Goal: Transaction & Acquisition: Purchase product/service

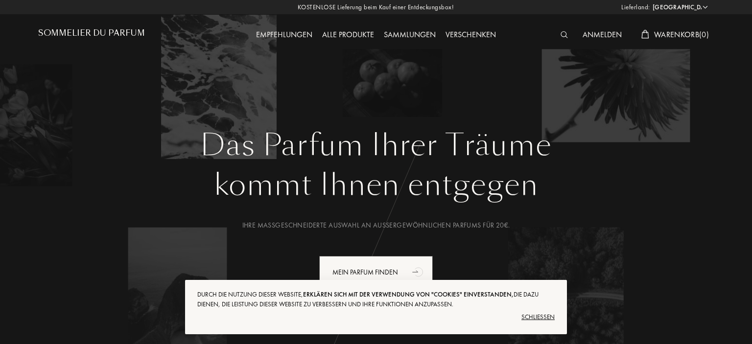
select select "DE"
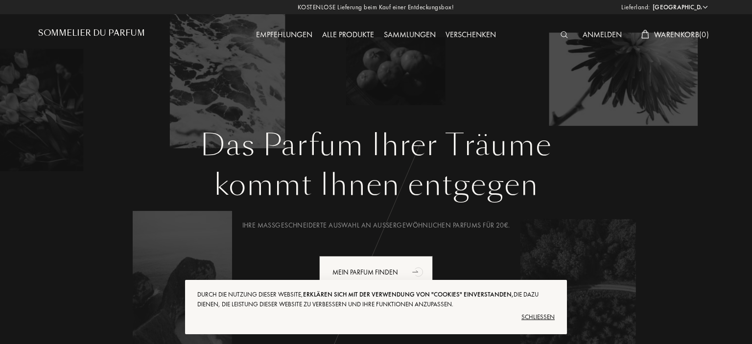
click at [596, 34] on div "Anmelden" at bounding box center [602, 35] width 49 height 13
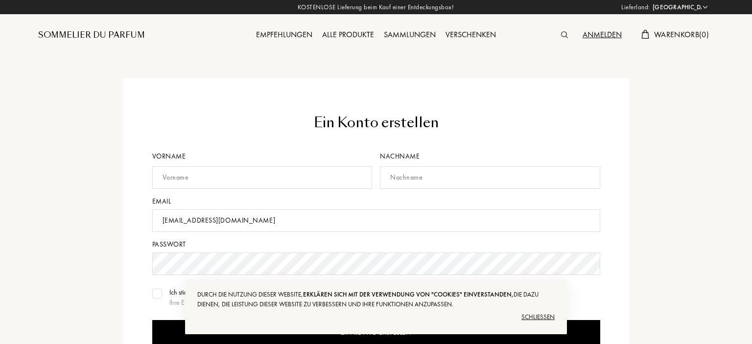
select select "DE"
click at [229, 177] on input "text" at bounding box center [262, 177] width 220 height 23
type input "Michaela"
type input "Schiller"
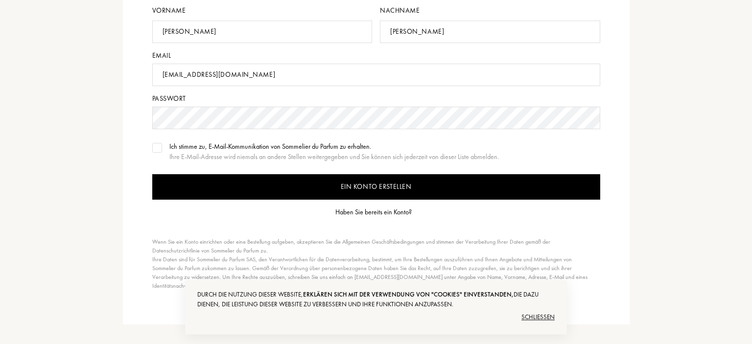
scroll to position [155, 0]
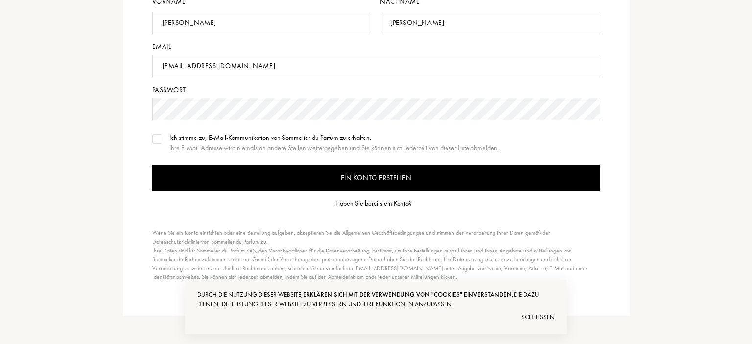
click at [356, 180] on input "Ein Konto erstellen" at bounding box center [376, 177] width 448 height 25
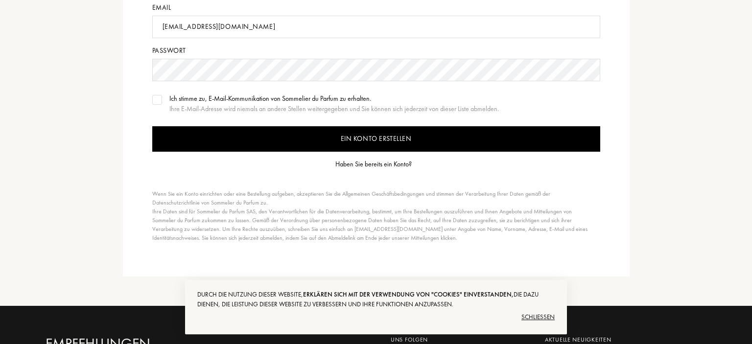
scroll to position [207, 0]
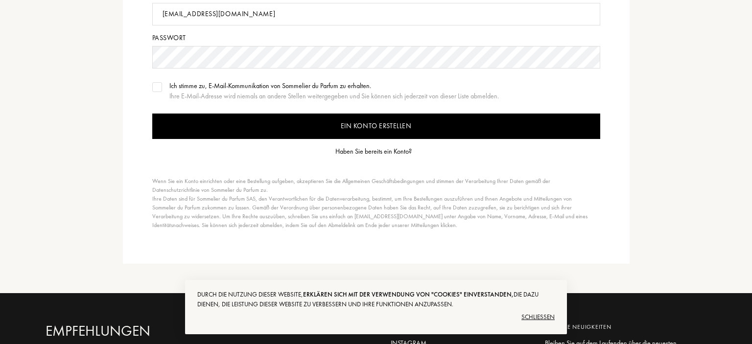
click at [357, 150] on div "Haben Sie bereits ein Konto?" at bounding box center [373, 151] width 76 height 10
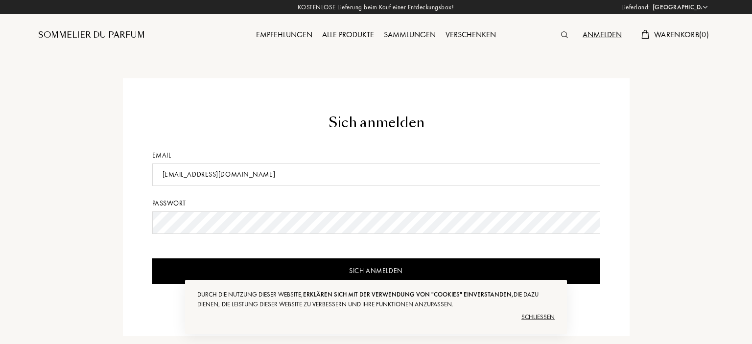
select select "DE"
click at [379, 265] on input "Sich anmelden" at bounding box center [376, 270] width 448 height 25
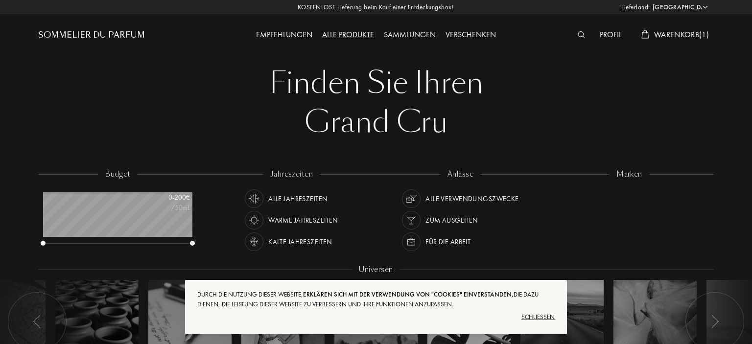
select select "DE"
click at [538, 317] on div "Schließen" at bounding box center [375, 317] width 357 height 16
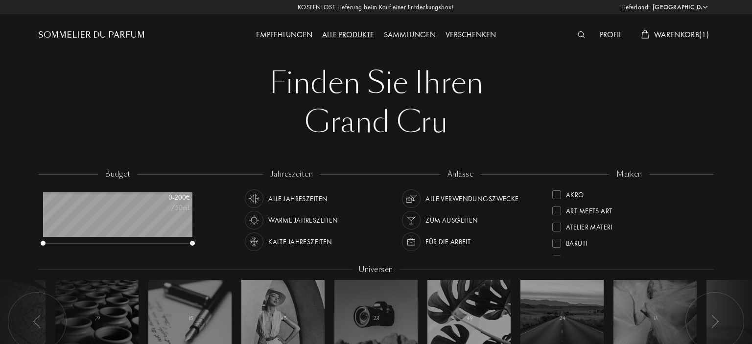
click at [695, 31] on span "Warenkorb ( 1 )" at bounding box center [681, 34] width 55 height 10
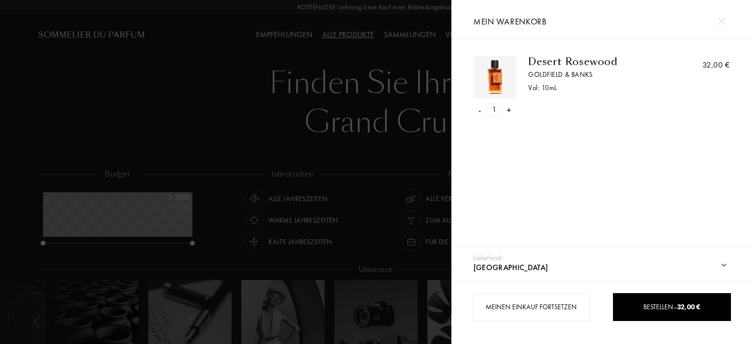
click at [176, 136] on div at bounding box center [225, 172] width 451 height 344
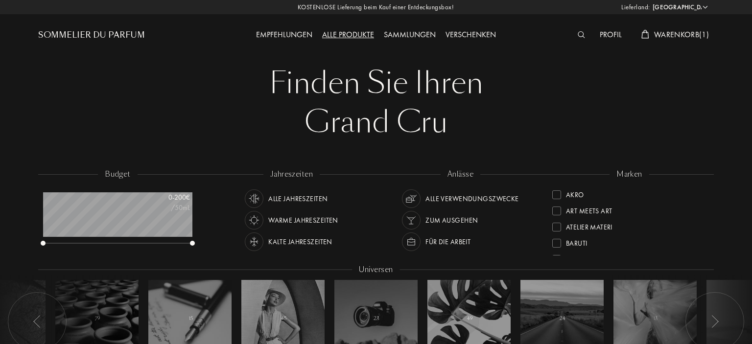
click at [286, 198] on div "Alle Jahreszeiten" at bounding box center [297, 198] width 59 height 19
click at [449, 201] on div "Alle Verwendungszwecke" at bounding box center [471, 198] width 93 height 19
click at [405, 34] on div "Sammlungen" at bounding box center [410, 35] width 62 height 13
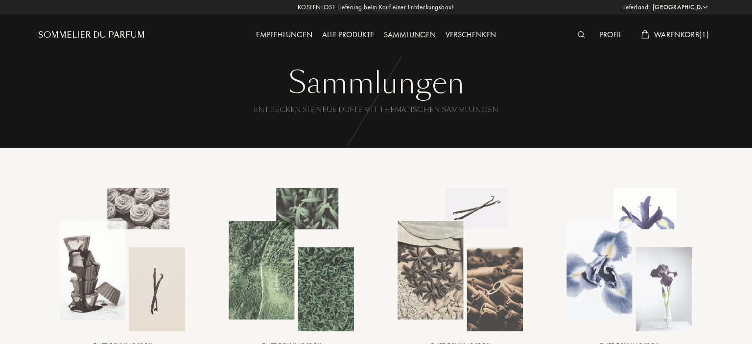
select select "DE"
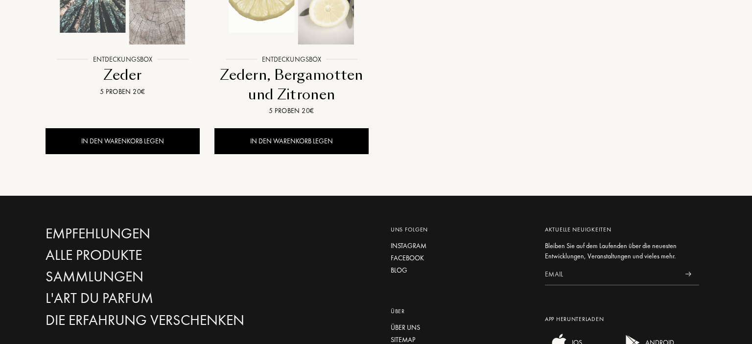
scroll to position [1137, 0]
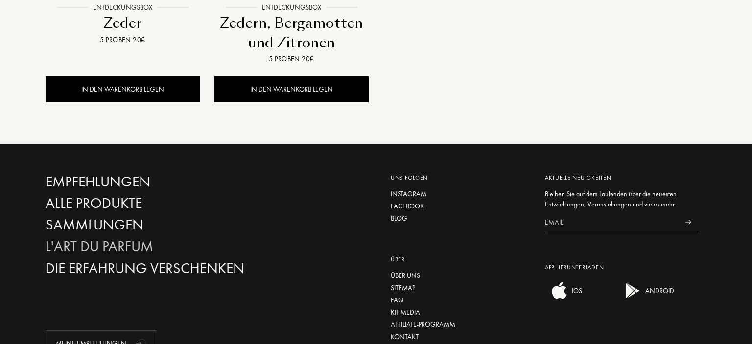
click at [136, 242] on div "L'Art du Parfum" at bounding box center [151, 246] width 210 height 17
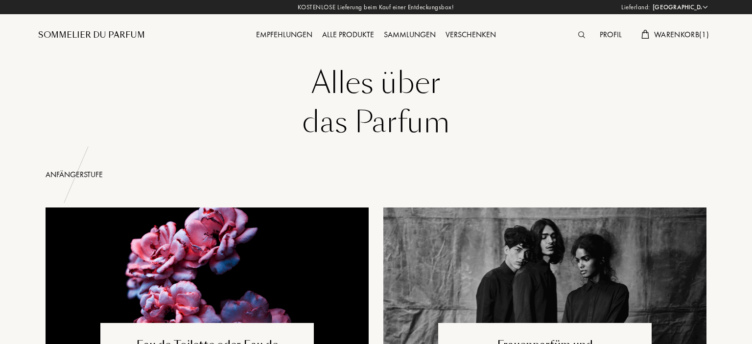
select select "DE"
click at [286, 38] on div "Empfehlungen" at bounding box center [284, 35] width 66 height 13
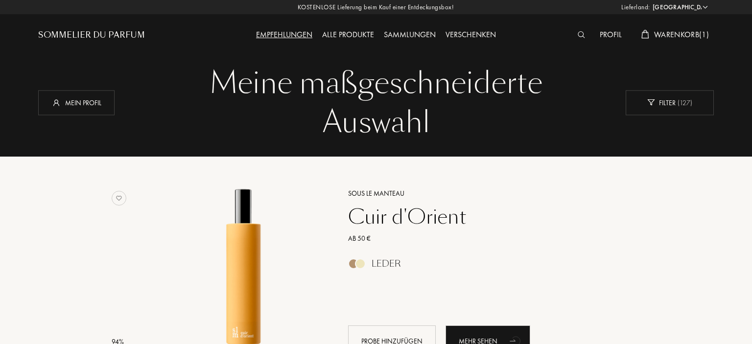
select select "DE"
click at [106, 31] on div "Sommelier du Parfum" at bounding box center [91, 35] width 107 height 12
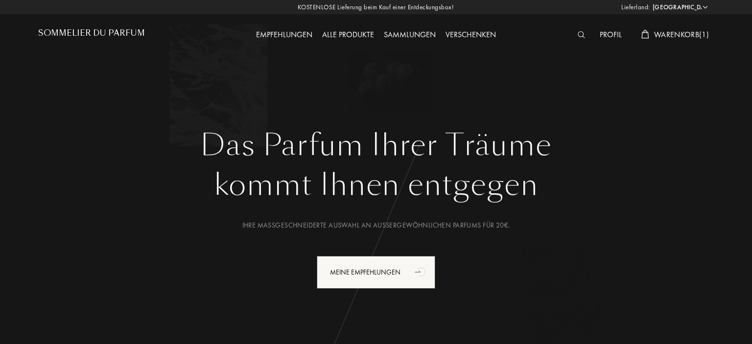
select select "DE"
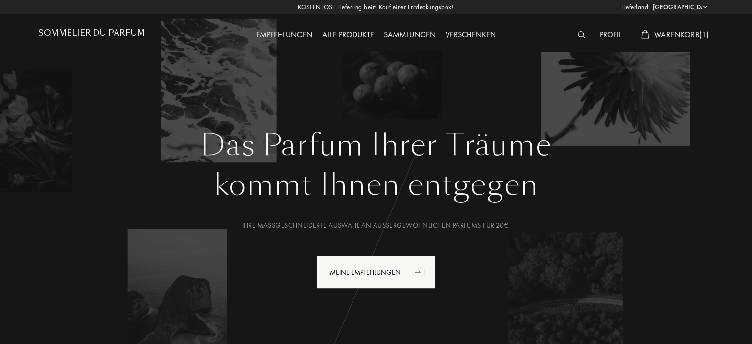
click at [394, 224] on div "Ihre maßgeschneiderte Auswahl an außergewöhnlichen Parfums für 20€." at bounding box center [376, 225] width 661 height 10
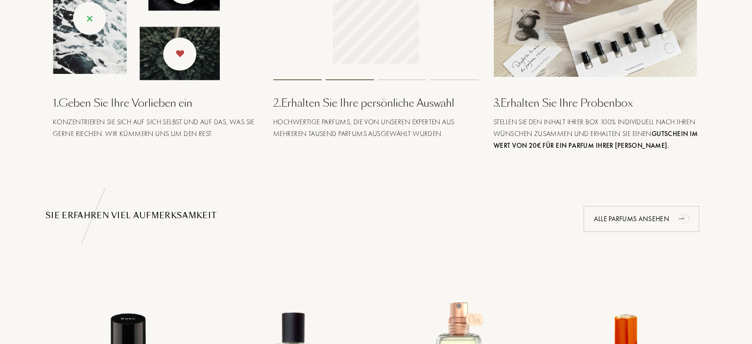
scroll to position [465, 0]
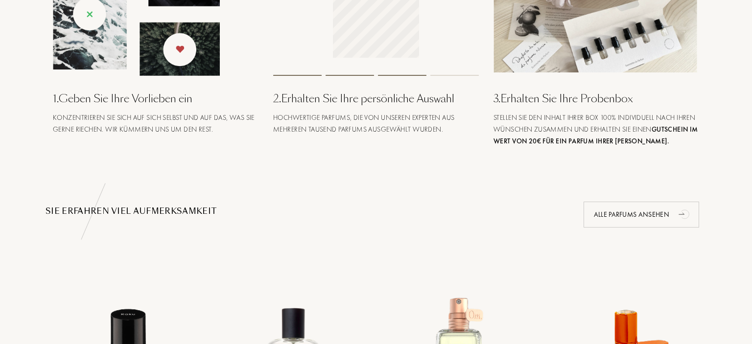
click at [516, 69] on img at bounding box center [596, 17] width 206 height 111
click at [507, 101] on div "3 . Erhalten Sie Ihre Probenbox" at bounding box center [596, 99] width 206 height 16
click at [520, 139] on span "Gutschein im Wert von 20€ für ein Parfum Ihrer Wahl." at bounding box center [595, 135] width 205 height 21
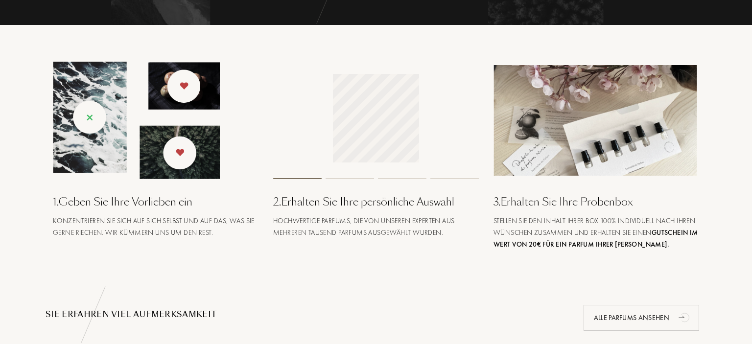
click at [91, 109] on img at bounding box center [136, 120] width 167 height 117
click at [93, 115] on img at bounding box center [136, 120] width 167 height 117
click at [89, 119] on img at bounding box center [136, 120] width 167 height 117
click at [196, 153] on img at bounding box center [136, 120] width 167 height 117
click at [198, 102] on img at bounding box center [136, 120] width 167 height 117
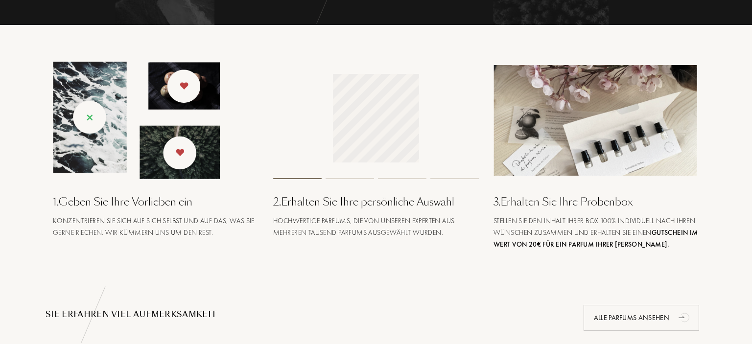
click at [175, 202] on div "1 . Geben Sie Ihre Vorlieben ein" at bounding box center [156, 202] width 206 height 16
click at [320, 200] on div "2 . Erhalten Sie Ihre persönliche Auswahl" at bounding box center [376, 202] width 206 height 16
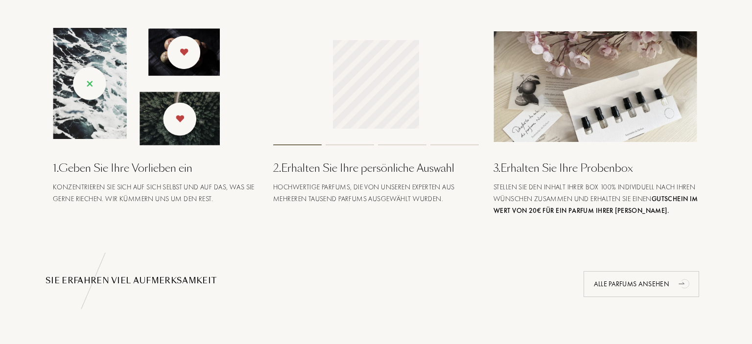
scroll to position [413, 0]
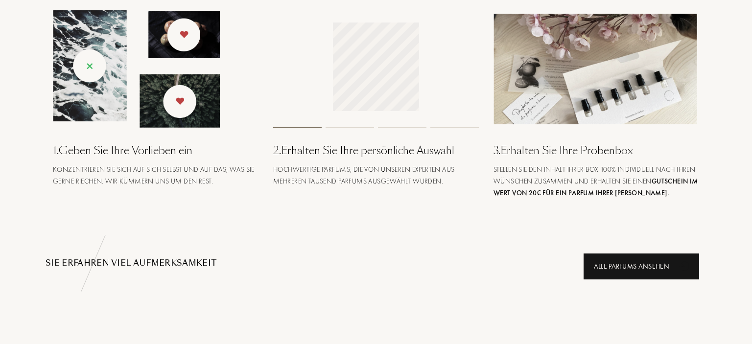
click at [619, 261] on div "Alle Parfums ansehen" at bounding box center [641, 267] width 116 height 26
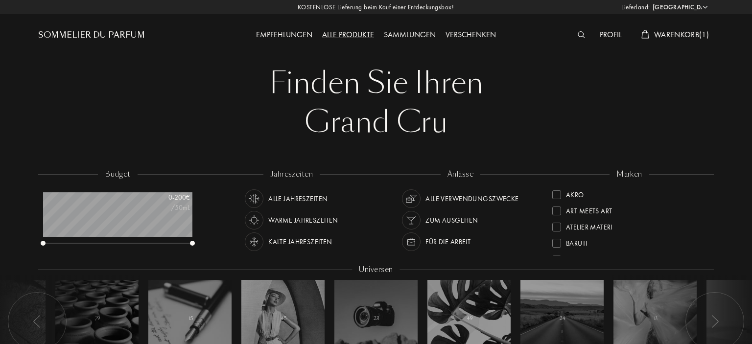
select select "DE"
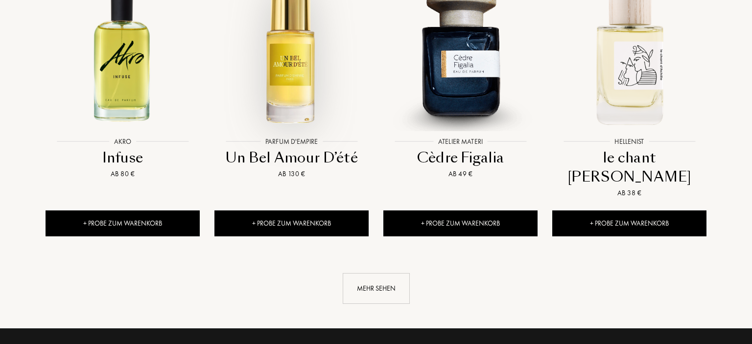
scroll to position [1260, 0]
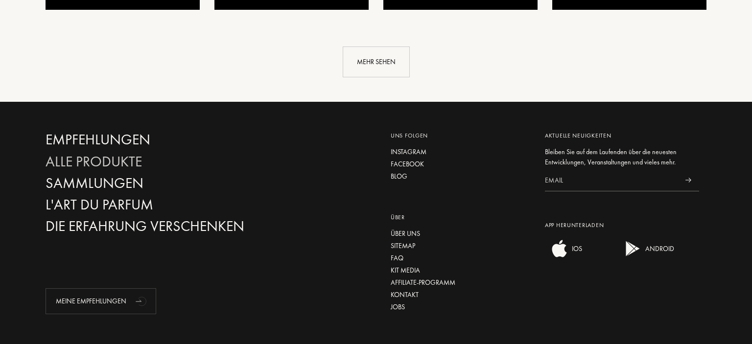
click at [115, 153] on div "Alle Produkte" at bounding box center [151, 161] width 210 height 17
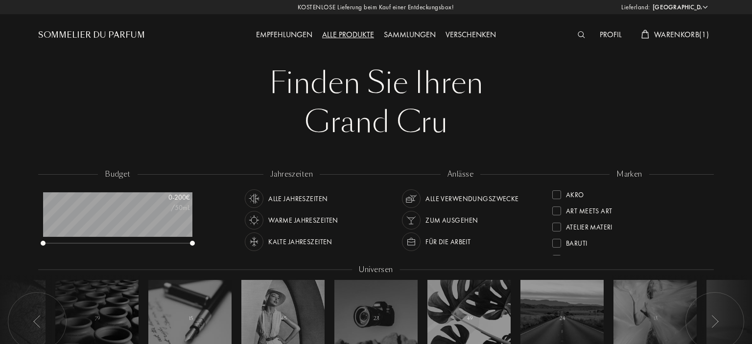
select select "DE"
click at [289, 38] on div "Empfehlungen" at bounding box center [284, 35] width 66 height 13
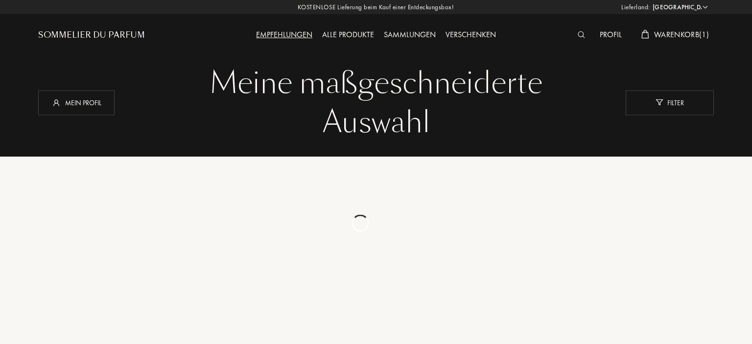
select select "DE"
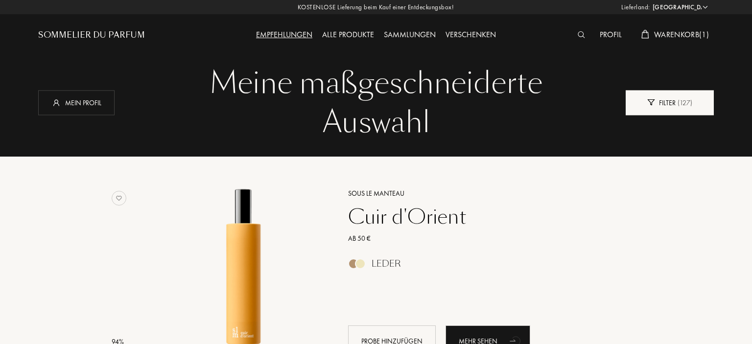
click at [661, 101] on div "Filter ( 127 )" at bounding box center [670, 102] width 88 height 25
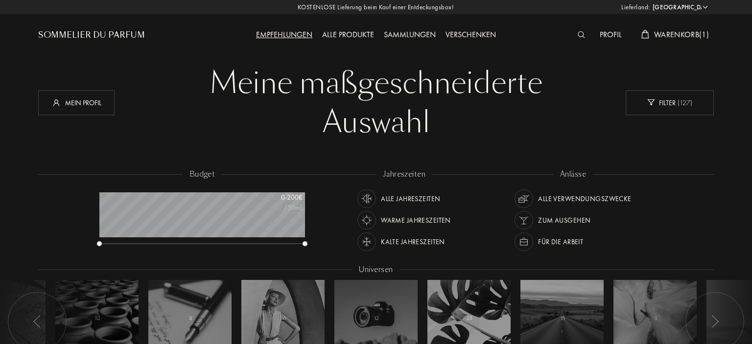
scroll to position [49, 206]
click at [96, 109] on div "Mein Profil" at bounding box center [76, 102] width 76 height 25
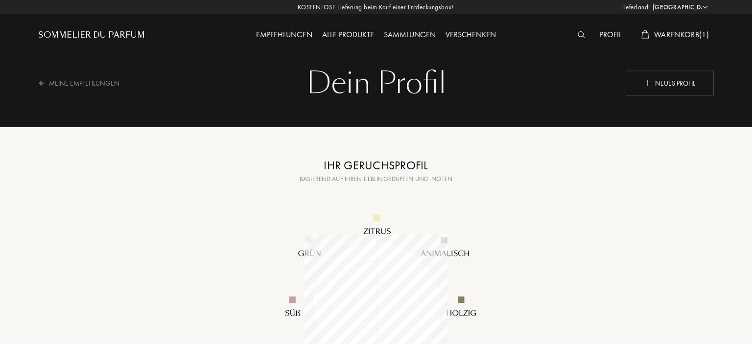
select select "DE"
click at [344, 34] on div "Alle Produkte" at bounding box center [348, 35] width 62 height 13
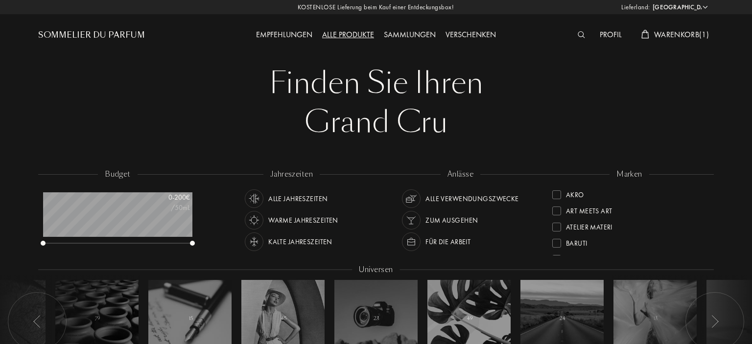
select select "DE"
click at [383, 145] on div "Finden Sie Ihren Grand Cru Finden Sie Ihren Grand Cru budget 0 - 200 € /50mL ja…" at bounding box center [376, 215] width 690 height 431
click at [355, 112] on div "Grand Cru" at bounding box center [376, 122] width 661 height 39
click at [387, 94] on div "Finden Sie Ihren" at bounding box center [376, 83] width 661 height 39
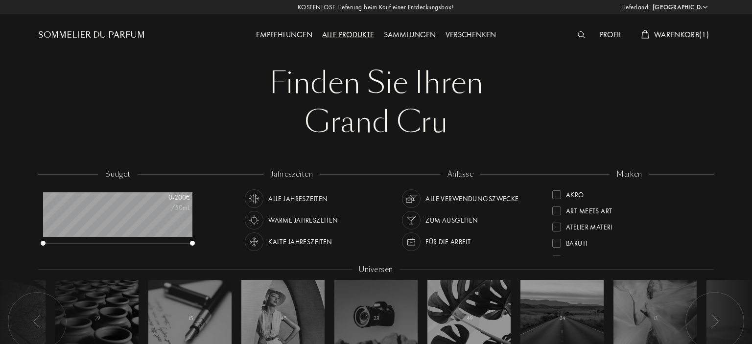
scroll to position [155, 0]
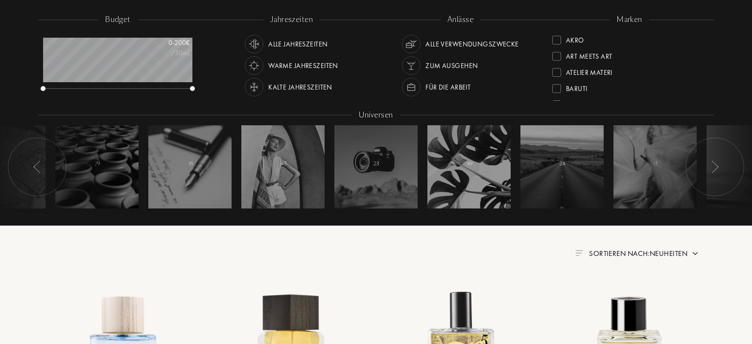
click at [25, 171] on div at bounding box center [37, 167] width 59 height 59
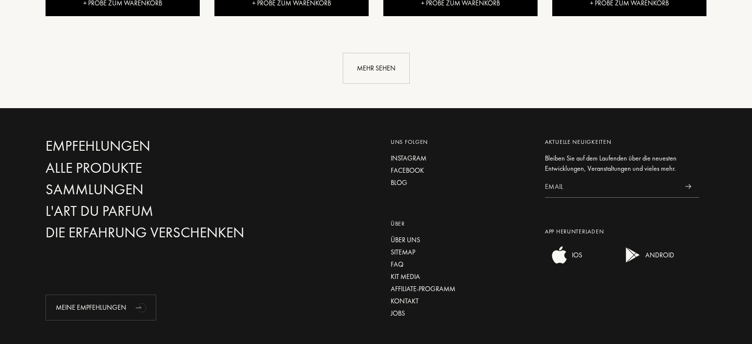
scroll to position [1260, 0]
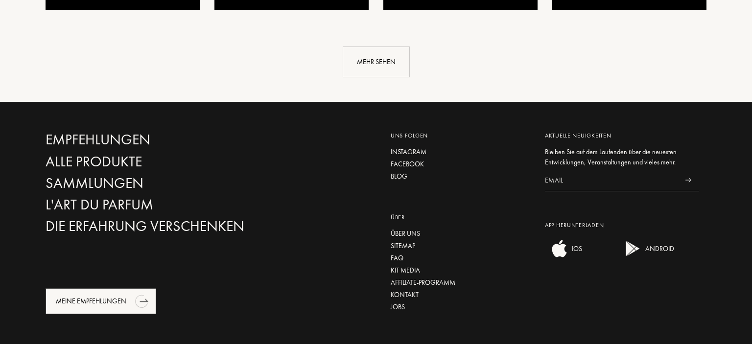
click at [116, 288] on div "Meine Empfehlungen" at bounding box center [101, 301] width 111 height 26
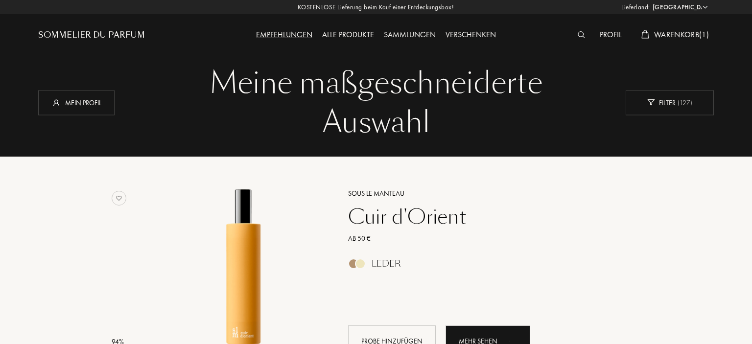
select select "DE"
click at [669, 29] on div "Warenkorb ( 1 )" at bounding box center [674, 35] width 77 height 13
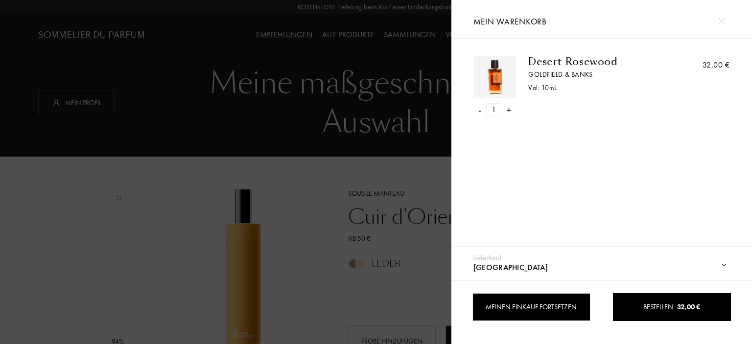
click at [531, 305] on div "Meinen Einkauf fortsetzen" at bounding box center [531, 307] width 118 height 28
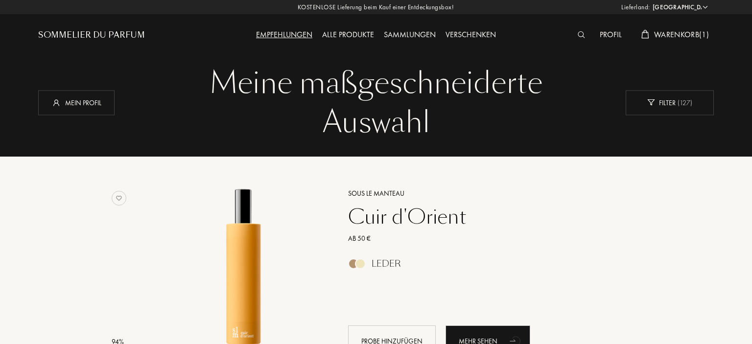
click at [113, 32] on div "Sommelier du Parfum" at bounding box center [91, 35] width 107 height 12
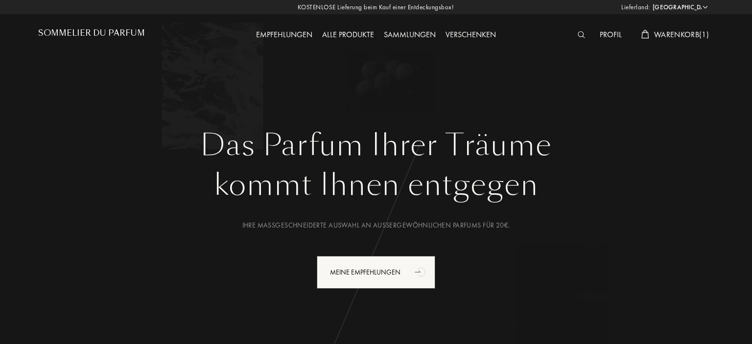
select select "DE"
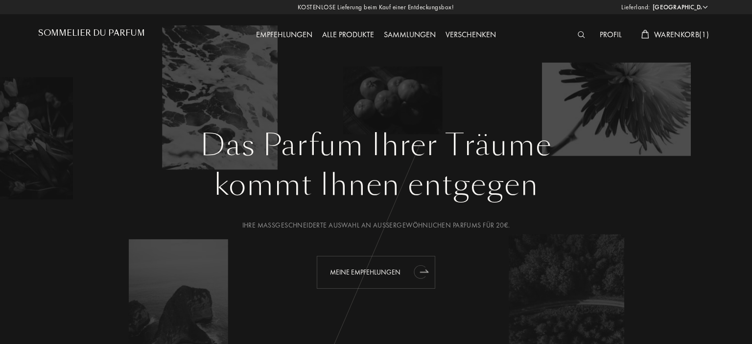
click at [390, 276] on div "Meine Empfehlungen" at bounding box center [376, 272] width 118 height 33
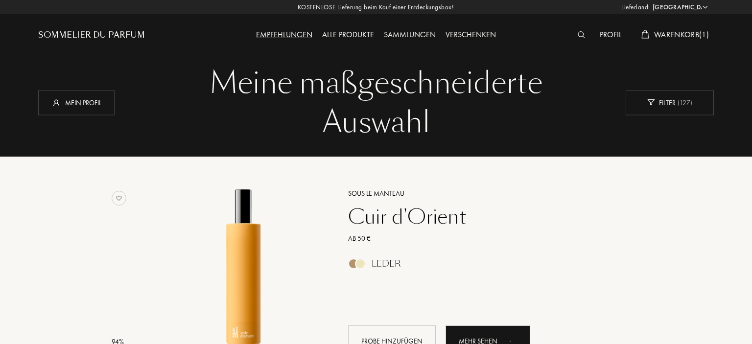
select select "DE"
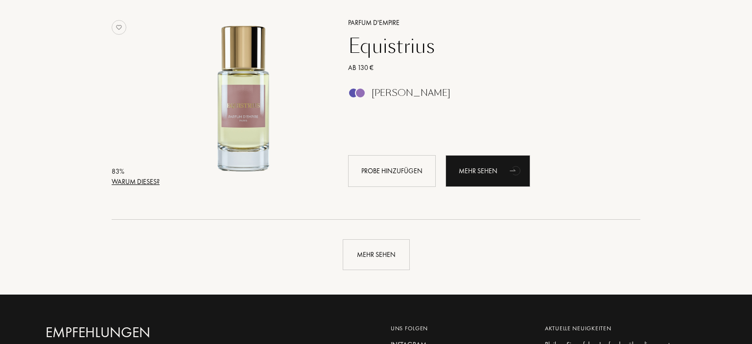
scroll to position [2326, 0]
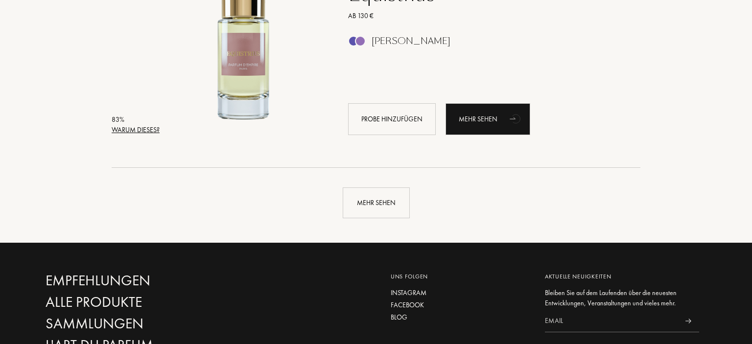
click at [375, 212] on div "Mehr sehen" at bounding box center [376, 202] width 67 height 31
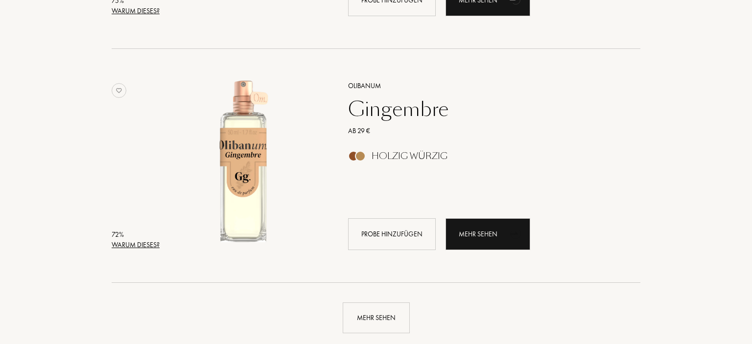
scroll to position [4859, 0]
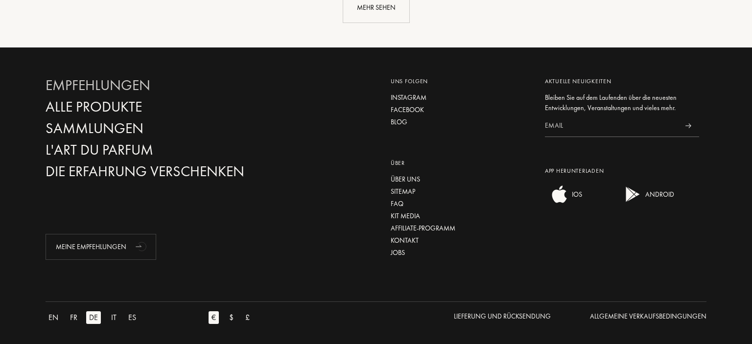
click at [107, 86] on div "Empfehlungen" at bounding box center [151, 85] width 210 height 17
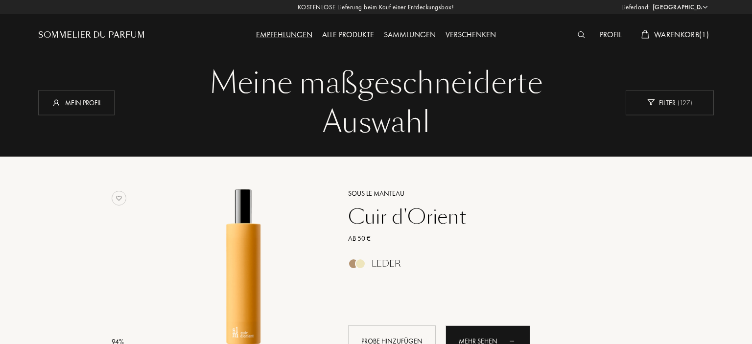
select select "DE"
click at [579, 32] on img at bounding box center [581, 34] width 7 height 7
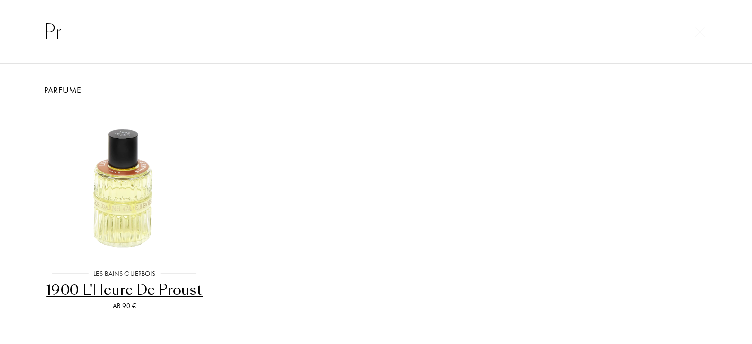
type input "P"
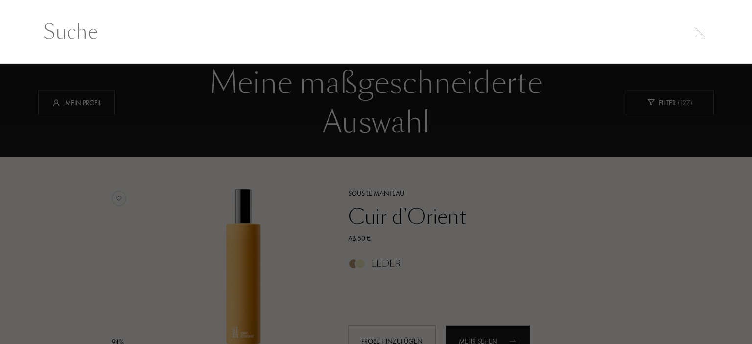
click at [260, 112] on div at bounding box center [376, 204] width 752 height 281
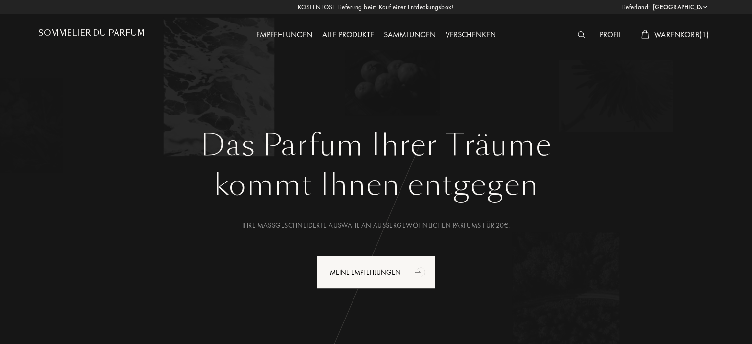
select select "DE"
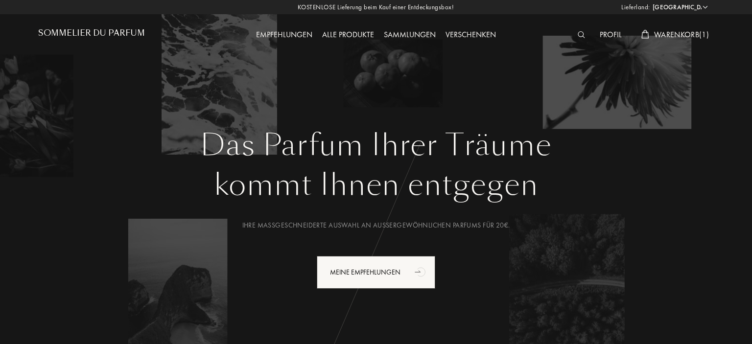
click at [408, 31] on div "Sammlungen" at bounding box center [410, 35] width 62 height 13
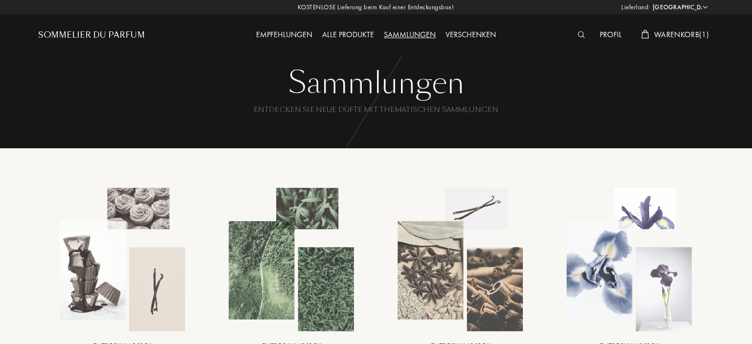
select select "DE"
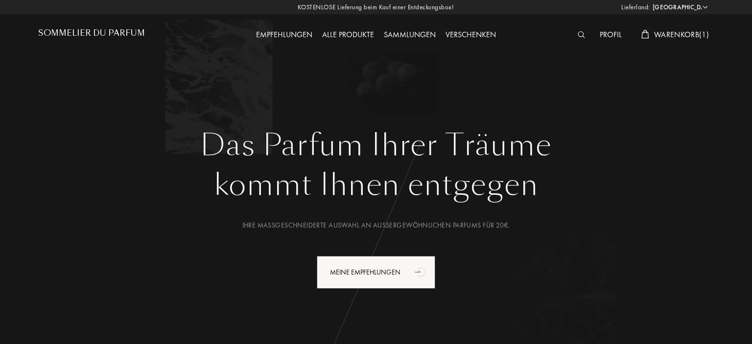
select select "DE"
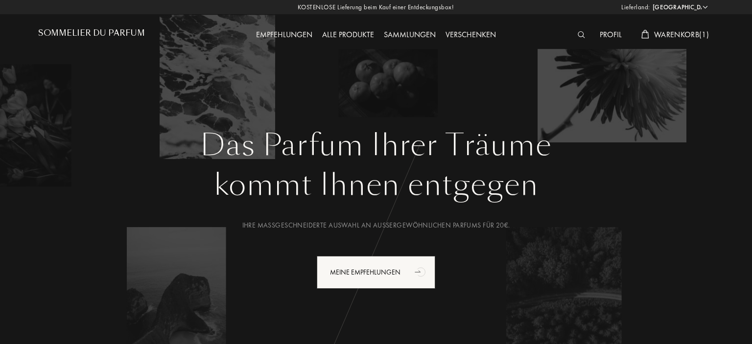
click at [341, 186] on div "kommt Ihnen entgegen" at bounding box center [376, 185] width 661 height 44
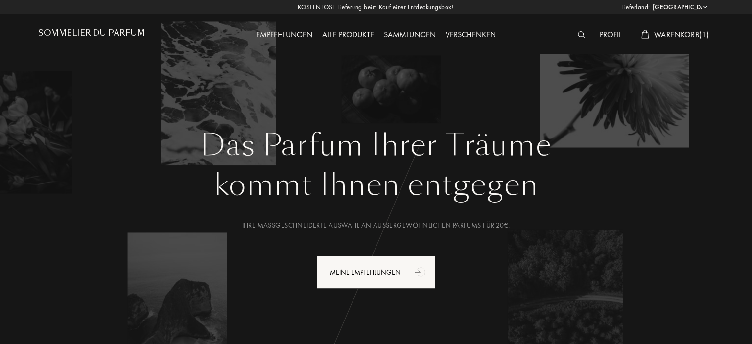
click at [367, 228] on div "Ihre maßgeschneiderte Auswahl an außergewöhnlichen Parfums für 20€." at bounding box center [376, 225] width 661 height 10
click at [396, 199] on div "kommt Ihnen entgegen" at bounding box center [376, 185] width 661 height 44
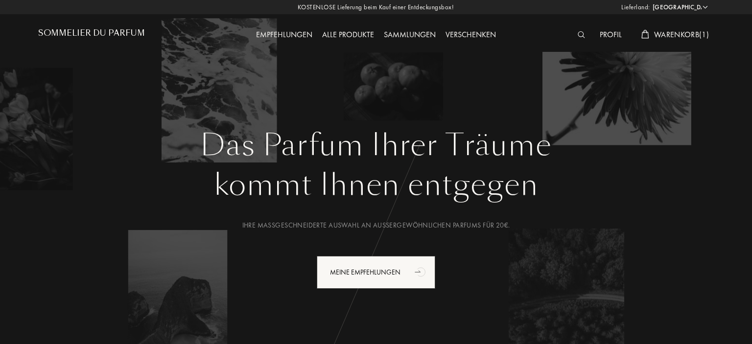
click at [399, 150] on h1 "Das Parfum Ihrer Träume" at bounding box center [376, 145] width 661 height 35
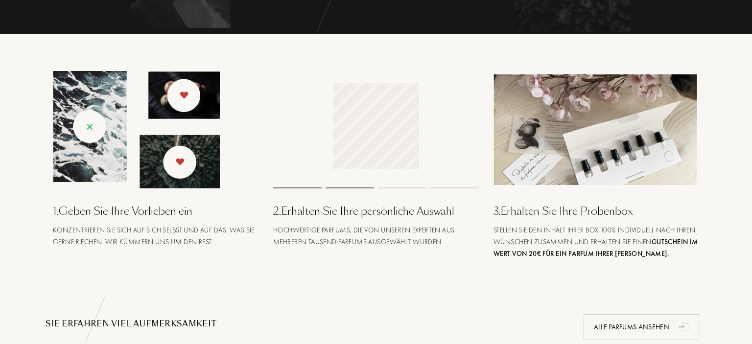
scroll to position [310, 0]
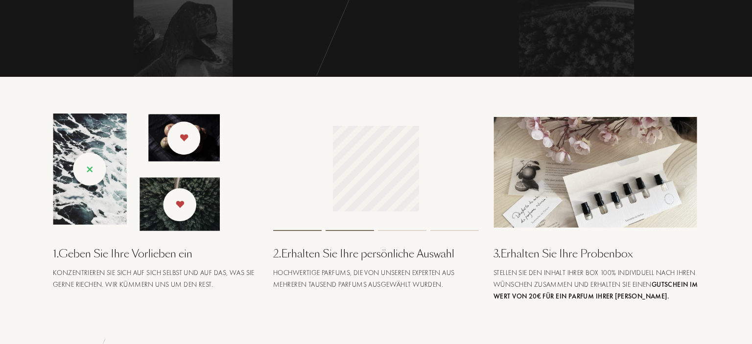
click at [706, 178] on div "3 . Erhalten Sie Ihre Probenbox Stellen Sie den Inhalt Ihrer Box 100% individue…" at bounding box center [596, 208] width 220 height 188
click at [650, 178] on img at bounding box center [596, 172] width 206 height 111
click at [588, 180] on img at bounding box center [596, 172] width 206 height 111
click at [469, 181] on div at bounding box center [376, 172] width 206 height 117
drag, startPoint x: 262, startPoint y: 187, endPoint x: 225, endPoint y: 192, distance: 37.1
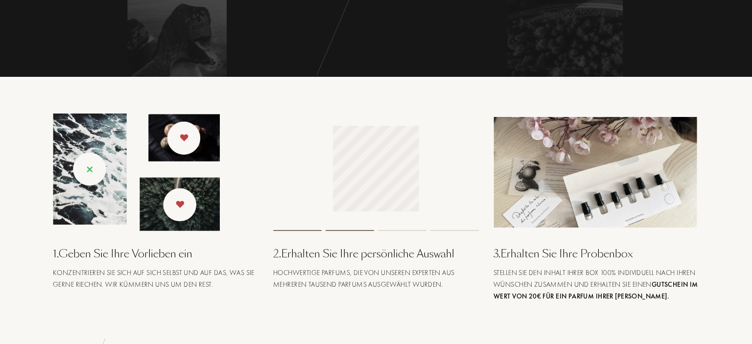
click at [261, 187] on div "1 . Geben Sie Ihre Vorlieben ein Konzentrieren Sie sich auf sich selbst und auf…" at bounding box center [156, 208] width 220 height 188
click at [212, 196] on img at bounding box center [136, 172] width 167 height 117
drag, startPoint x: 190, startPoint y: 152, endPoint x: 176, endPoint y: 148, distance: 14.6
click at [189, 152] on img at bounding box center [136, 172] width 167 height 117
click at [95, 136] on img at bounding box center [136, 172] width 167 height 117
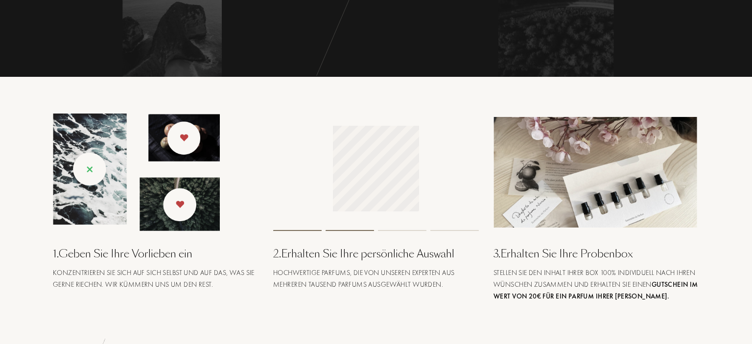
click at [89, 191] on img at bounding box center [136, 172] width 167 height 117
click at [134, 261] on div "1 . Geben Sie Ihre Vorlieben ein" at bounding box center [156, 254] width 206 height 16
drag, startPoint x: 143, startPoint y: 256, endPoint x: 203, endPoint y: 275, distance: 62.7
click at [143, 256] on div "1 . Geben Sie Ihre Vorlieben ein" at bounding box center [156, 254] width 206 height 16
click at [204, 279] on div "Konzentrieren Sie sich auf sich selbst und auf das, was Sie gerne riechen. Wir …" at bounding box center [156, 278] width 206 height 23
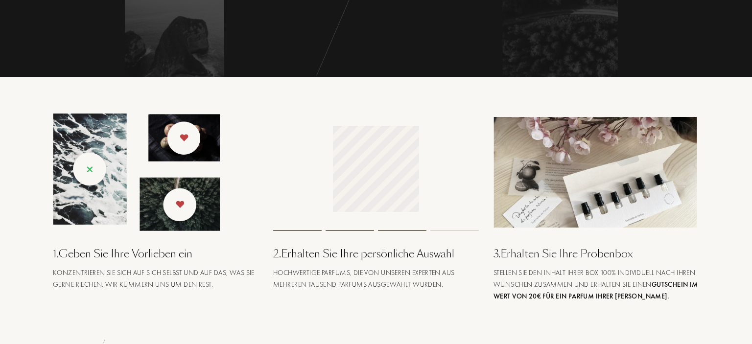
click at [255, 284] on div "Konzentrieren Sie sich auf sich selbst und auf das, was Sie gerne riechen. Wir …" at bounding box center [156, 278] width 206 height 23
click at [297, 277] on div "Hochwertige Parfums, die von unseren Experten aus mehreren tausend Parfums ausg…" at bounding box center [376, 278] width 206 height 23
click at [348, 257] on div "2 . Erhalten Sie Ihre persönliche Auswahl" at bounding box center [376, 254] width 206 height 16
click at [425, 260] on div "2 . Erhalten Sie Ihre persönliche Auswahl" at bounding box center [376, 254] width 206 height 16
click at [509, 256] on div "3 . Erhalten Sie Ihre Probenbox" at bounding box center [596, 254] width 206 height 16
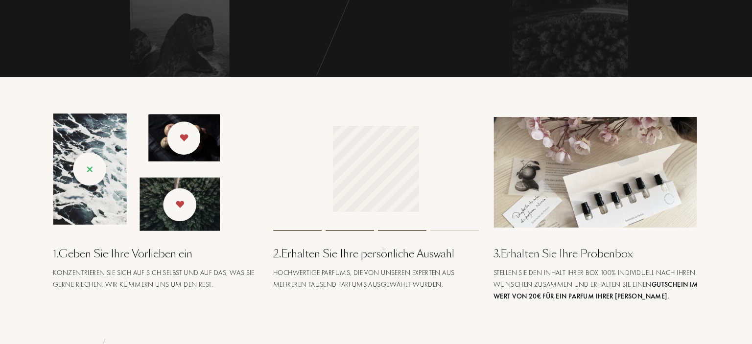
click at [536, 275] on span "Stellen Sie den Inhalt Ihrer Box 100% individuell nach Ihren Wünschen zusammen …" at bounding box center [595, 284] width 205 height 32
drag, startPoint x: 549, startPoint y: 289, endPoint x: 571, endPoint y: 285, distance: 22.5
click at [549, 289] on div "Stellen Sie den Inhalt Ihrer Box 100% individuell nach Ihren Wünschen zusammen …" at bounding box center [596, 284] width 206 height 35
click at [601, 273] on span "Stellen Sie den Inhalt Ihrer Box 100% individuell nach Ihren Wünschen zusammen …" at bounding box center [595, 284] width 205 height 32
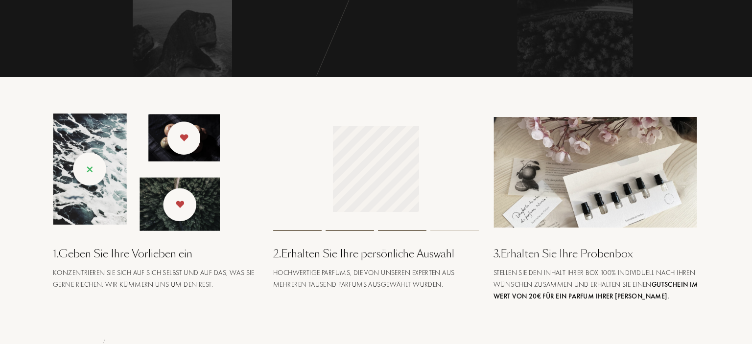
scroll to position [517, 0]
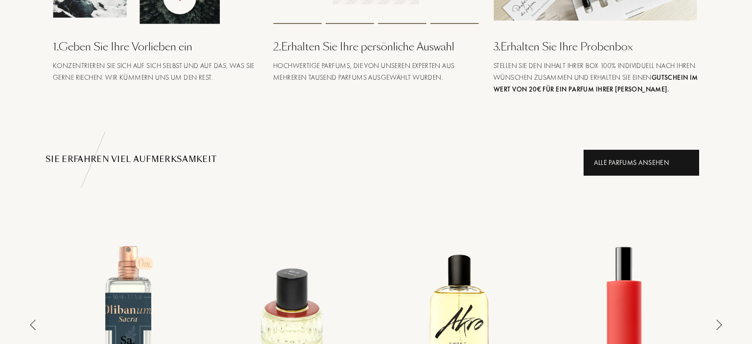
click at [626, 163] on div "Alle Parfums ansehen" at bounding box center [641, 163] width 116 height 26
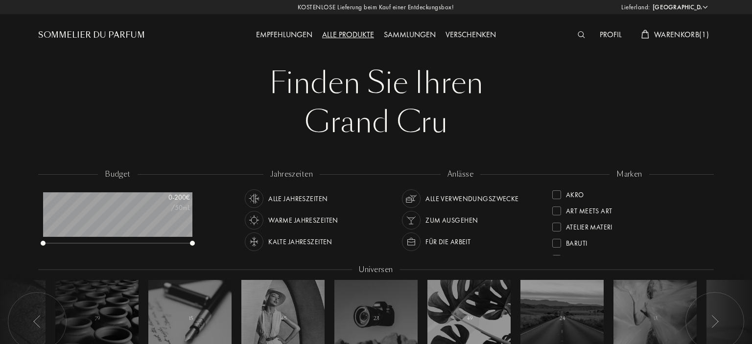
select select "DE"
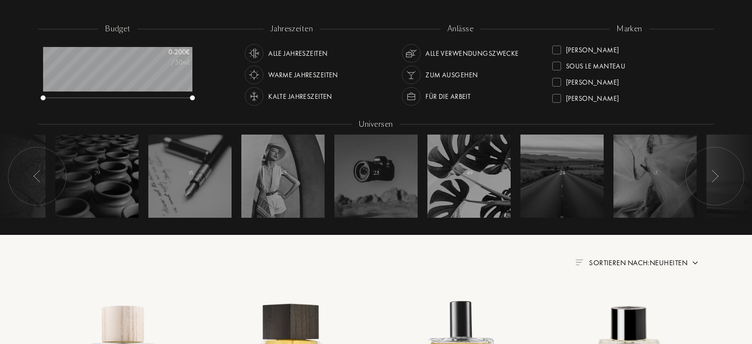
scroll to position [207, 0]
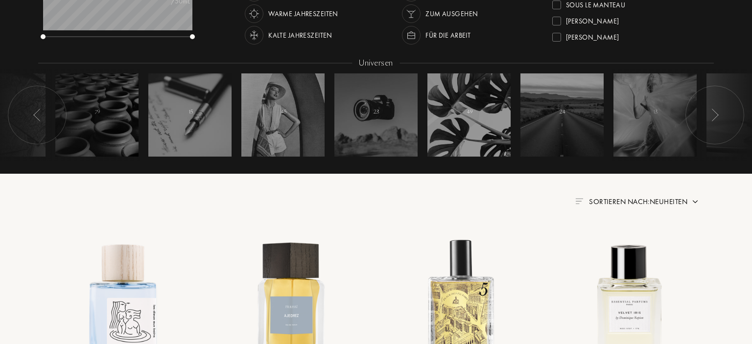
click at [611, 209] on div "Finden Sie Ihren Grand Cru Finden Sie Ihren Grand Cru budget 0 - 200 € /50mL ja…" at bounding box center [376, 8] width 690 height 431
click at [614, 203] on span "Sortieren nach: Neuheiten" at bounding box center [638, 202] width 98 height 10
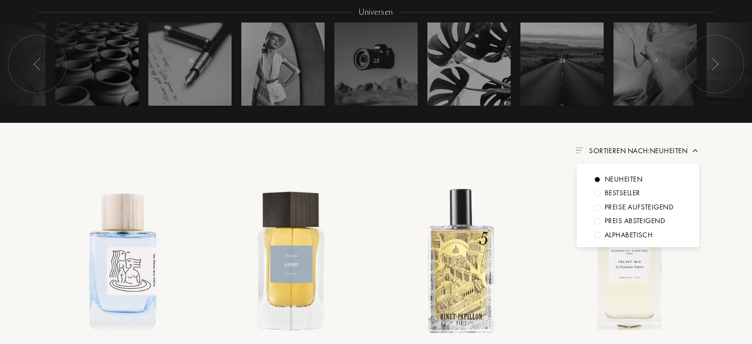
scroll to position [258, 0]
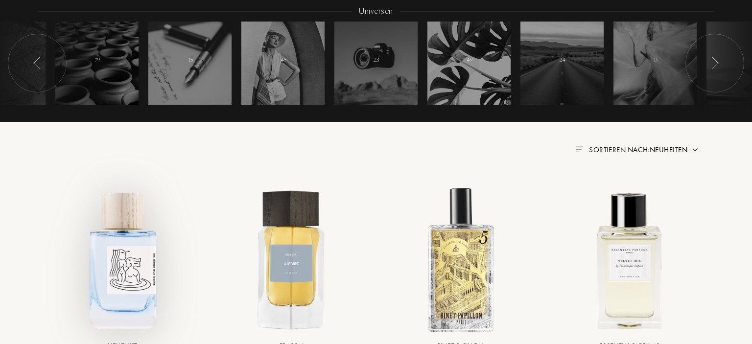
click at [54, 216] on img at bounding box center [123, 260] width 152 height 152
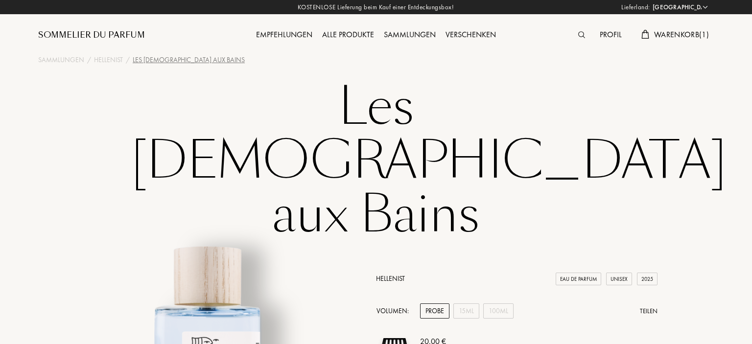
select select "DE"
click at [115, 57] on div "Hellenist" at bounding box center [108, 60] width 29 height 10
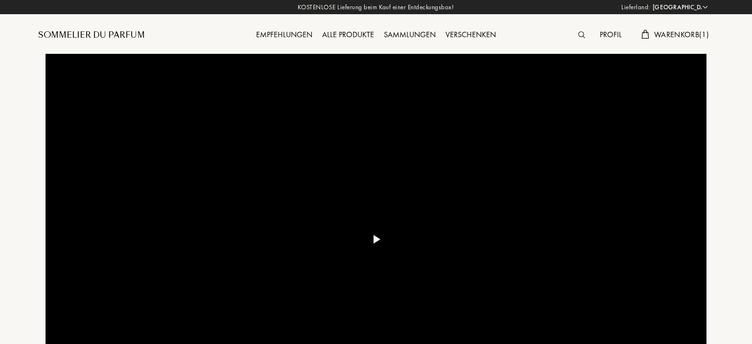
select select "DE"
click at [464, 33] on div "Verschenken" at bounding box center [471, 35] width 60 height 13
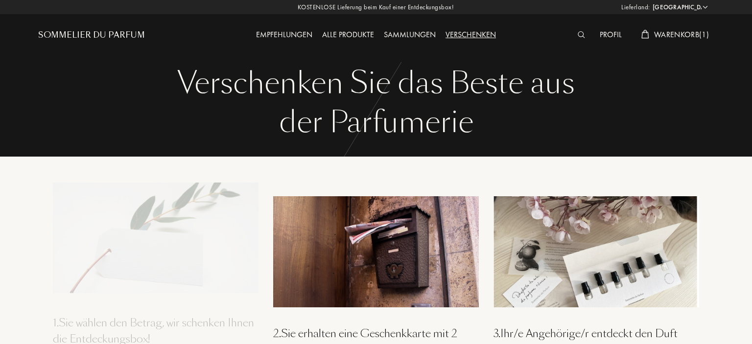
select select "DE"
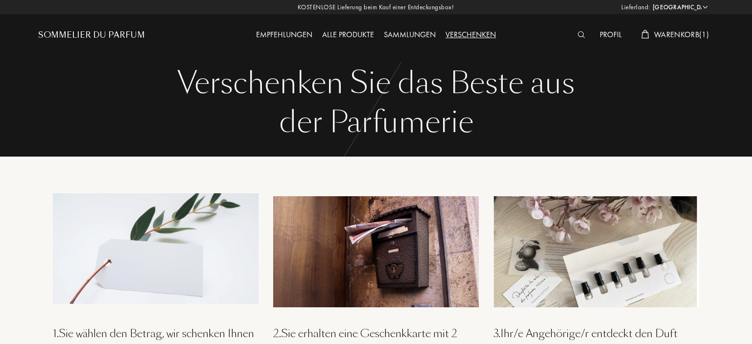
click at [393, 33] on div "Sammlungen" at bounding box center [410, 35] width 62 height 13
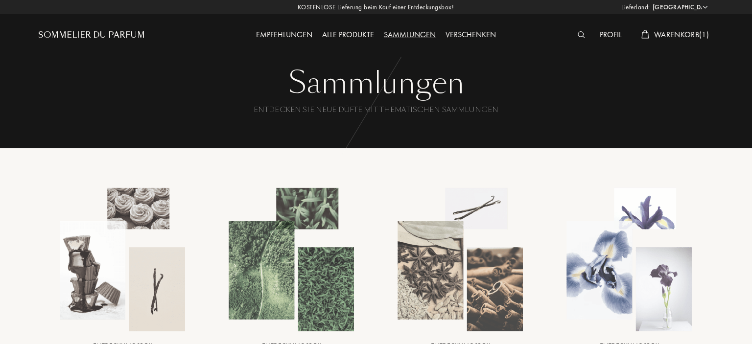
select select "DE"
click at [372, 35] on div "Alle Produkte" at bounding box center [348, 35] width 62 height 13
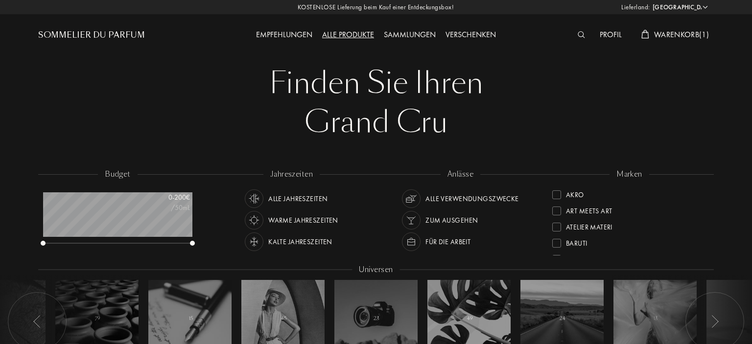
select select "DE"
click at [289, 38] on div "Empfehlungen" at bounding box center [284, 35] width 66 height 13
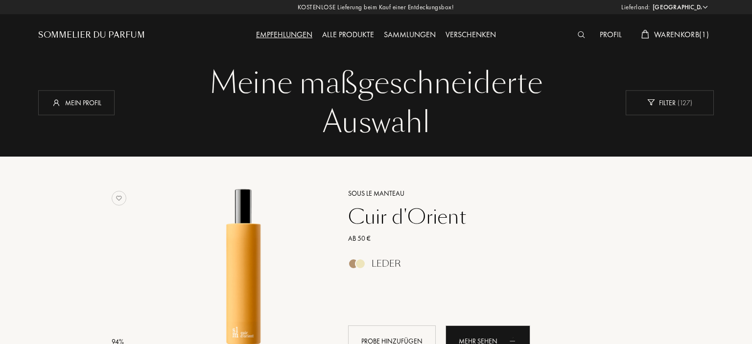
select select "DE"
click at [74, 107] on div "Mein Profil" at bounding box center [76, 102] width 76 height 25
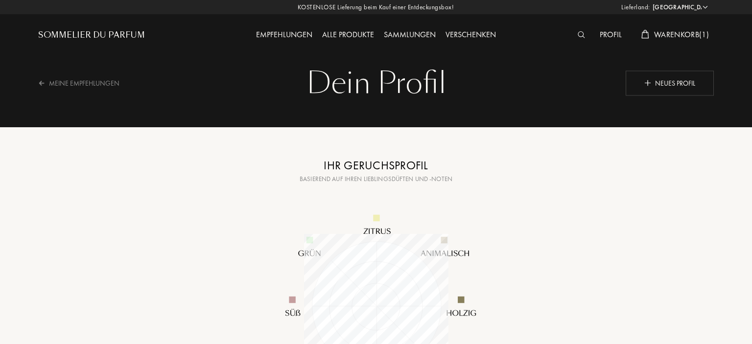
select select "DE"
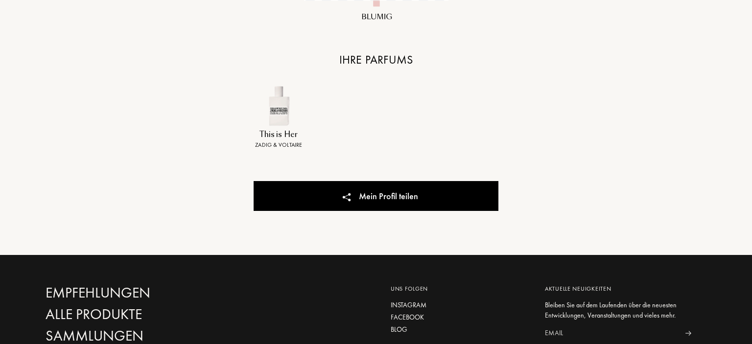
scroll to position [413, 0]
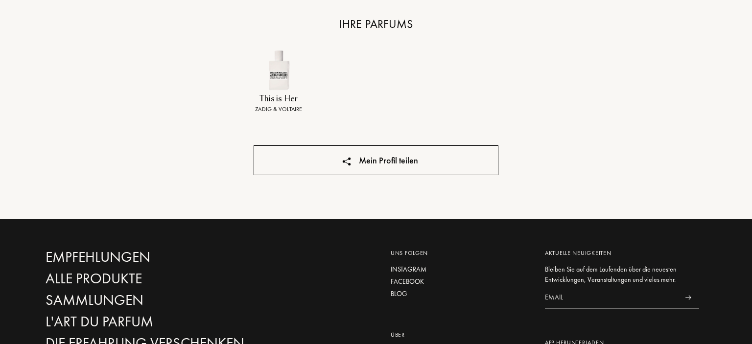
click at [350, 149] on div "Mein Profil teilen" at bounding box center [376, 160] width 245 height 30
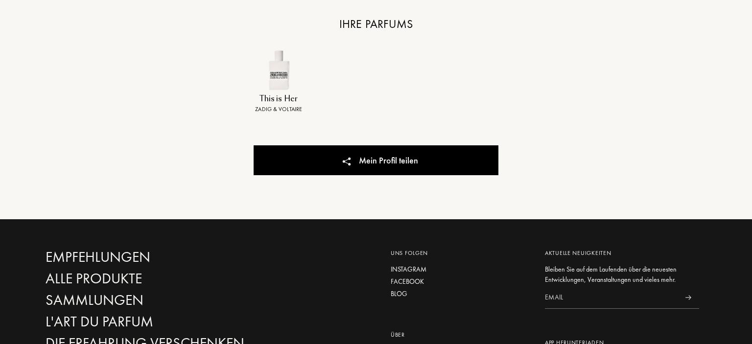
click at [291, 71] on img at bounding box center [278, 70] width 41 height 41
click at [279, 88] on img at bounding box center [278, 70] width 41 height 41
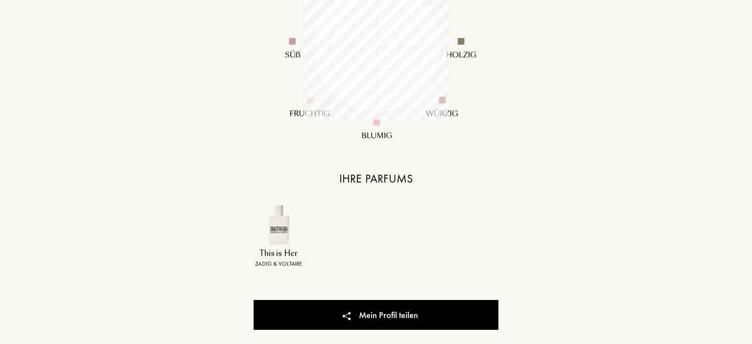
click at [297, 98] on img at bounding box center [375, 47] width 235 height 235
click at [398, 137] on img at bounding box center [375, 47] width 235 height 235
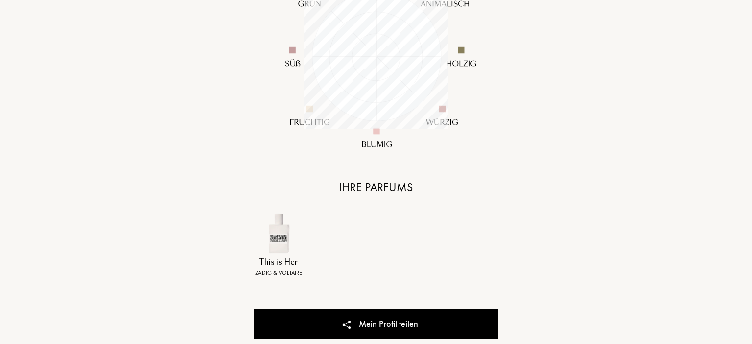
scroll to position [0, 0]
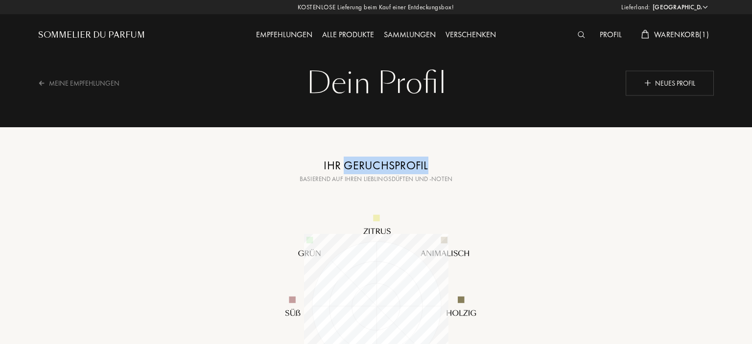
drag, startPoint x: 346, startPoint y: 167, endPoint x: 431, endPoint y: 166, distance: 84.7
click at [431, 166] on div "Ihr Geruchsprofil" at bounding box center [376, 166] width 245 height 18
copy div "Geruchsprofil"
click at [578, 32] on img at bounding box center [581, 34] width 7 height 7
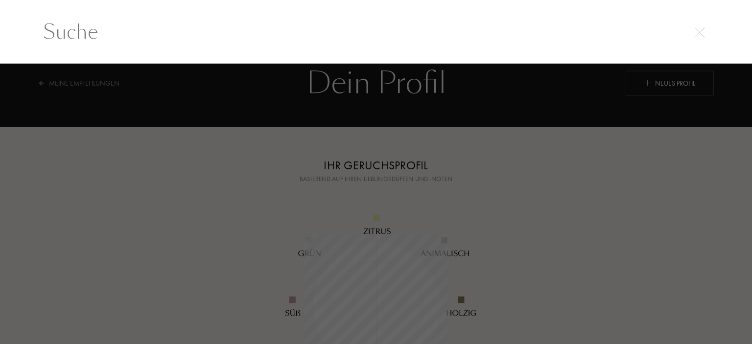
click at [111, 27] on input "text" at bounding box center [375, 31] width 705 height 29
paste input "Geruchsprofil"
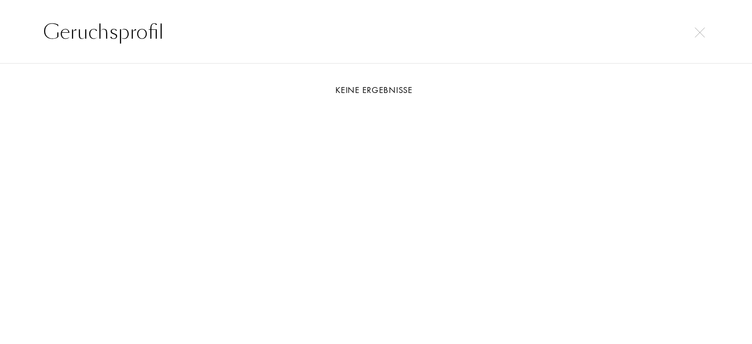
type input "Geruchsprofil"
click at [700, 29] on img at bounding box center [700, 32] width 10 height 10
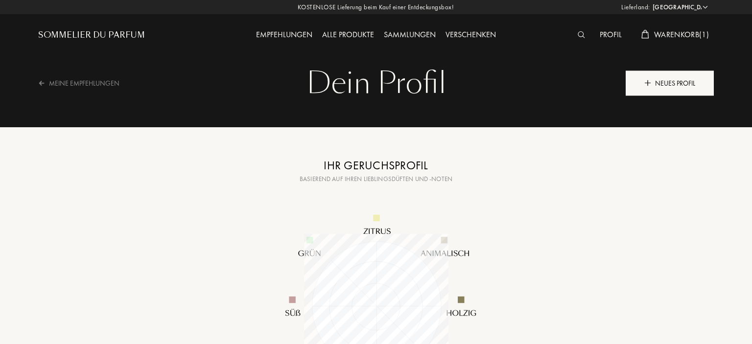
click at [675, 76] on div "Neues Profil" at bounding box center [670, 82] width 88 height 25
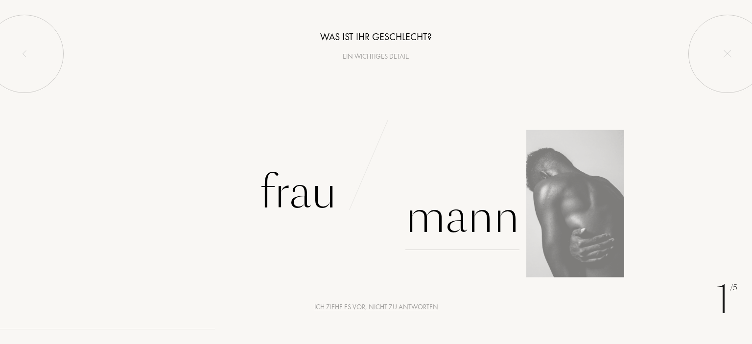
click at [458, 232] on div "Mann" at bounding box center [462, 217] width 114 height 66
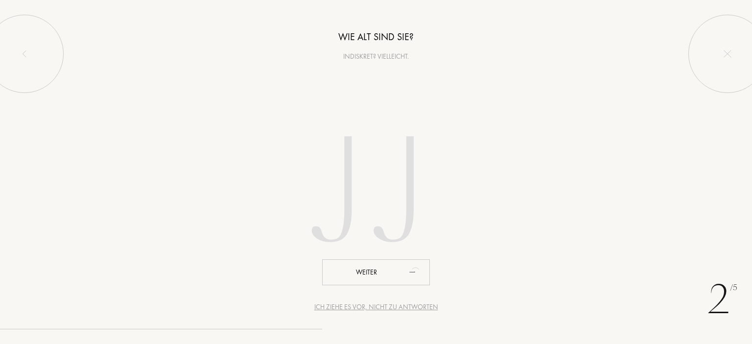
click at [351, 220] on input "number" at bounding box center [375, 195] width 279 height 198
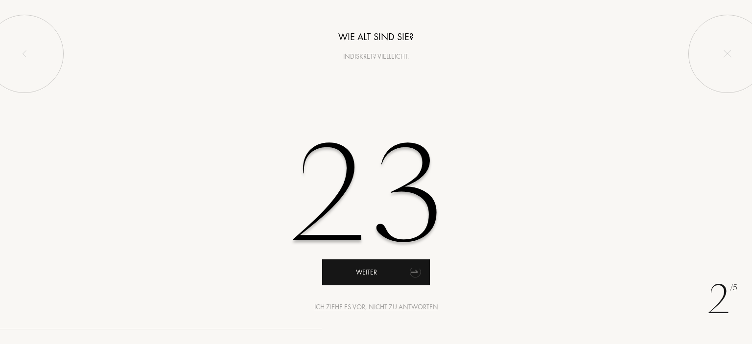
type input "23"
click at [357, 279] on div "Weiter" at bounding box center [376, 272] width 108 height 26
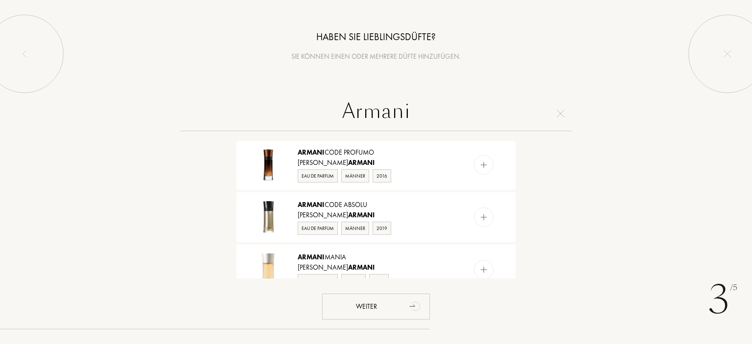
scroll to position [183, 0]
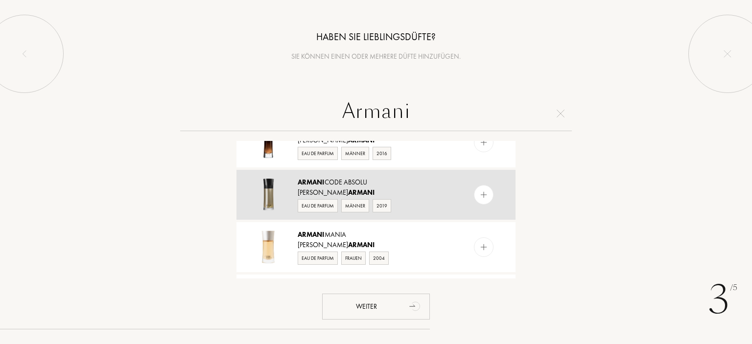
type input "Armani"
click at [348, 191] on span "Armani" at bounding box center [361, 192] width 27 height 9
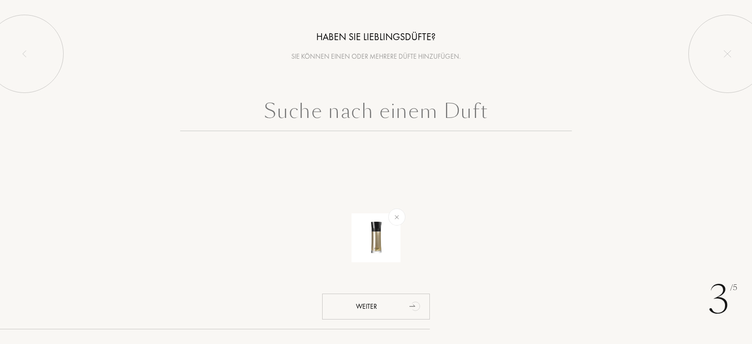
scroll to position [0, 0]
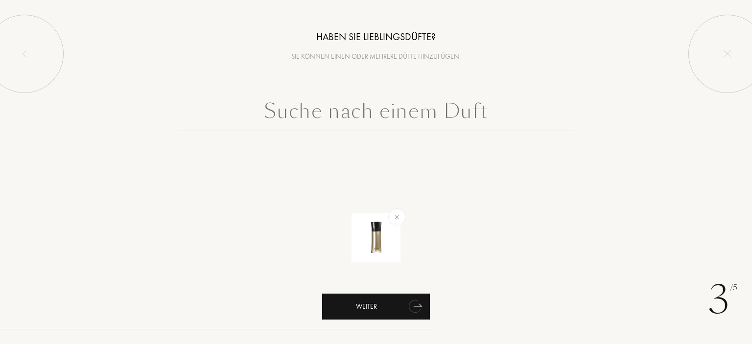
click at [376, 312] on div "Weiter" at bounding box center [376, 307] width 108 height 26
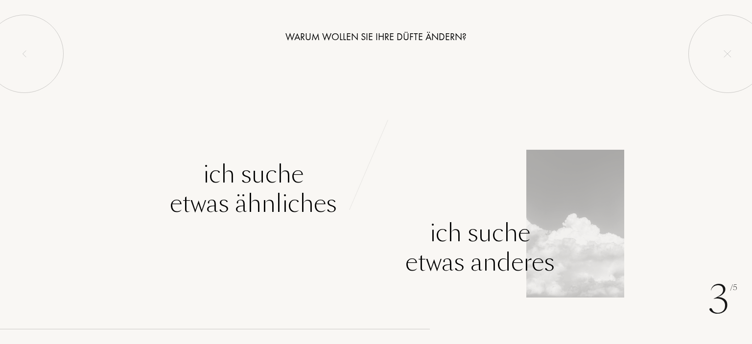
click at [543, 256] on div "Ich suche etwas anderes" at bounding box center [479, 247] width 149 height 59
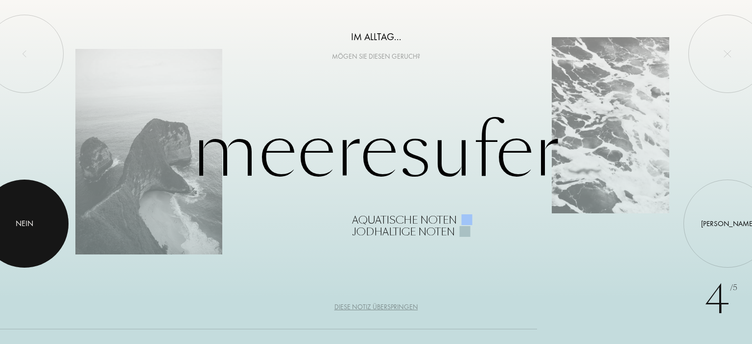
click at [21, 216] on div at bounding box center [24, 224] width 88 height 88
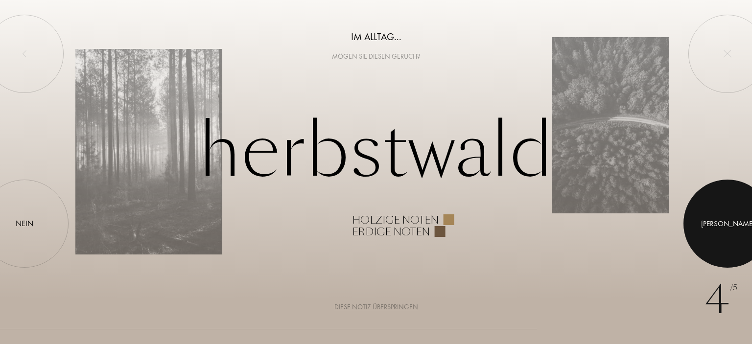
click at [734, 216] on div at bounding box center [727, 224] width 88 height 88
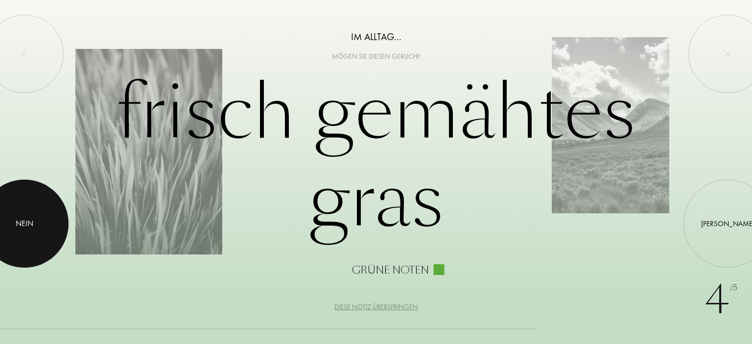
click at [19, 229] on div "Nein" at bounding box center [25, 224] width 18 height 12
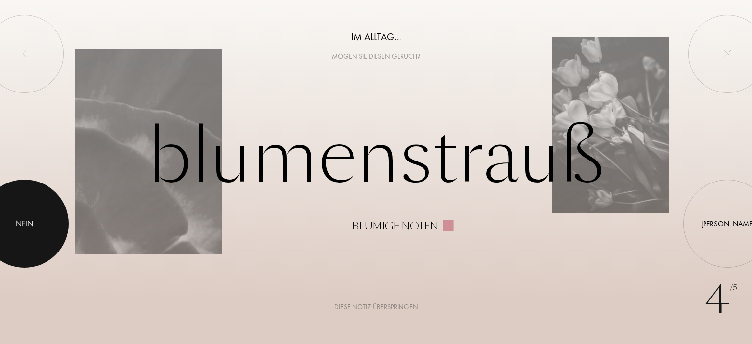
click at [40, 228] on div at bounding box center [24, 224] width 88 height 88
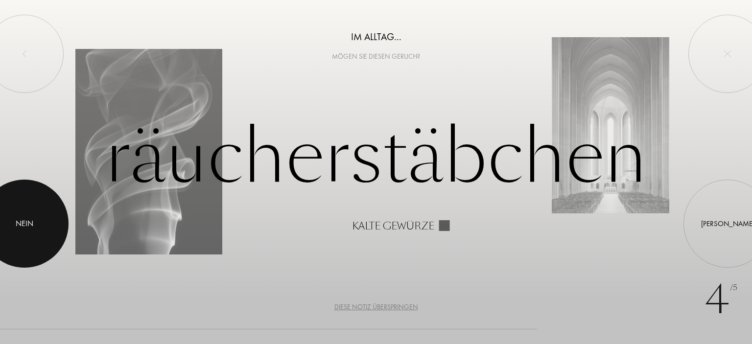
click at [40, 228] on div at bounding box center [24, 224] width 88 height 88
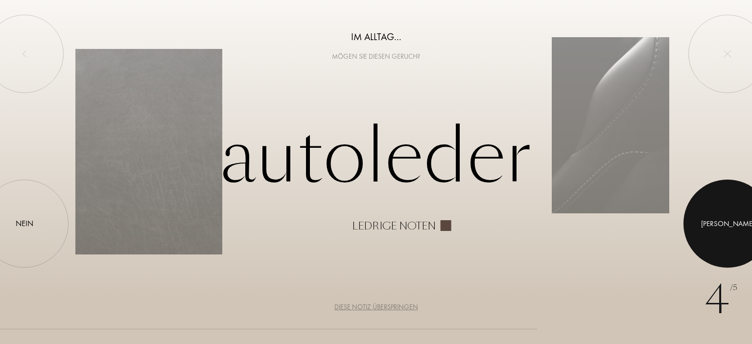
click at [708, 214] on div at bounding box center [727, 224] width 88 height 88
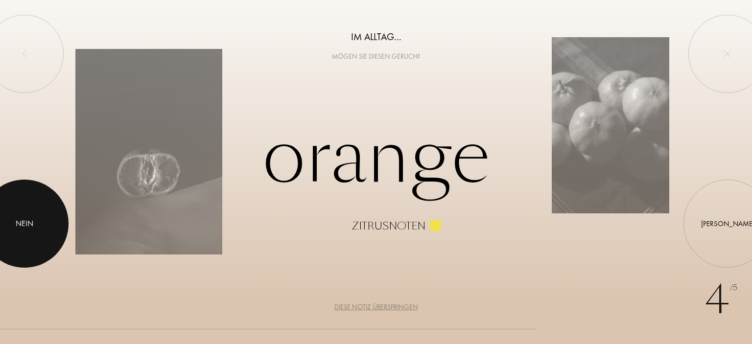
click at [36, 215] on div at bounding box center [24, 224] width 88 height 88
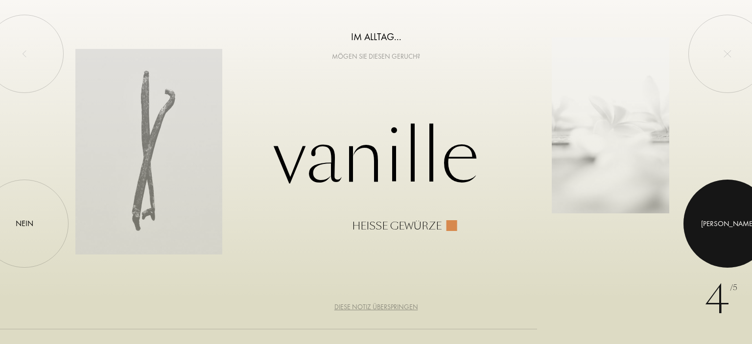
click at [719, 220] on div at bounding box center [727, 224] width 88 height 88
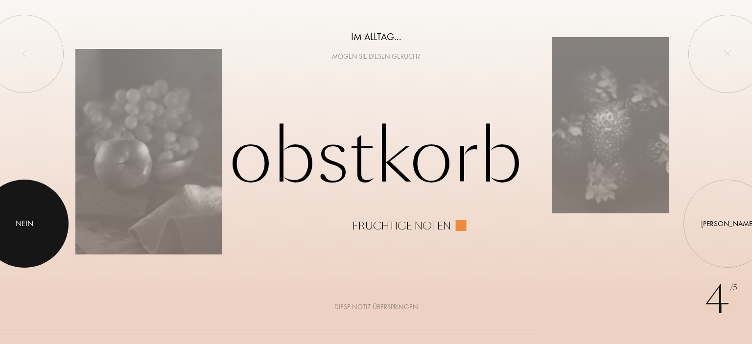
click at [31, 223] on div "Nein" at bounding box center [25, 224] width 18 height 12
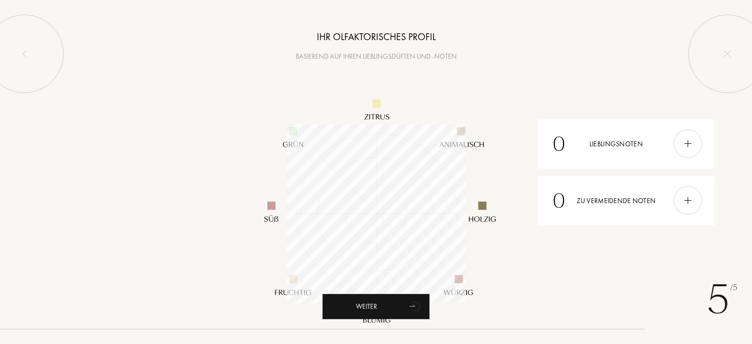
scroll to position [179, 179]
click at [685, 203] on img at bounding box center [687, 200] width 11 height 11
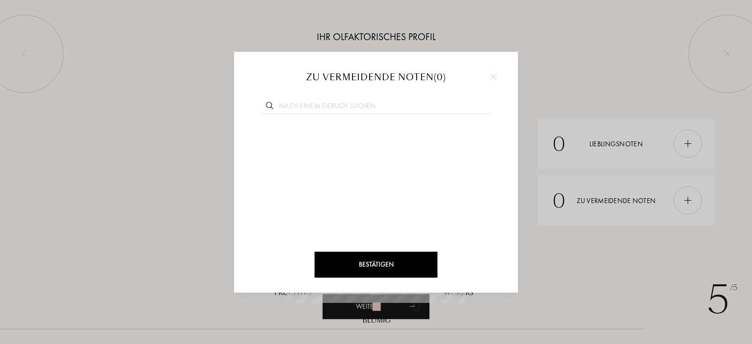
click at [644, 257] on div at bounding box center [376, 172] width 752 height 344
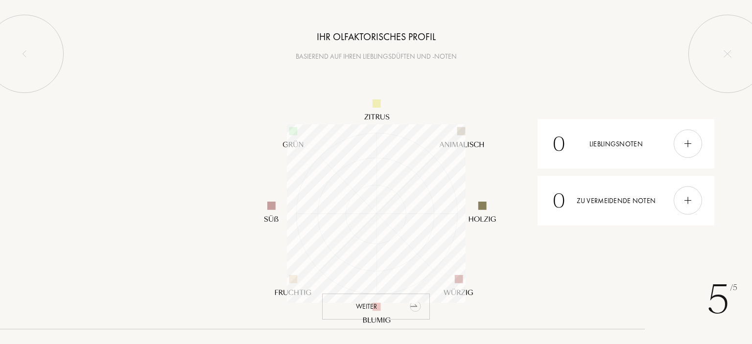
click at [365, 311] on div "Weiter" at bounding box center [376, 307] width 108 height 26
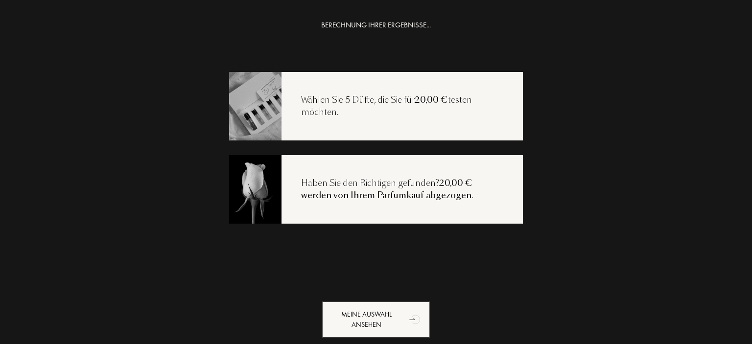
click at [378, 98] on div "Wählen Sie 5 Düfte, die Sie für 20,00 € testen möchten." at bounding box center [401, 106] width 241 height 25
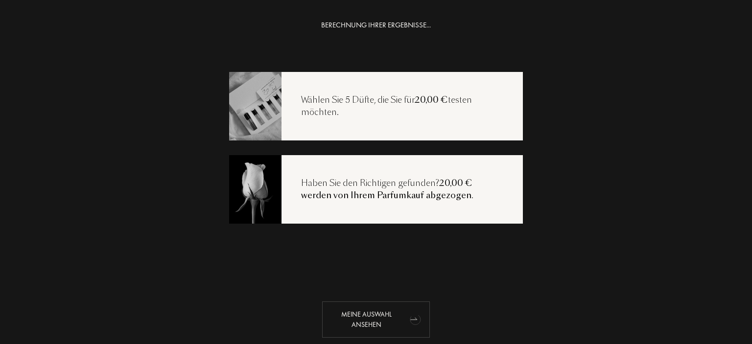
click at [378, 316] on div "Meine Auswahl ansehen" at bounding box center [376, 320] width 108 height 36
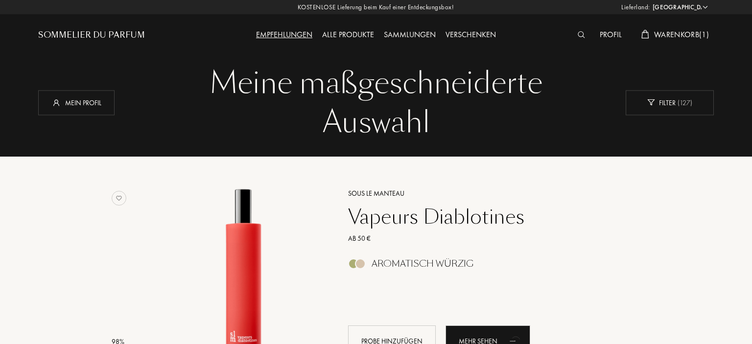
select select "DE"
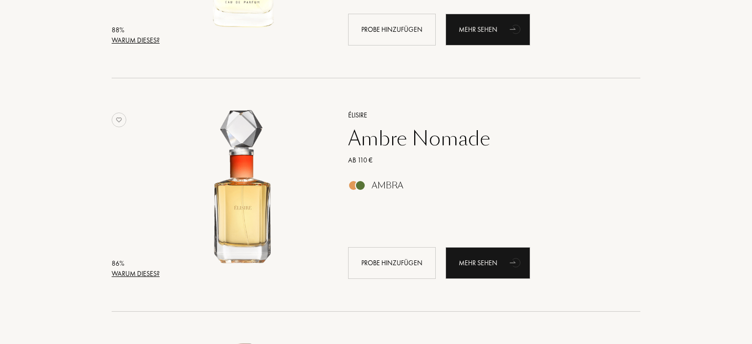
scroll to position [568, 0]
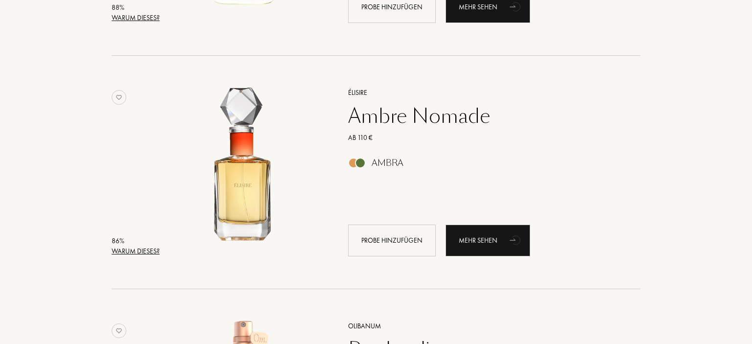
click at [115, 252] on div "Warum dieses?" at bounding box center [136, 251] width 48 height 10
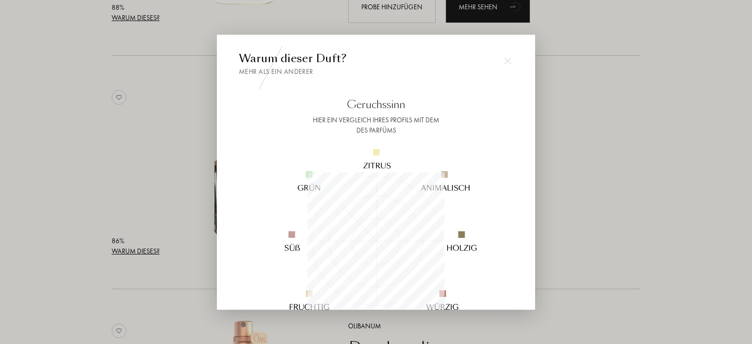
scroll to position [137, 137]
click at [115, 252] on div at bounding box center [376, 172] width 752 height 344
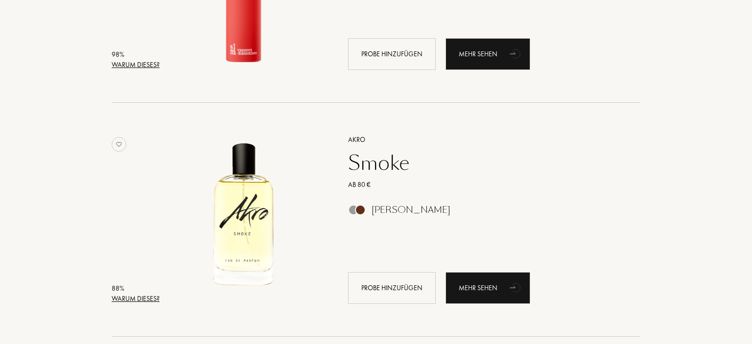
scroll to position [155, 0]
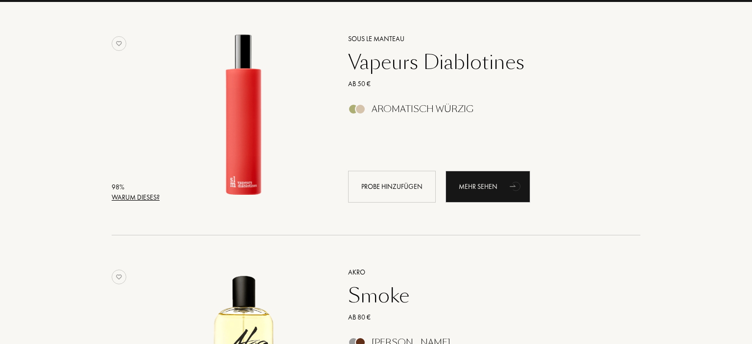
click at [154, 195] on div "Warum dieses?" at bounding box center [136, 197] width 48 height 10
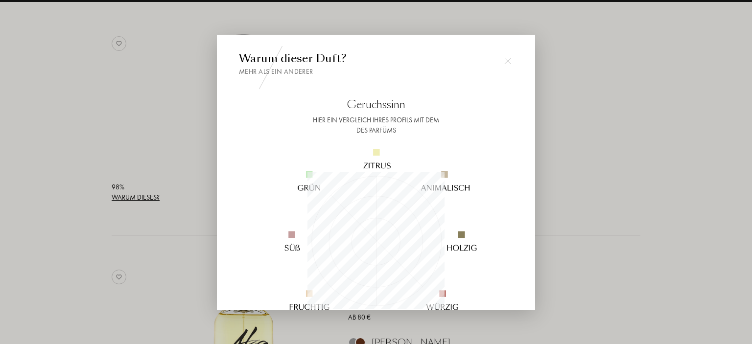
scroll to position [137, 137]
click at [133, 167] on div at bounding box center [376, 172] width 752 height 344
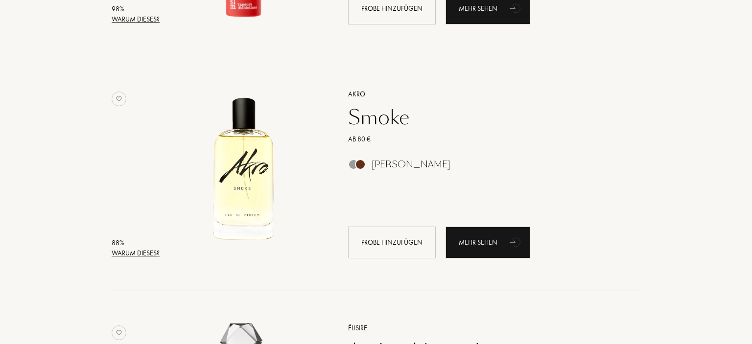
scroll to position [413, 0]
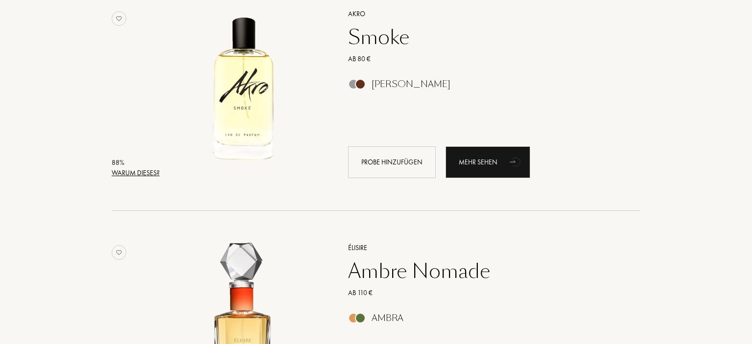
click at [142, 176] on div "Warum dieses?" at bounding box center [136, 173] width 48 height 10
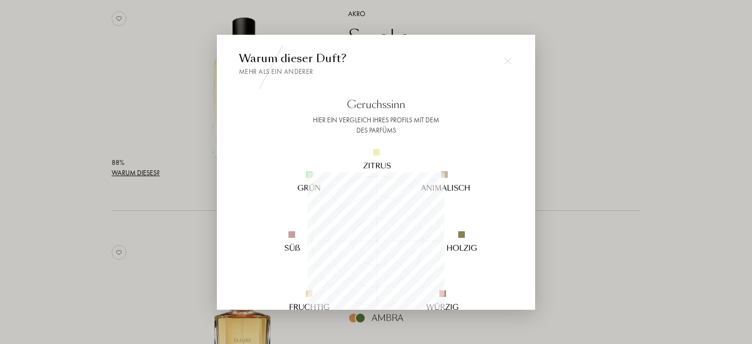
scroll to position [137, 137]
click at [142, 176] on div at bounding box center [376, 172] width 752 height 344
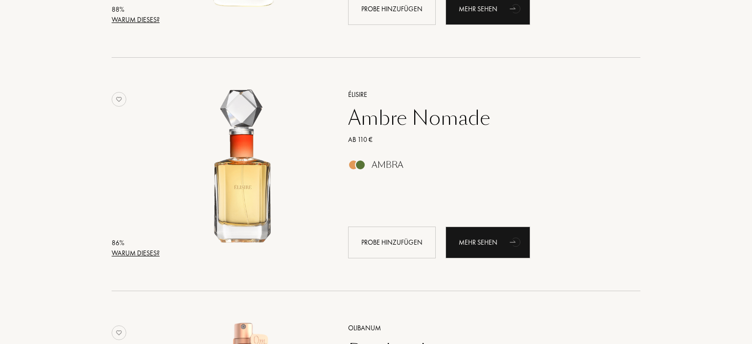
scroll to position [568, 0]
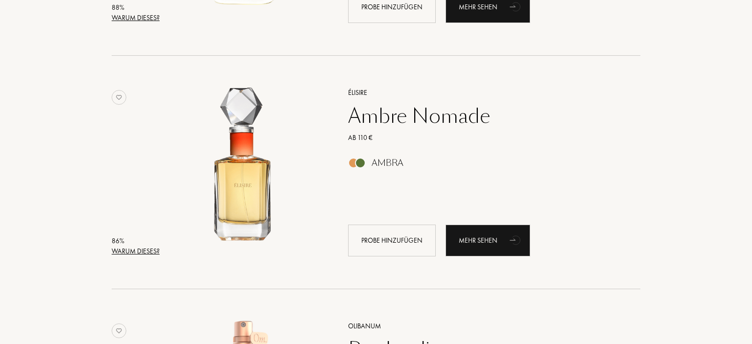
click at [148, 248] on div "Warum dieses?" at bounding box center [136, 251] width 48 height 10
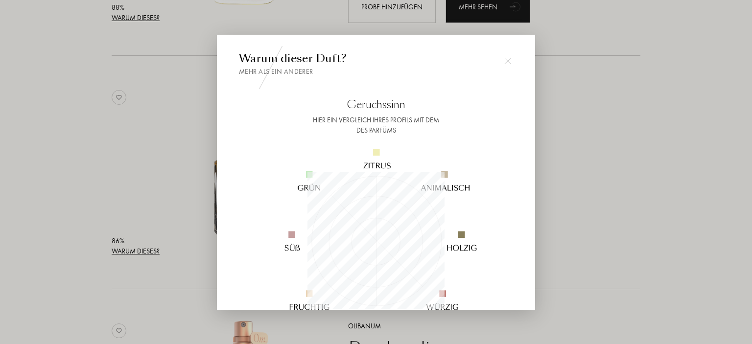
scroll to position [137, 137]
click at [150, 240] on div at bounding box center [376, 172] width 752 height 344
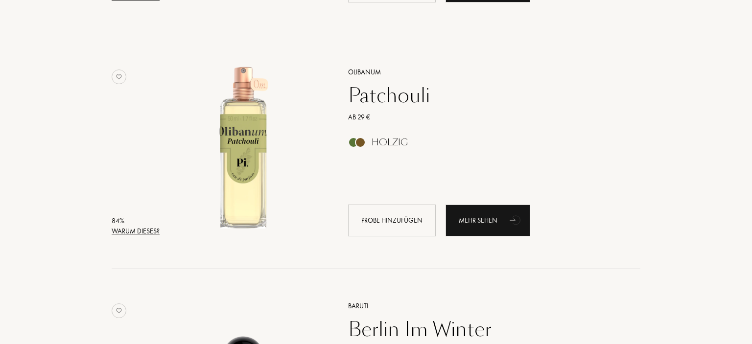
scroll to position [827, 0]
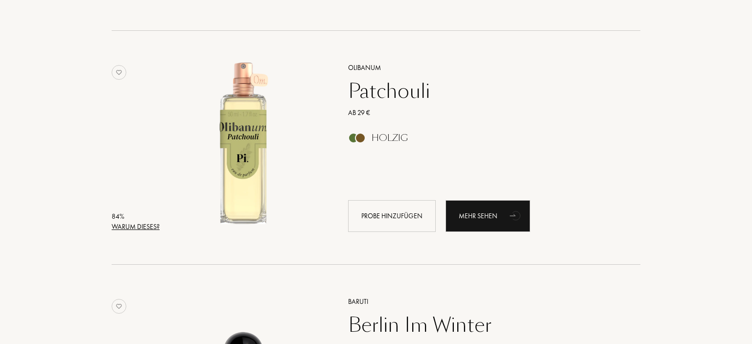
click at [148, 229] on div "Warum dieses?" at bounding box center [136, 227] width 48 height 10
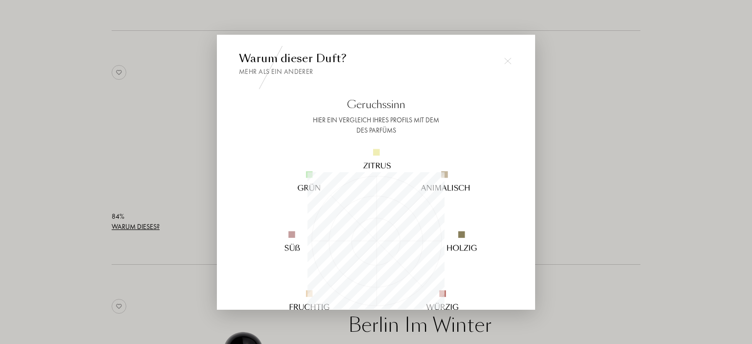
scroll to position [137, 137]
click at [148, 229] on div at bounding box center [376, 172] width 752 height 344
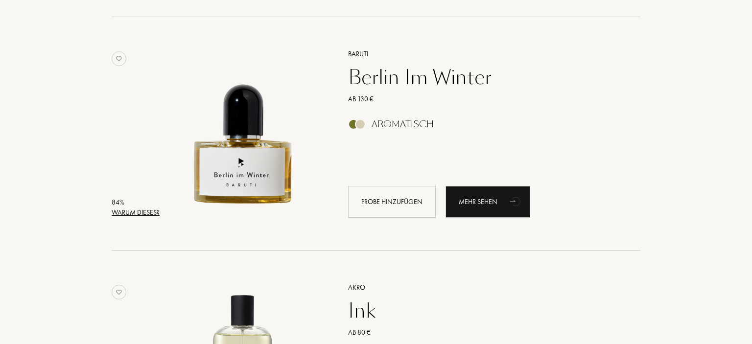
scroll to position [1085, 0]
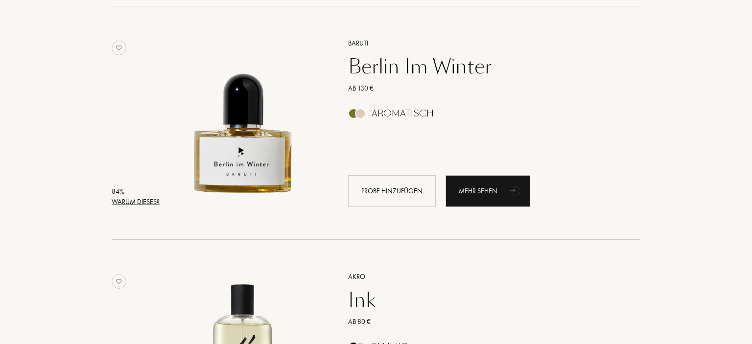
click at [137, 204] on div "Warum dieses?" at bounding box center [136, 202] width 48 height 10
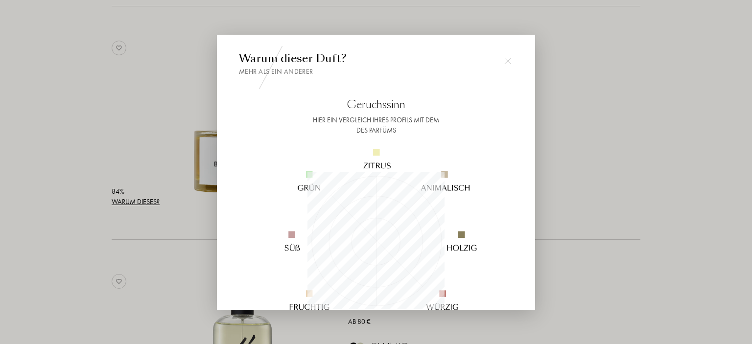
scroll to position [137, 137]
click at [137, 204] on div at bounding box center [376, 172] width 752 height 344
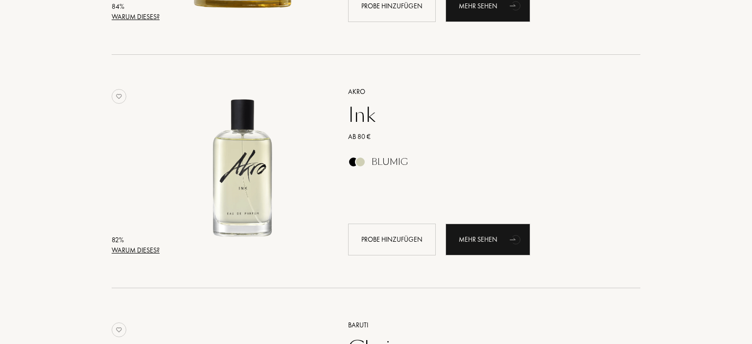
scroll to position [1292, 0]
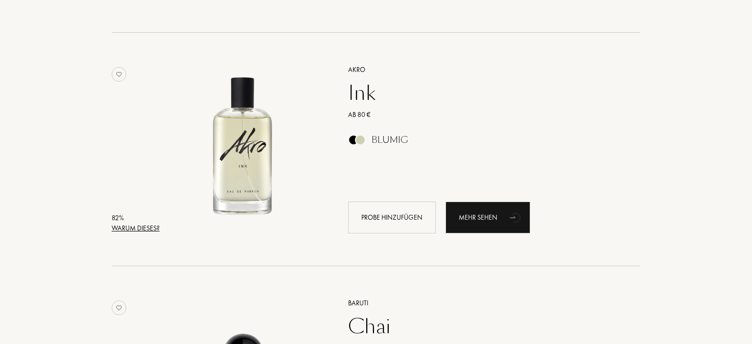
click at [138, 233] on div "Warum dieses?" at bounding box center [136, 228] width 48 height 10
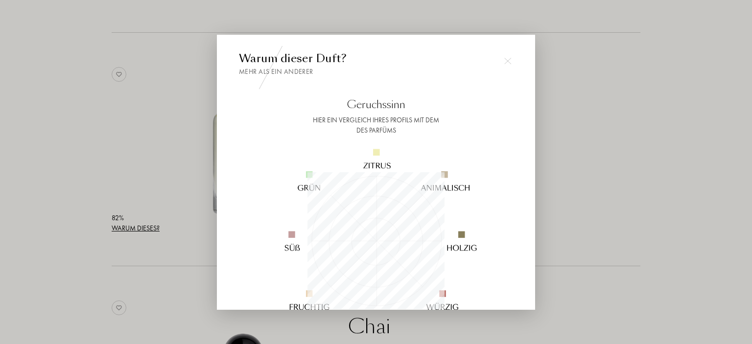
scroll to position [137, 137]
click at [138, 233] on div at bounding box center [376, 172] width 752 height 344
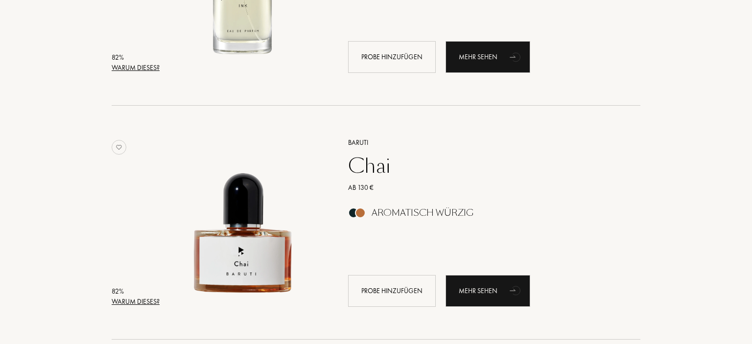
scroll to position [1499, 0]
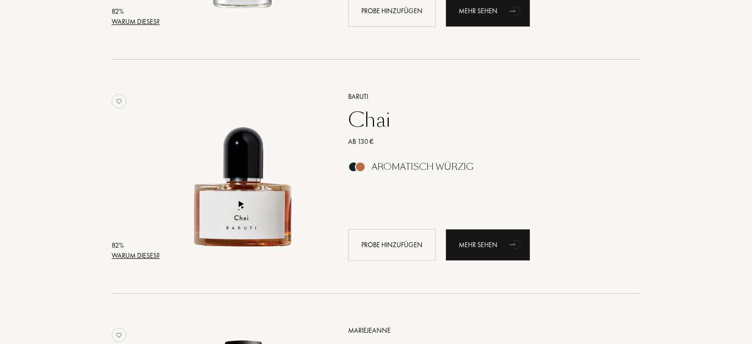
click at [138, 233] on div "82 % Warum dieses? Baruti Chai Ab 130 € Aromatisch Würzig Probe hinzufügen Mehr…" at bounding box center [376, 186] width 529 height 214
click at [142, 254] on div "Warum dieses?" at bounding box center [136, 256] width 48 height 10
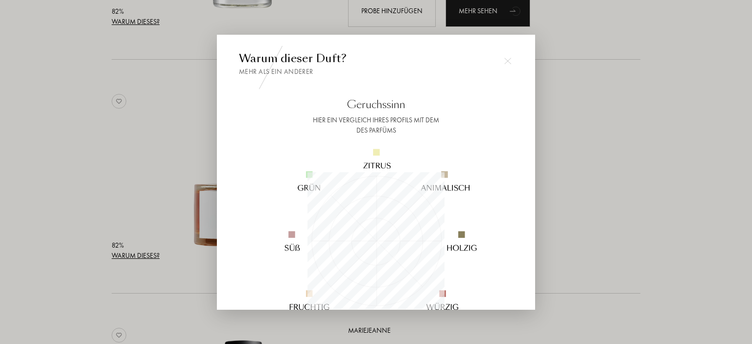
scroll to position [137, 137]
click at [142, 254] on div at bounding box center [376, 172] width 752 height 344
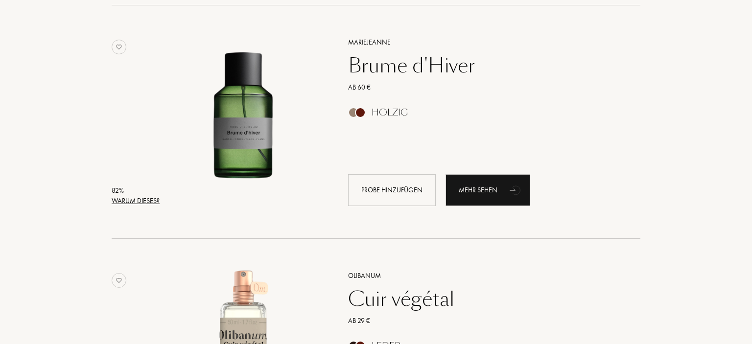
scroll to position [1809, 0]
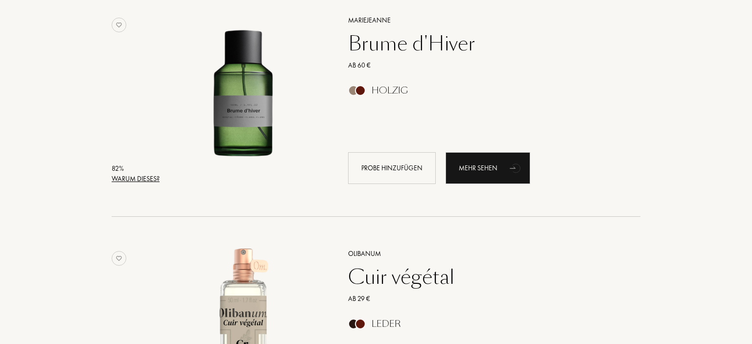
click at [123, 181] on div "Warum dieses?" at bounding box center [136, 179] width 48 height 10
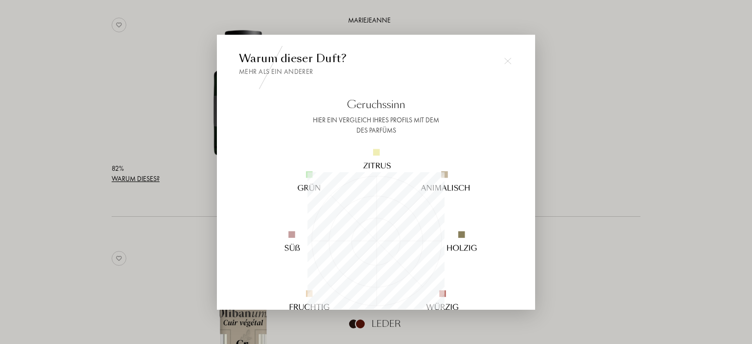
scroll to position [137, 137]
click at [133, 181] on div at bounding box center [376, 172] width 752 height 344
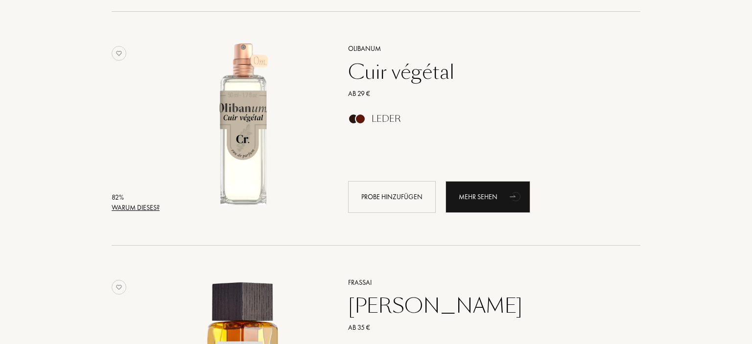
scroll to position [2016, 0]
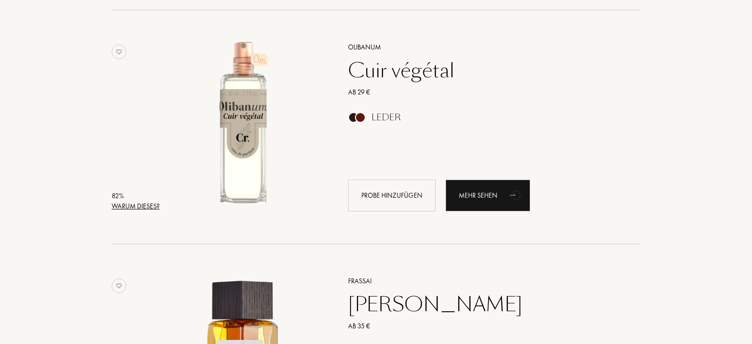
click at [138, 205] on div "Warum dieses?" at bounding box center [136, 206] width 48 height 10
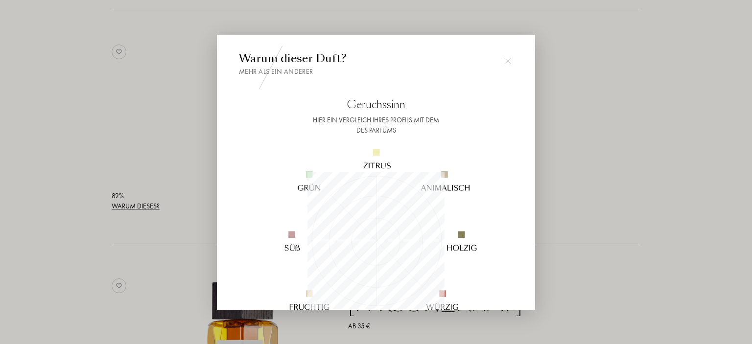
scroll to position [137, 137]
click at [138, 205] on div at bounding box center [376, 172] width 752 height 344
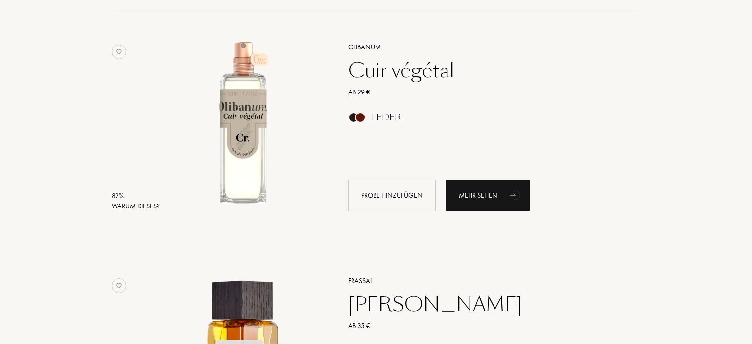
scroll to position [2222, 0]
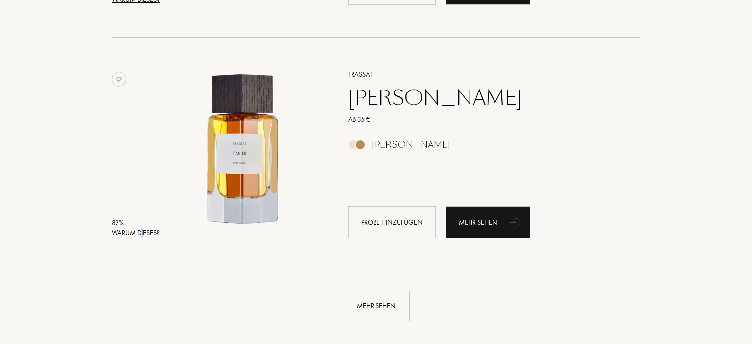
click at [143, 236] on div "Warum dieses?" at bounding box center [136, 233] width 48 height 10
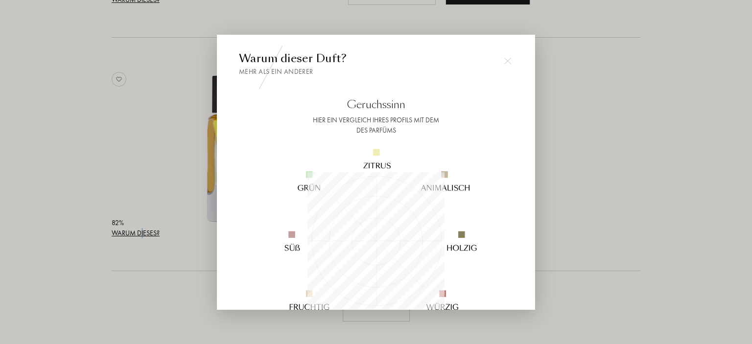
scroll to position [137, 137]
click at [143, 236] on div at bounding box center [376, 172] width 752 height 344
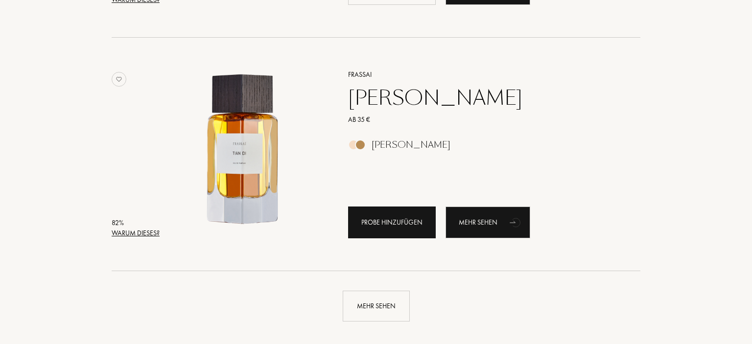
click at [395, 222] on div "Probe hinzufügen" at bounding box center [392, 223] width 88 height 32
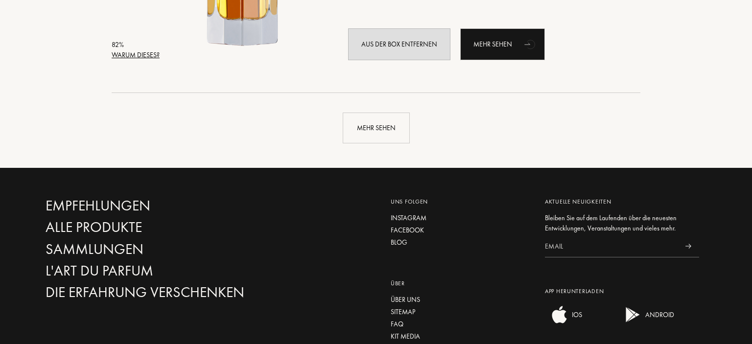
scroll to position [2429, 0]
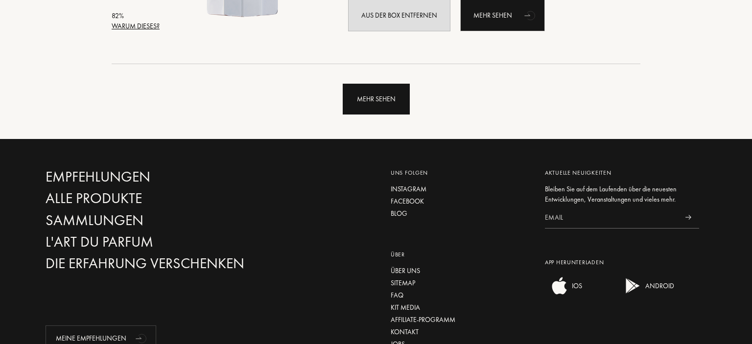
click at [356, 105] on div "Mehr sehen" at bounding box center [376, 99] width 67 height 31
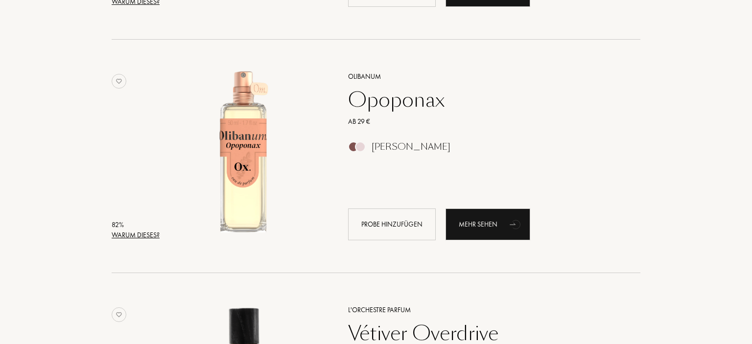
scroll to position [2739, 0]
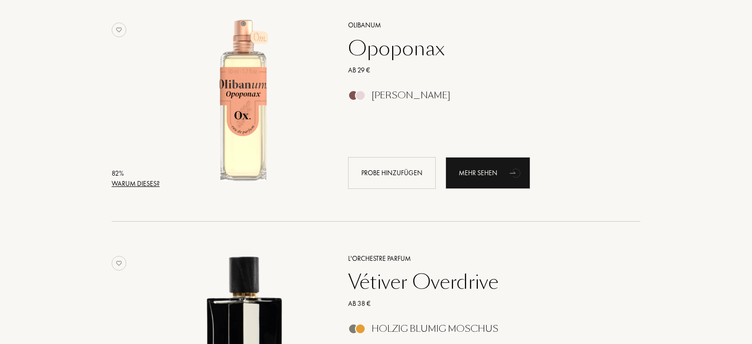
click at [135, 183] on div "Warum dieses?" at bounding box center [136, 184] width 48 height 10
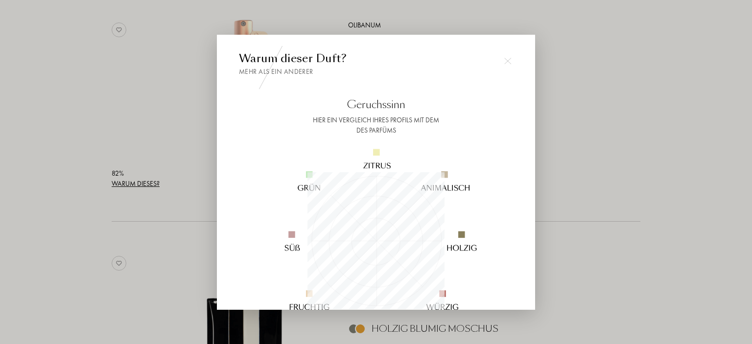
scroll to position [137, 137]
click at [135, 183] on div at bounding box center [376, 172] width 752 height 344
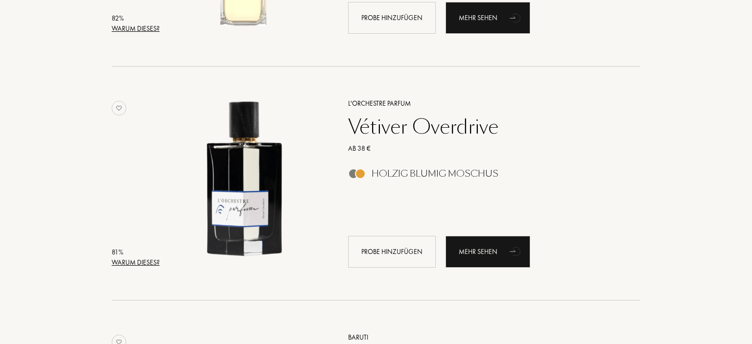
scroll to position [2998, 0]
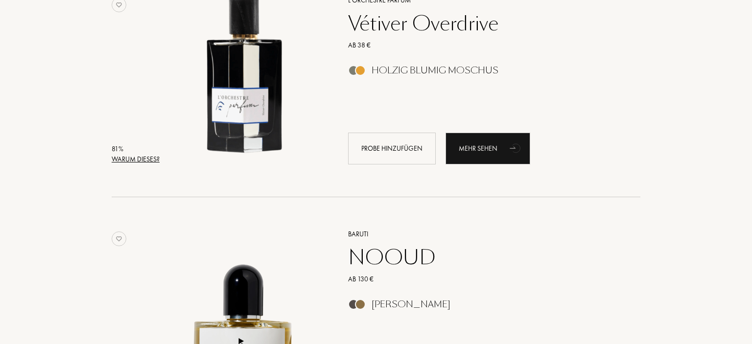
click at [140, 161] on div "Warum dieses?" at bounding box center [136, 159] width 48 height 10
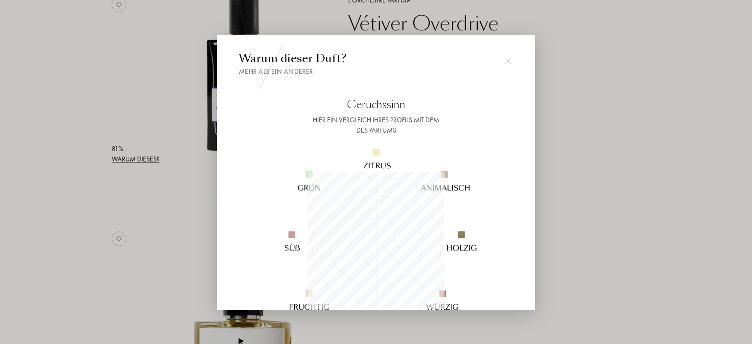
scroll to position [137, 137]
click at [132, 158] on div at bounding box center [376, 172] width 752 height 344
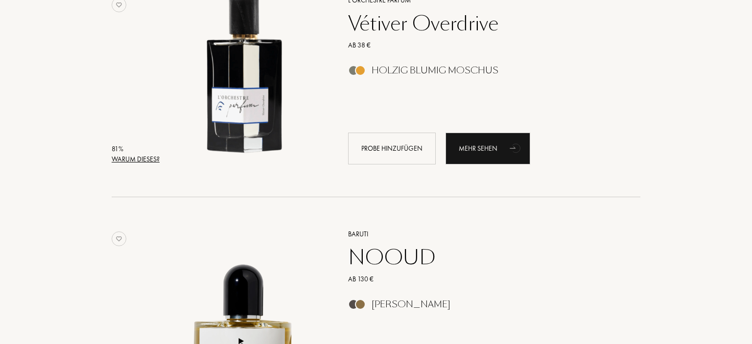
scroll to position [3205, 0]
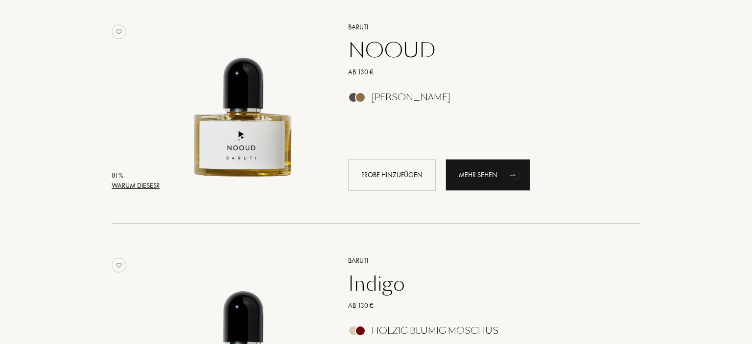
click at [134, 188] on div "Warum dieses?" at bounding box center [136, 186] width 48 height 10
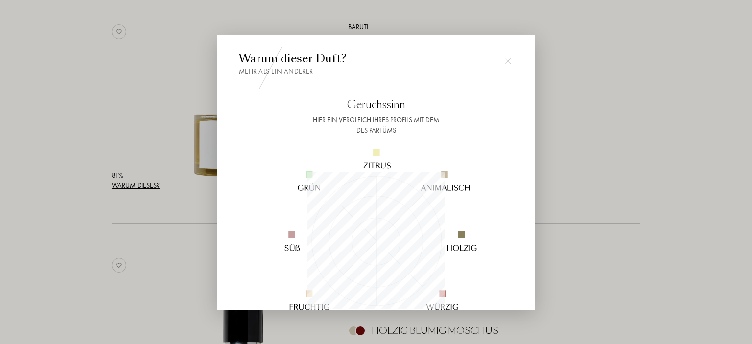
scroll to position [137, 137]
click at [134, 188] on div at bounding box center [376, 172] width 752 height 344
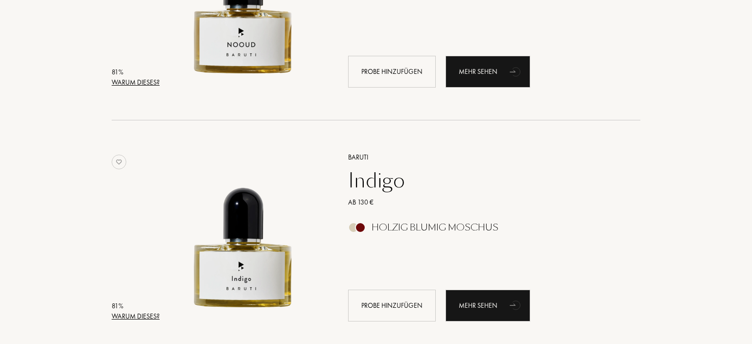
scroll to position [3411, 0]
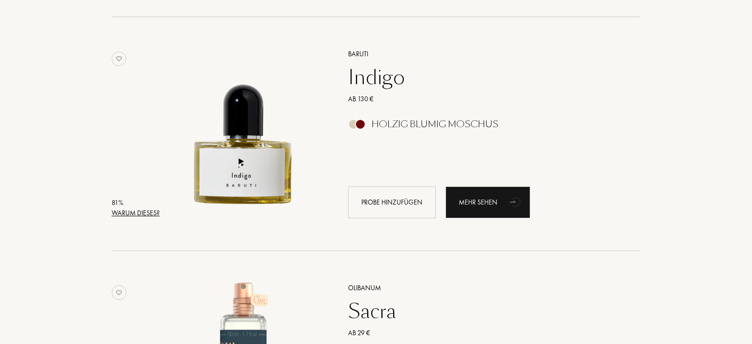
click at [140, 211] on div "Warum dieses?" at bounding box center [136, 213] width 48 height 10
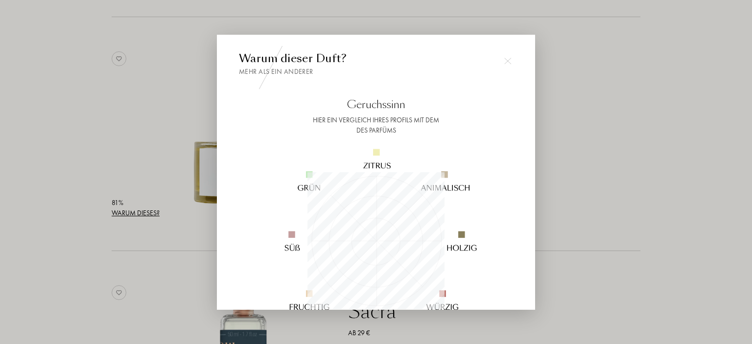
scroll to position [137, 137]
click at [140, 211] on div at bounding box center [376, 172] width 752 height 344
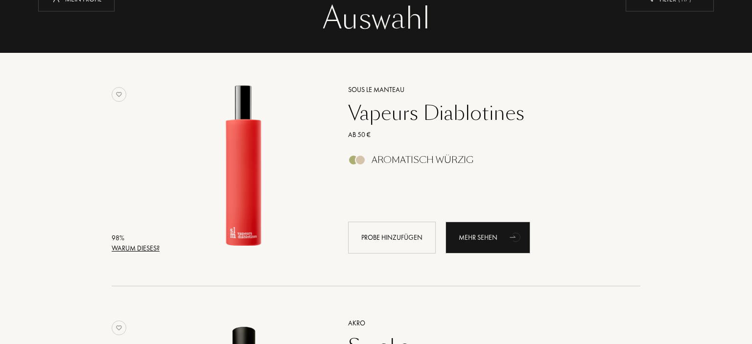
scroll to position [0, 0]
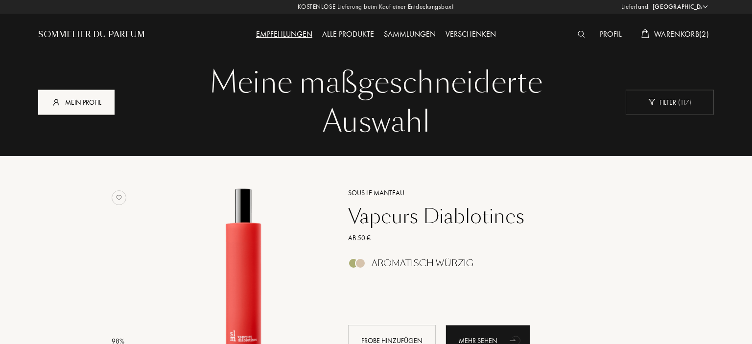
click at [83, 107] on div "Mein Profil" at bounding box center [76, 102] width 76 height 25
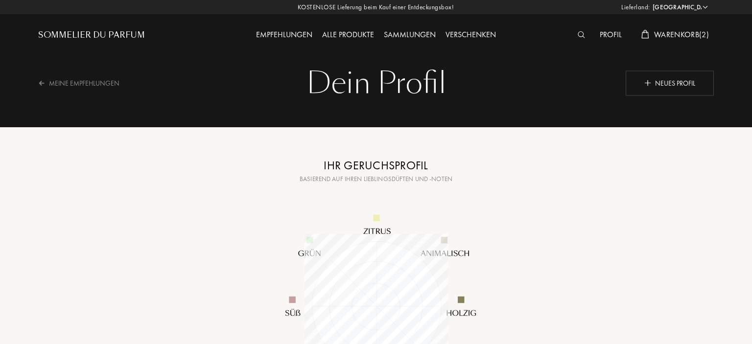
select select "DE"
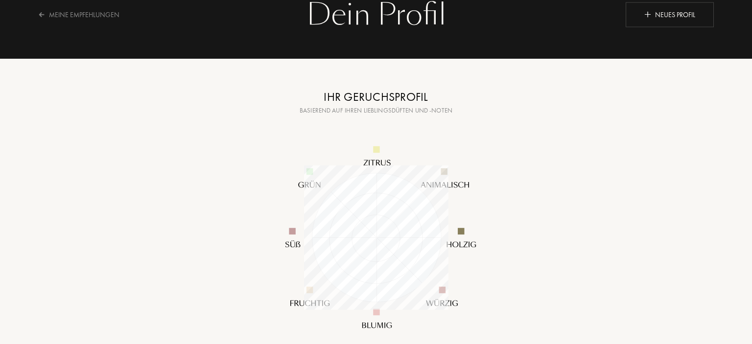
scroll to position [51, 0]
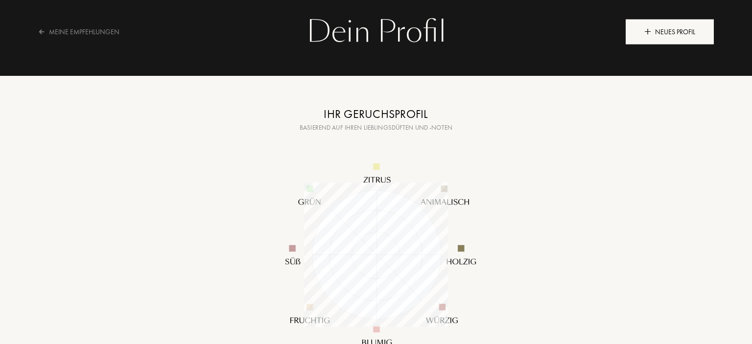
click at [674, 29] on div "Neues Profil" at bounding box center [670, 31] width 88 height 25
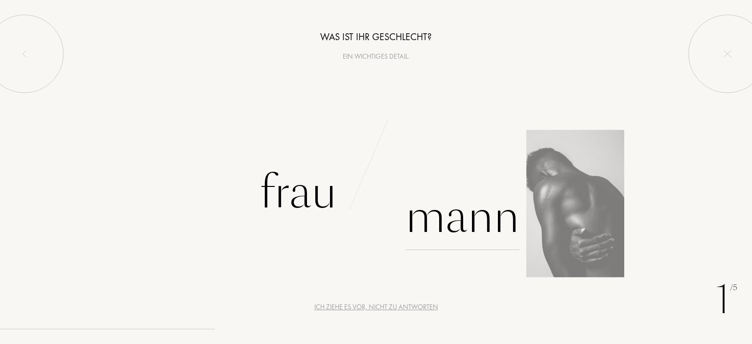
click at [470, 223] on div "Mann" at bounding box center [462, 217] width 114 height 66
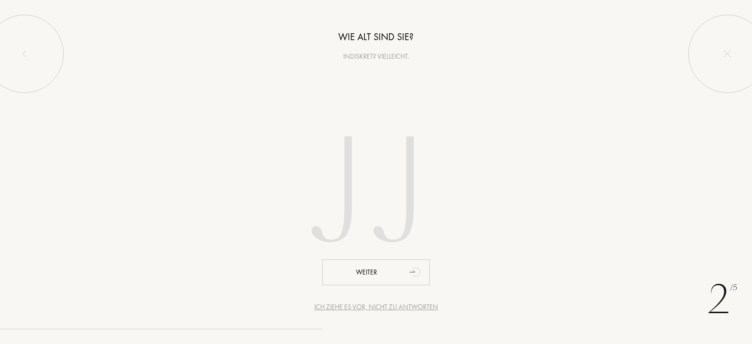
click at [342, 207] on input "number" at bounding box center [375, 195] width 279 height 198
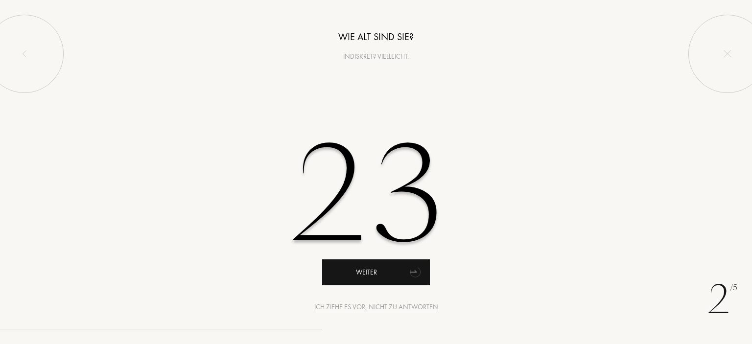
type input "23"
click at [369, 279] on div "Weiter" at bounding box center [376, 272] width 108 height 26
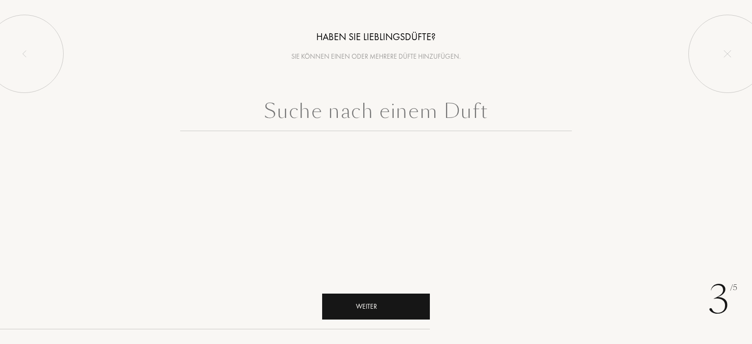
click at [376, 303] on div "Weiter" at bounding box center [376, 307] width 108 height 26
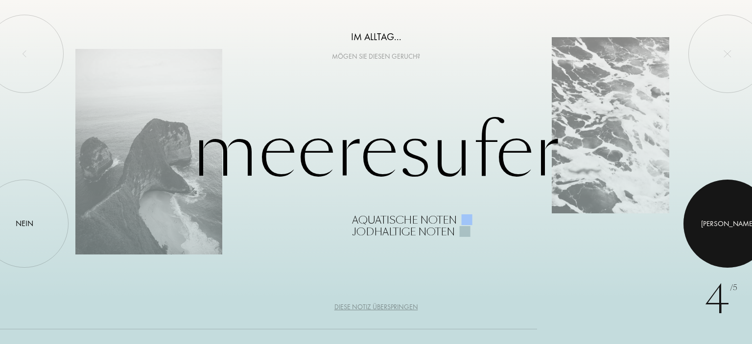
click at [724, 225] on div "[PERSON_NAME]" at bounding box center [727, 223] width 53 height 11
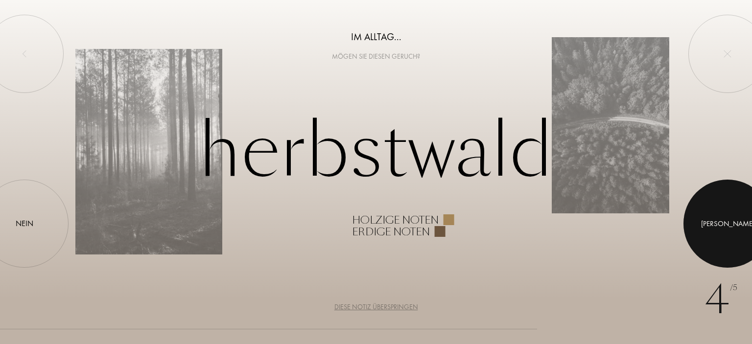
click at [724, 225] on div "[PERSON_NAME]" at bounding box center [727, 223] width 53 height 11
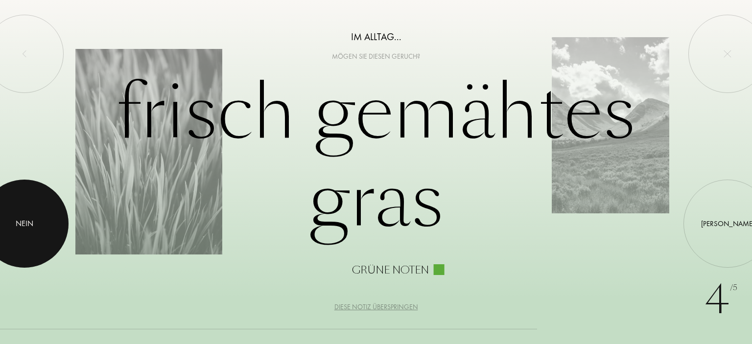
click at [14, 226] on div at bounding box center [24, 224] width 88 height 88
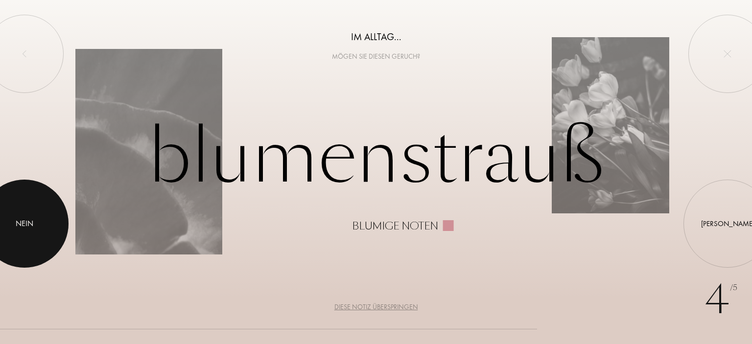
click at [14, 226] on div at bounding box center [24, 224] width 88 height 88
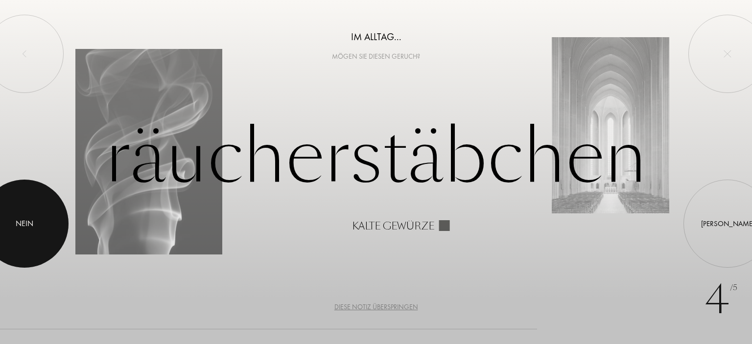
click at [14, 226] on div at bounding box center [24, 224] width 88 height 88
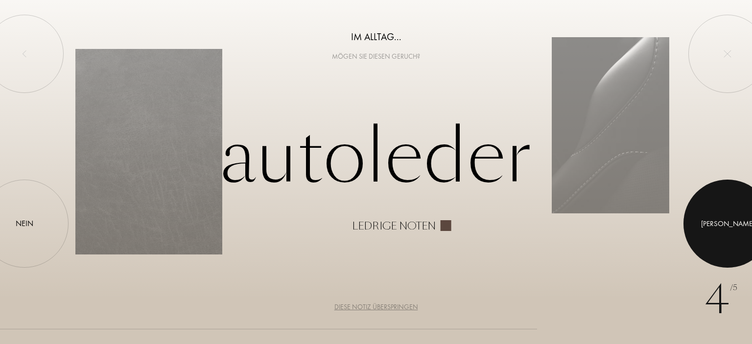
click at [722, 219] on div at bounding box center [727, 224] width 88 height 88
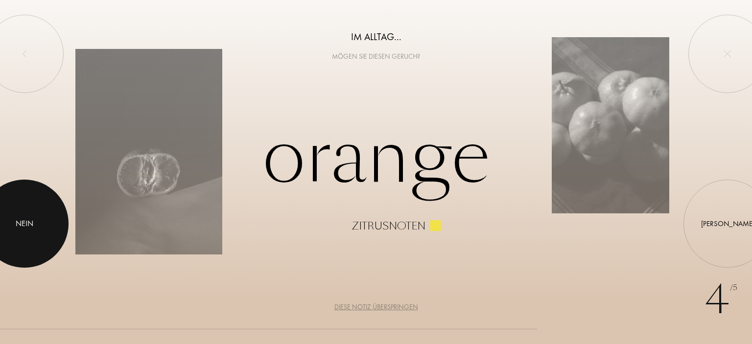
click at [15, 227] on div at bounding box center [24, 224] width 88 height 88
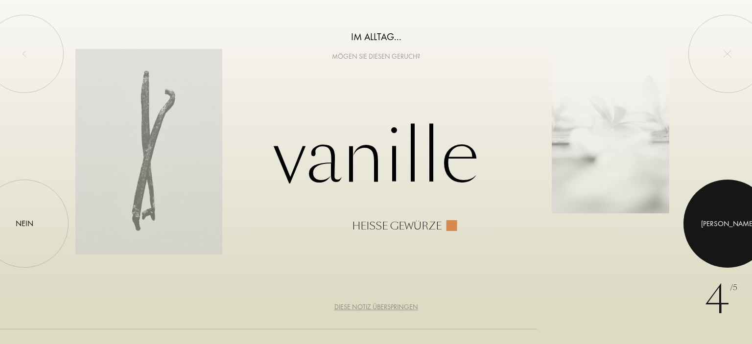
click at [733, 215] on div at bounding box center [727, 224] width 88 height 88
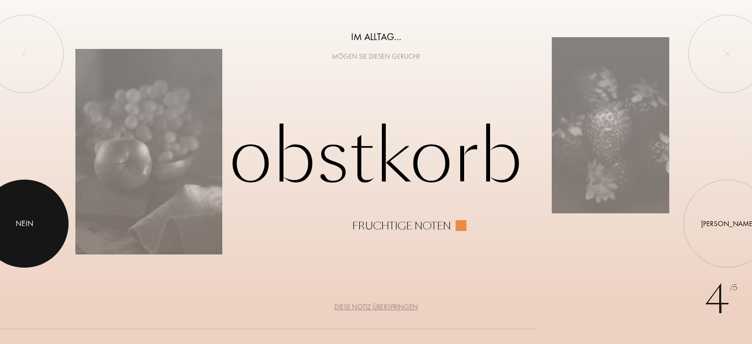
click at [22, 232] on div at bounding box center [24, 224] width 88 height 88
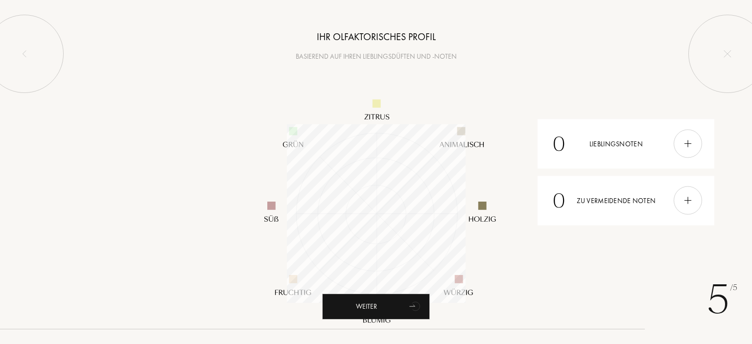
scroll to position [179, 179]
click at [207, 249] on div at bounding box center [376, 213] width 752 height 303
click at [686, 142] on img at bounding box center [687, 144] width 11 height 11
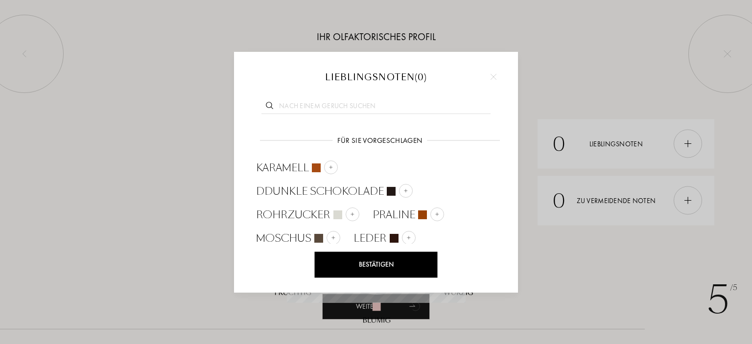
scroll to position [2, 0]
click at [332, 237] on img at bounding box center [333, 235] width 5 height 5
click at [379, 264] on div "Bestätigen" at bounding box center [376, 265] width 123 height 26
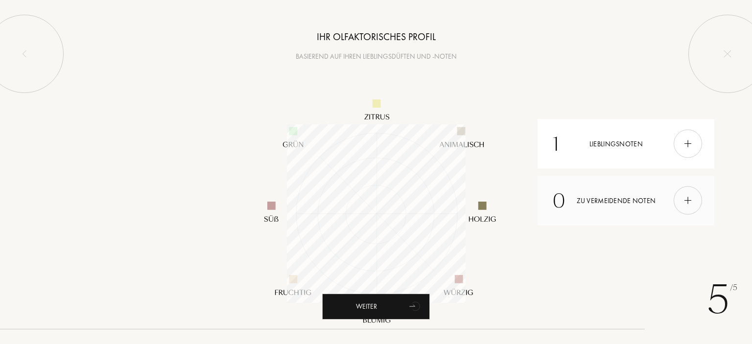
click at [562, 202] on div "0" at bounding box center [558, 200] width 13 height 29
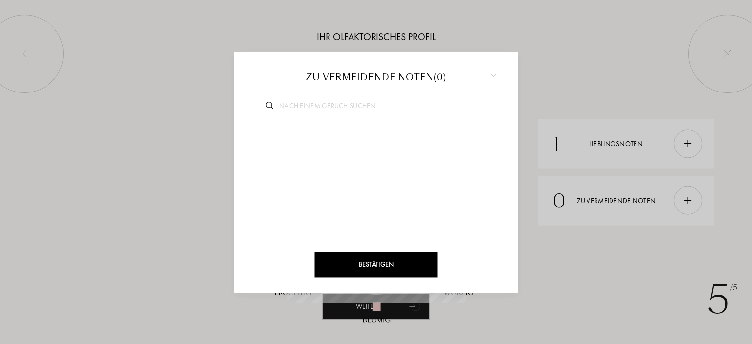
click at [667, 203] on div at bounding box center [376, 172] width 752 height 344
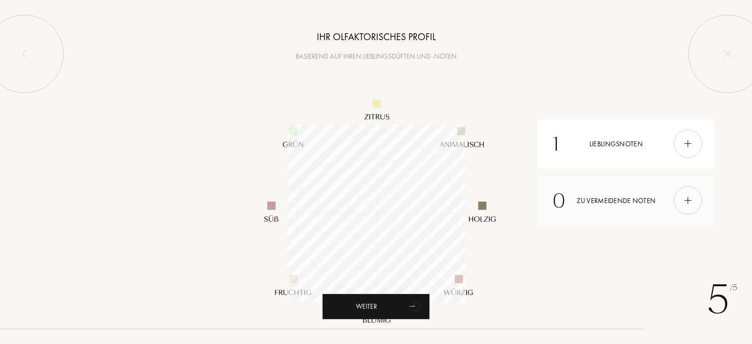
click at [685, 201] on img at bounding box center [687, 200] width 11 height 11
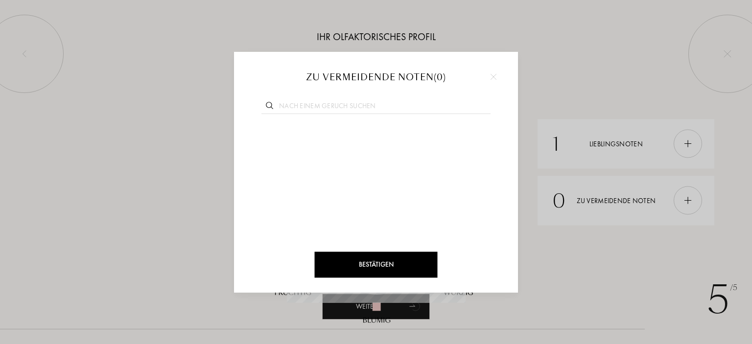
click at [185, 190] on div at bounding box center [376, 172] width 752 height 344
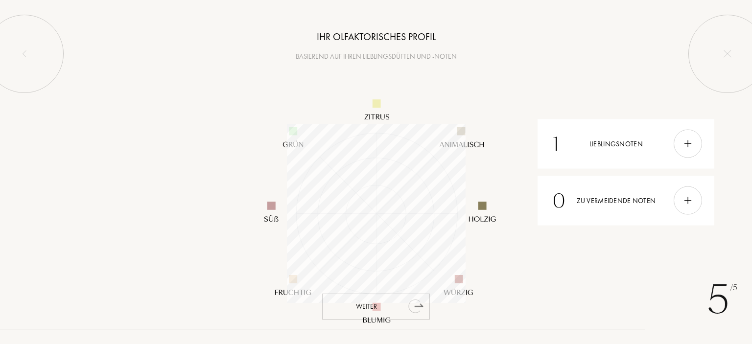
click at [362, 308] on div "Weiter" at bounding box center [376, 307] width 108 height 26
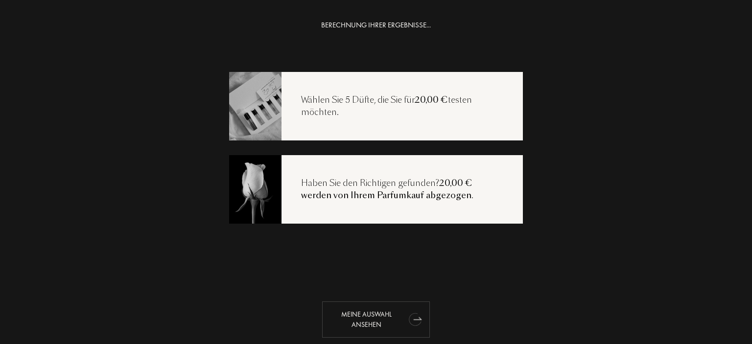
click at [354, 316] on div "Meine Auswahl ansehen" at bounding box center [376, 320] width 108 height 36
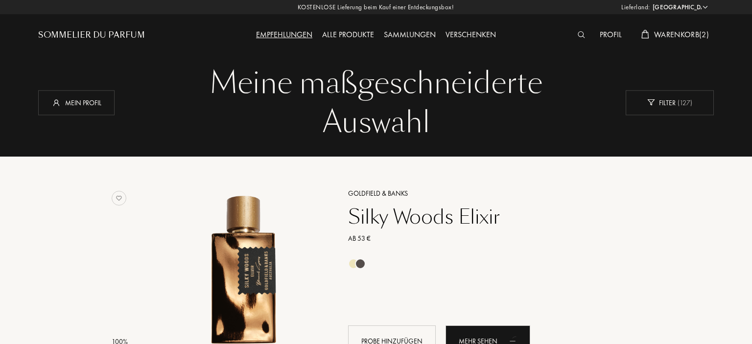
select select "DE"
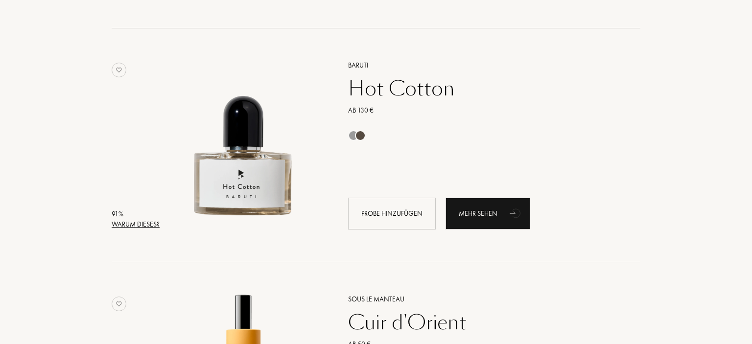
scroll to position [380, 0]
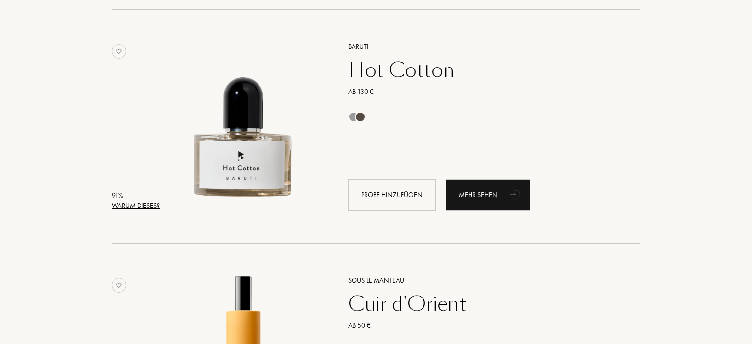
click at [128, 208] on div "Warum dieses?" at bounding box center [136, 206] width 48 height 10
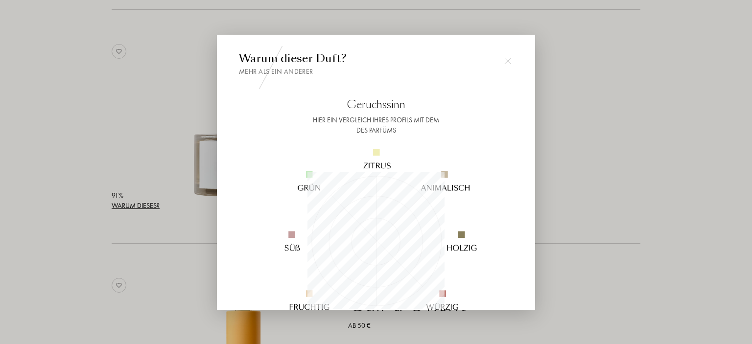
scroll to position [137, 137]
click at [73, 201] on div at bounding box center [376, 172] width 752 height 344
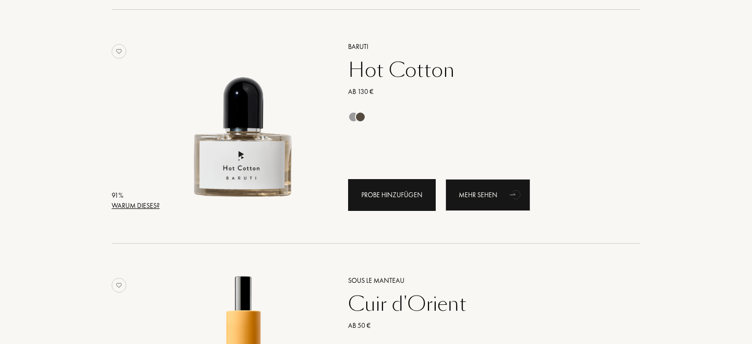
click at [363, 201] on div "Probe hinzufügen" at bounding box center [392, 195] width 88 height 32
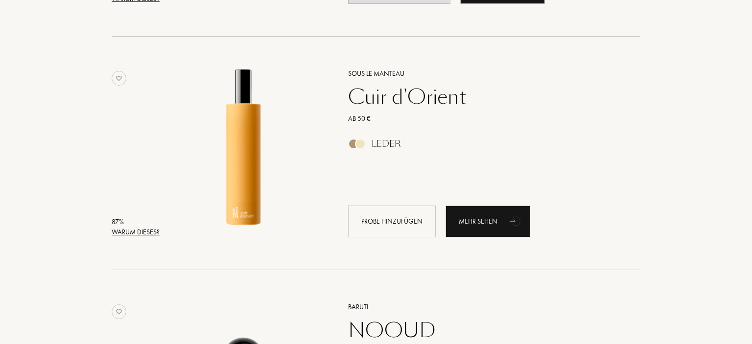
scroll to position [639, 0]
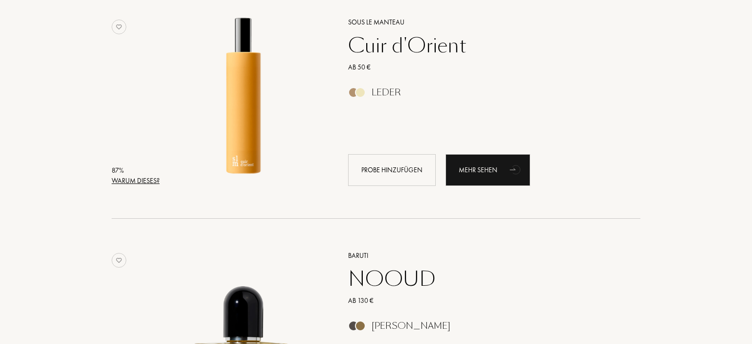
click at [136, 179] on div "Warum dieses?" at bounding box center [136, 181] width 48 height 10
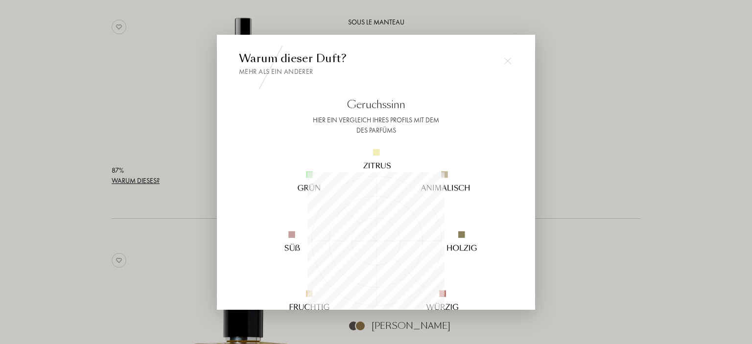
scroll to position [137, 137]
click at [136, 179] on div at bounding box center [376, 172] width 752 height 344
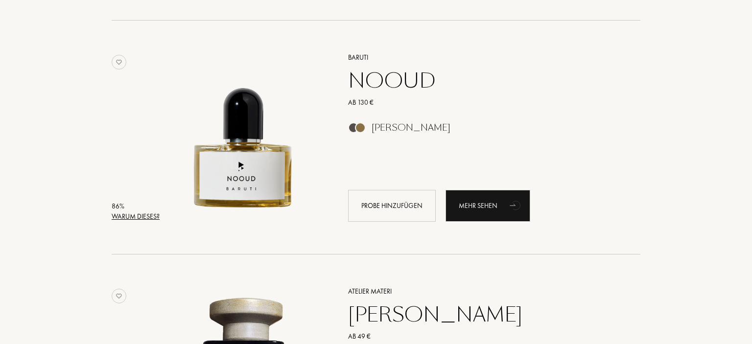
scroll to position [845, 0]
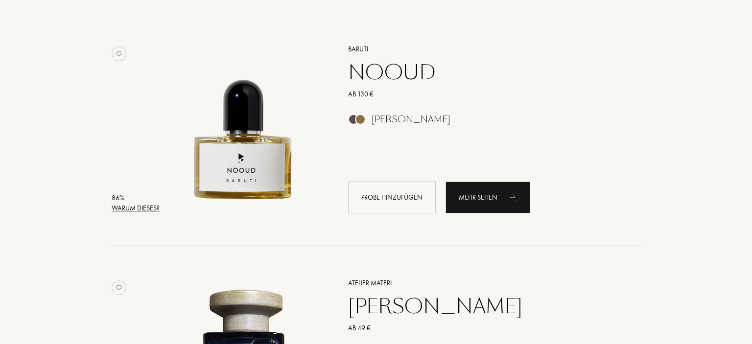
click at [136, 206] on div "Warum dieses?" at bounding box center [136, 208] width 48 height 10
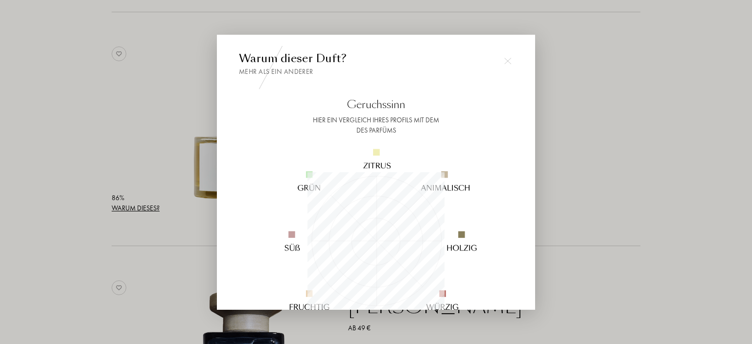
scroll to position [137, 137]
click at [83, 208] on div at bounding box center [376, 172] width 752 height 344
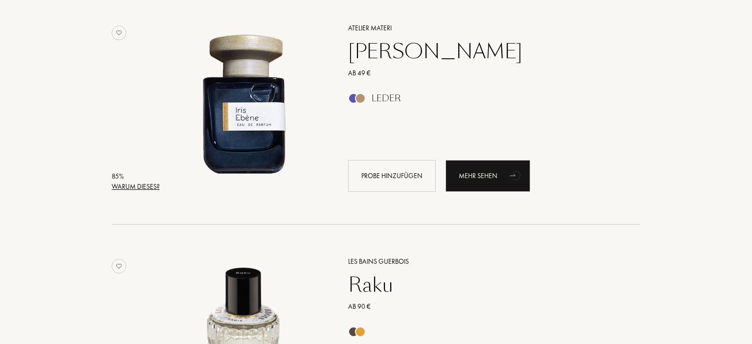
scroll to position [1104, 0]
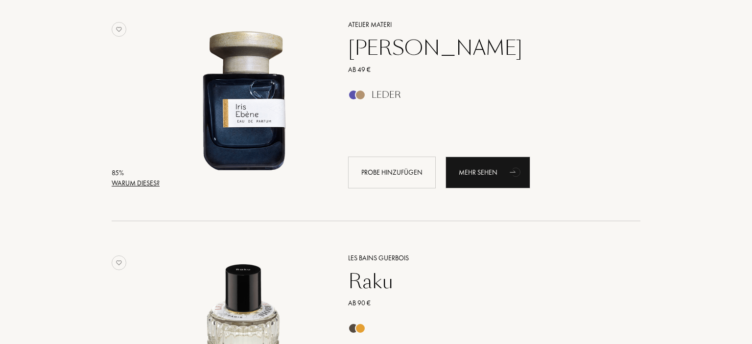
click at [132, 186] on div "Warum dieses?" at bounding box center [136, 183] width 48 height 10
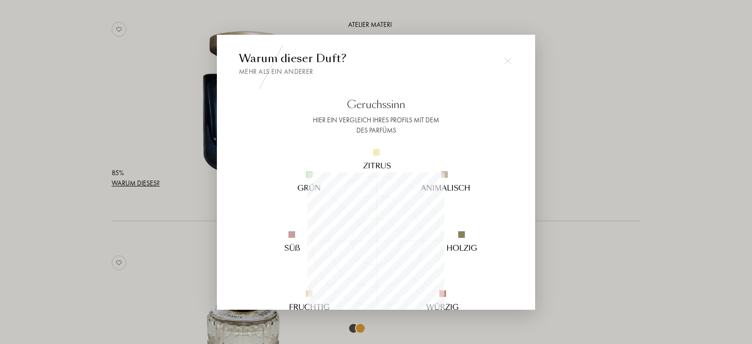
scroll to position [137, 137]
click at [132, 186] on div at bounding box center [376, 172] width 752 height 344
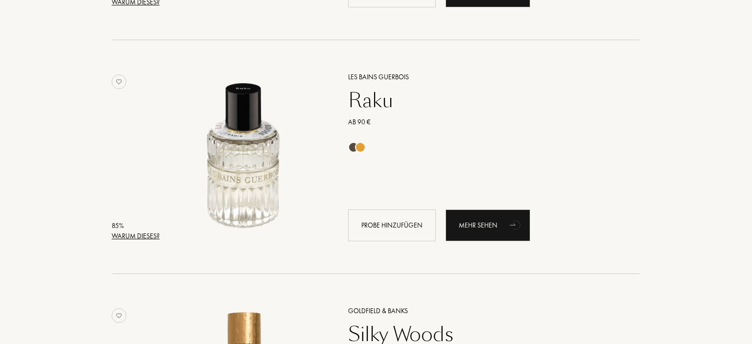
scroll to position [1311, 0]
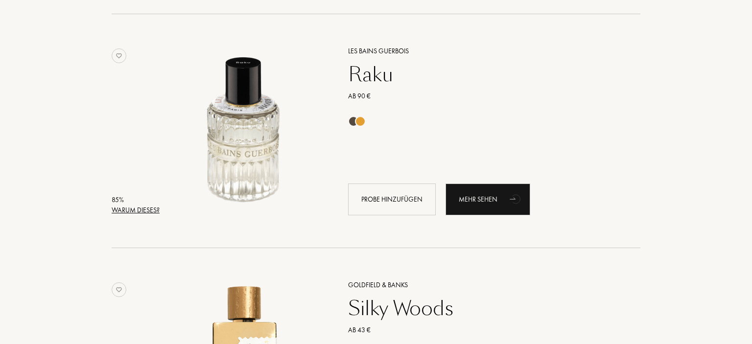
click at [124, 212] on div "Warum dieses?" at bounding box center [136, 210] width 48 height 10
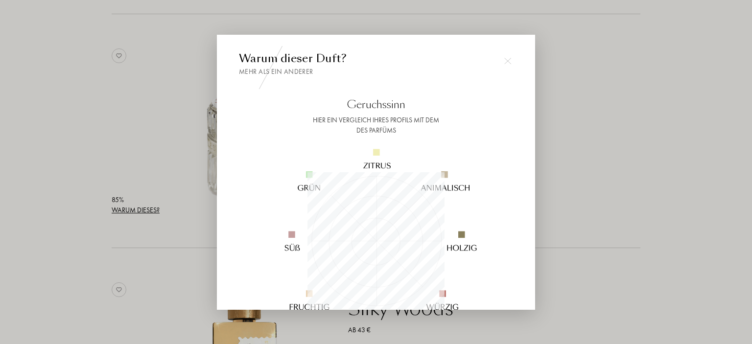
scroll to position [137, 137]
click at [78, 212] on div at bounding box center [376, 172] width 752 height 344
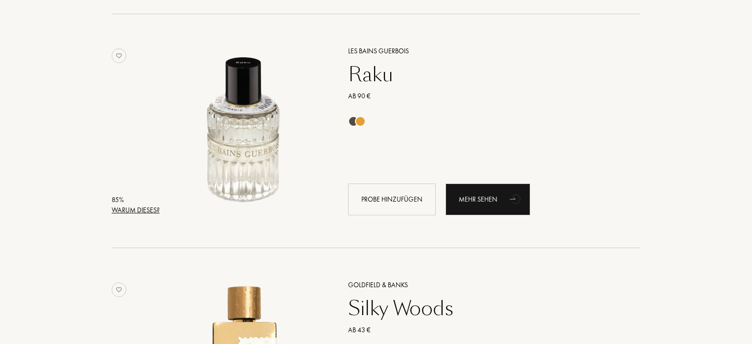
scroll to position [1466, 0]
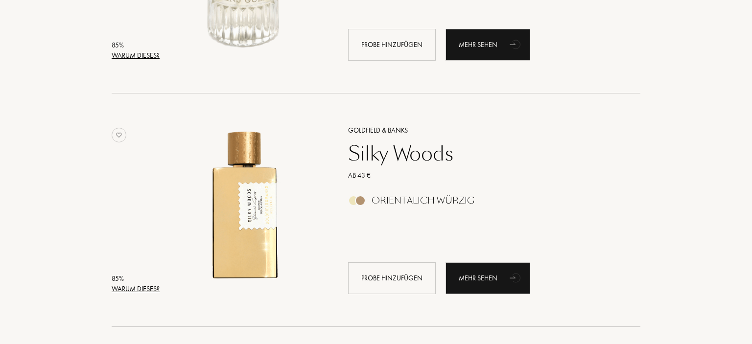
click at [134, 287] on div "Warum dieses?" at bounding box center [136, 289] width 48 height 10
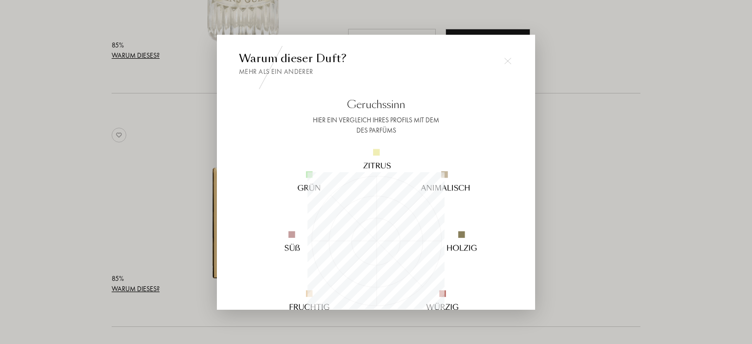
scroll to position [137, 137]
click at [48, 223] on div at bounding box center [376, 172] width 752 height 344
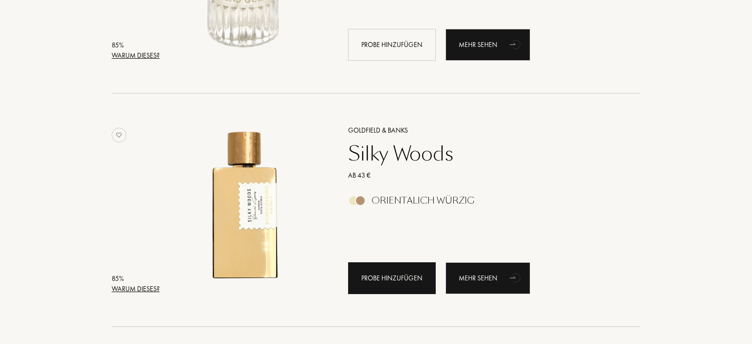
click at [370, 280] on div "Probe hinzufügen" at bounding box center [392, 278] width 88 height 32
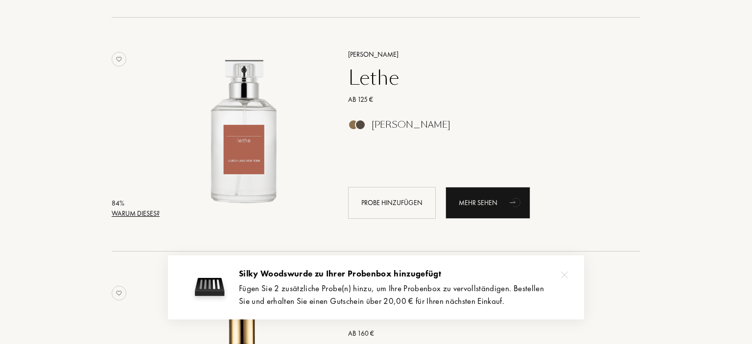
scroll to position [1776, 0]
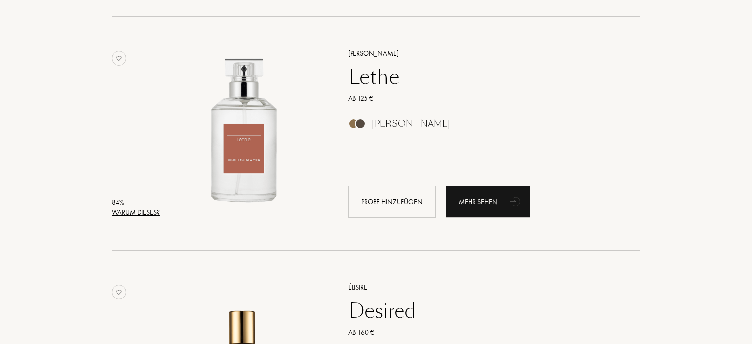
click at [138, 208] on div "Warum dieses?" at bounding box center [136, 213] width 48 height 10
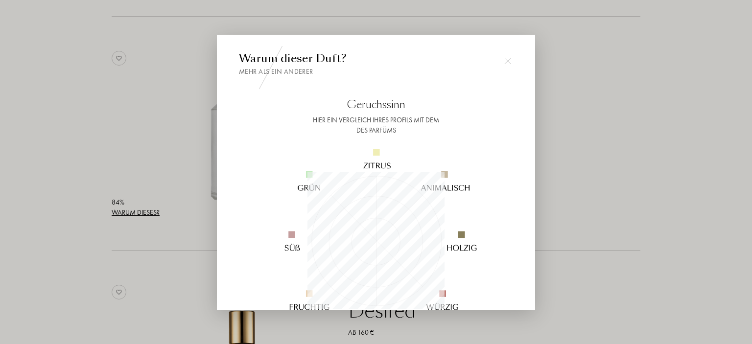
scroll to position [137, 137]
click at [59, 208] on div at bounding box center [376, 172] width 752 height 344
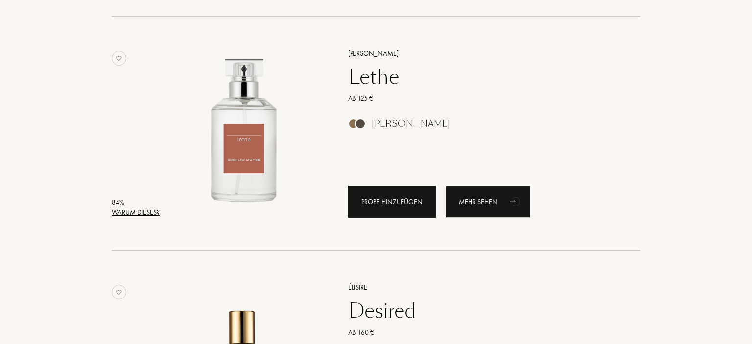
click at [377, 205] on div "Probe hinzufügen" at bounding box center [392, 202] width 88 height 32
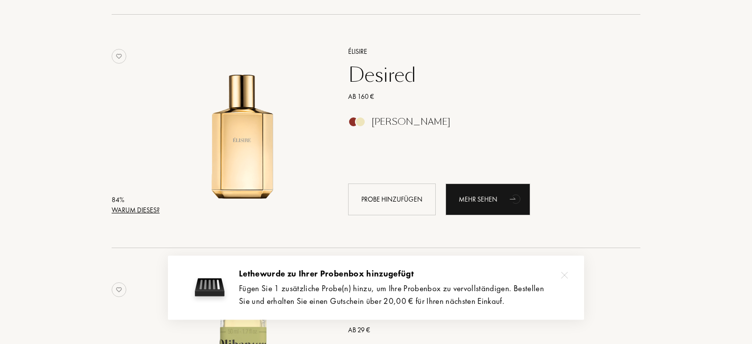
scroll to position [2034, 0]
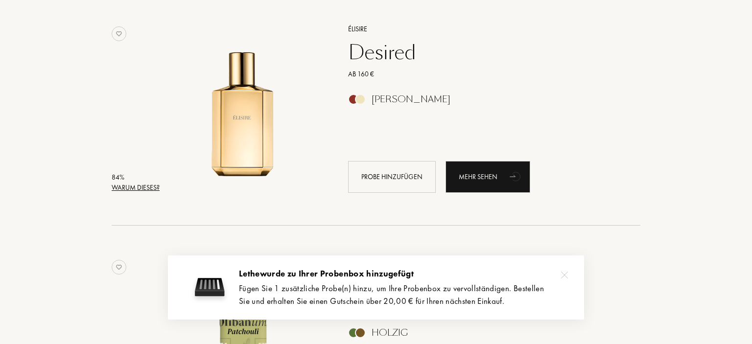
click at [141, 183] on div "Warum dieses?" at bounding box center [136, 188] width 48 height 10
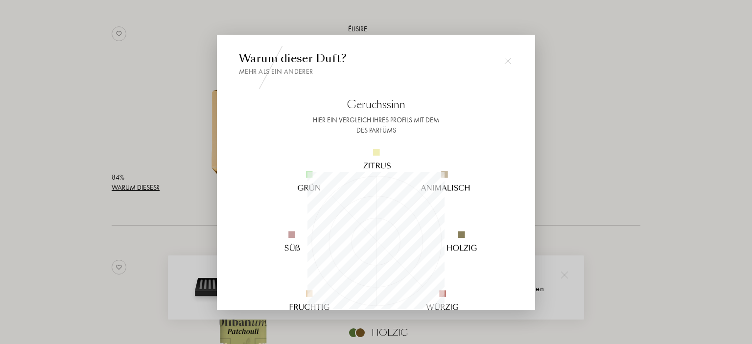
scroll to position [137, 137]
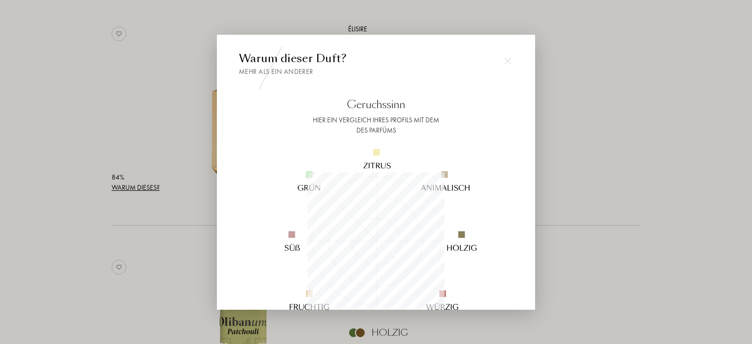
click at [76, 192] on div at bounding box center [376, 172] width 752 height 344
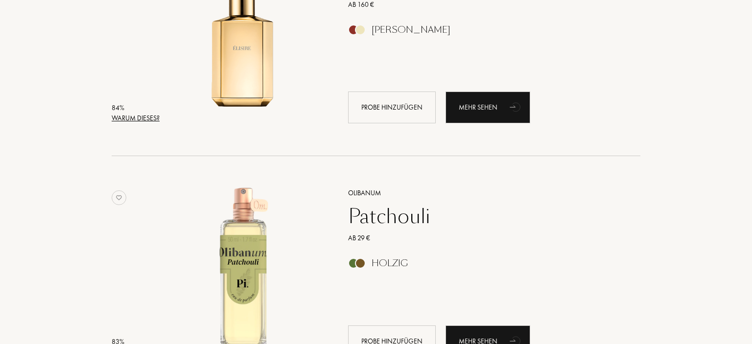
scroll to position [2241, 0]
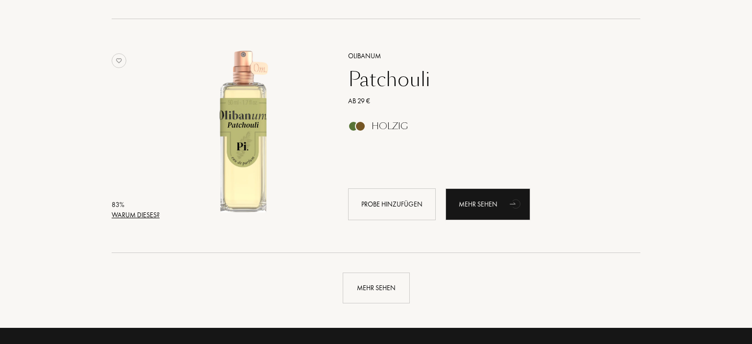
click at [137, 215] on div "Warum dieses?" at bounding box center [136, 215] width 48 height 10
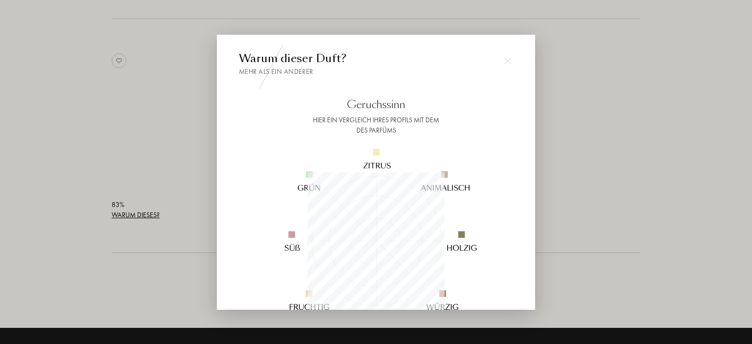
scroll to position [137, 137]
click at [85, 211] on div at bounding box center [376, 172] width 752 height 344
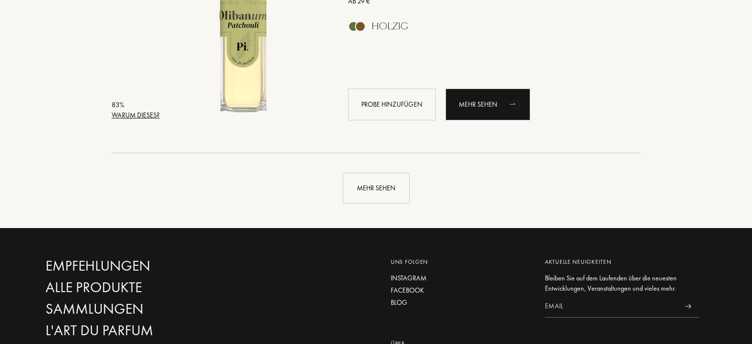
scroll to position [2345, 0]
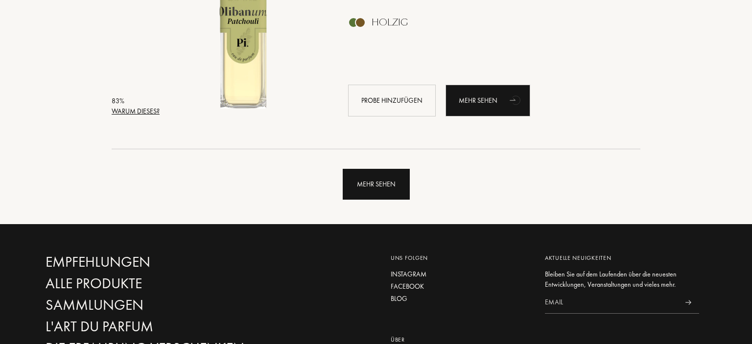
click at [378, 187] on div "Mehr sehen" at bounding box center [376, 184] width 67 height 31
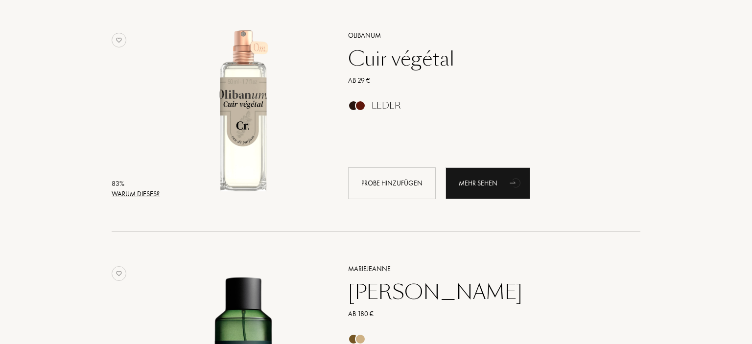
scroll to position [2499, 0]
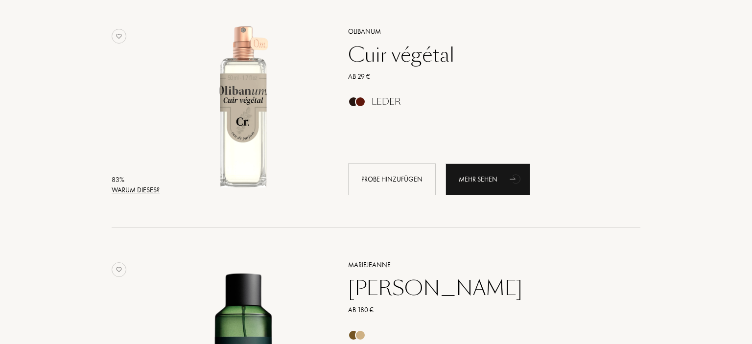
click at [128, 190] on div "Warum dieses?" at bounding box center [136, 190] width 48 height 10
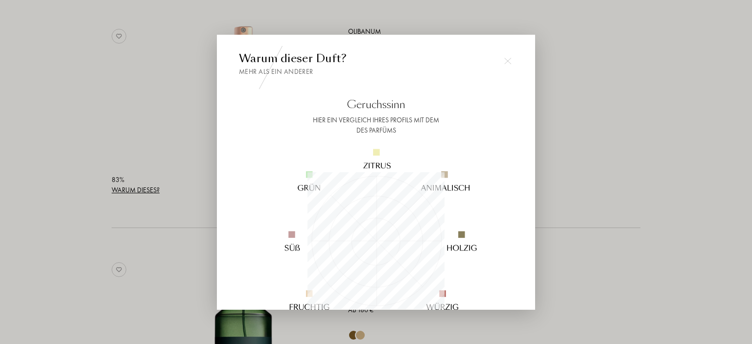
scroll to position [137, 137]
click at [73, 187] on div at bounding box center [376, 172] width 752 height 344
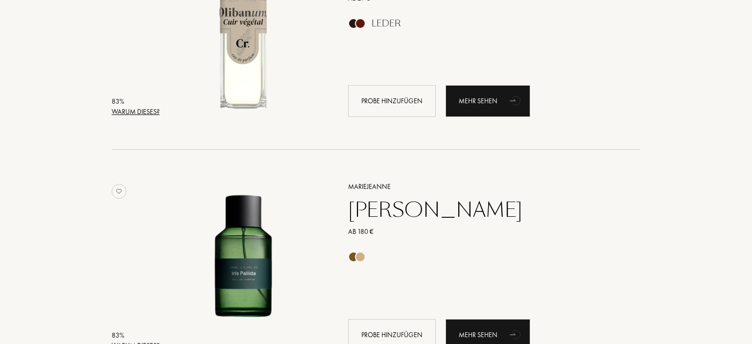
scroll to position [2654, 0]
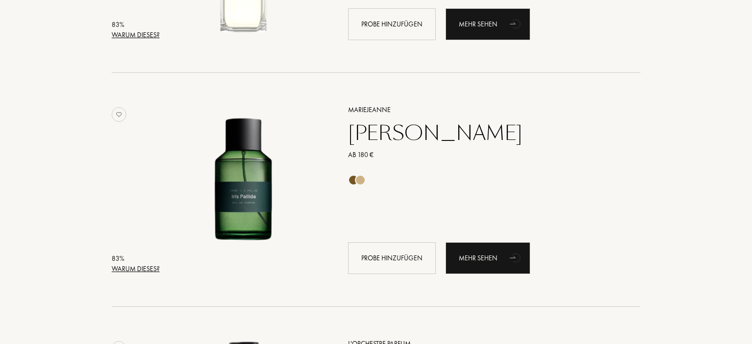
click at [140, 271] on div "Warum dieses?" at bounding box center [136, 269] width 48 height 10
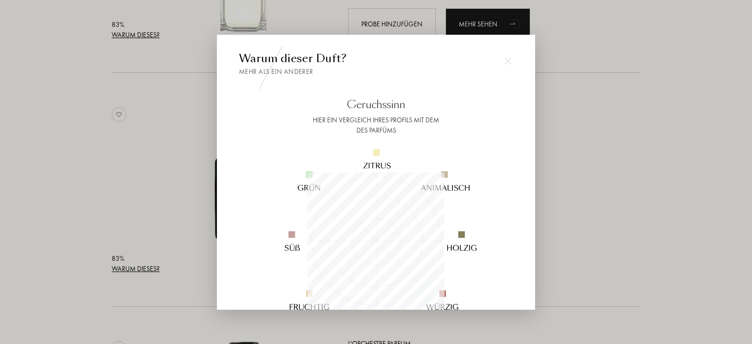
scroll to position [0, 0]
click at [54, 229] on div at bounding box center [376, 172] width 752 height 344
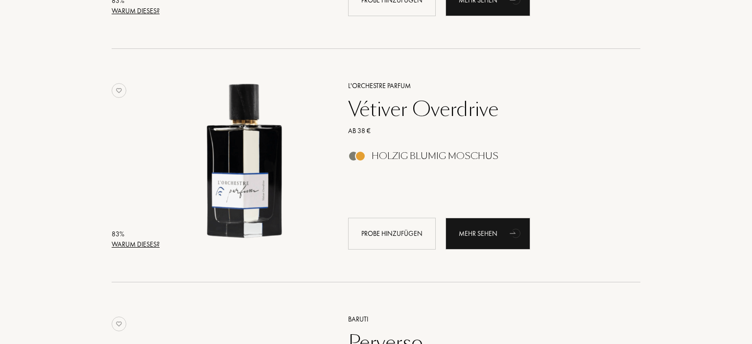
scroll to position [2913, 0]
click at [124, 245] on div "Warum dieses?" at bounding box center [136, 244] width 48 height 10
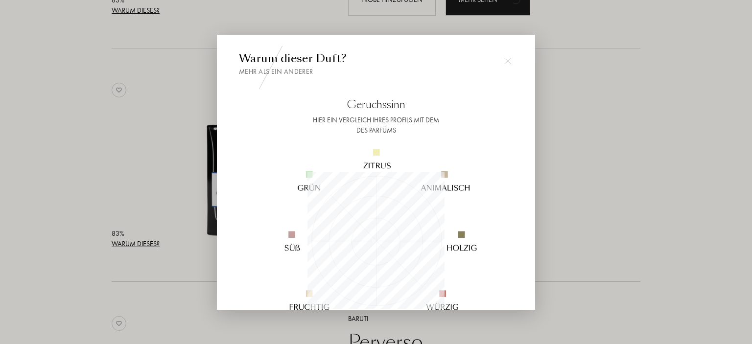
scroll to position [489351, 489351]
click at [79, 242] on div at bounding box center [376, 172] width 752 height 344
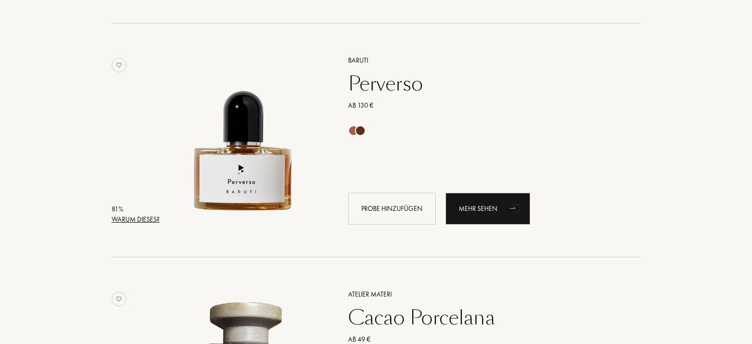
click at [126, 221] on div "Warum dieses?" at bounding box center [136, 219] width 48 height 10
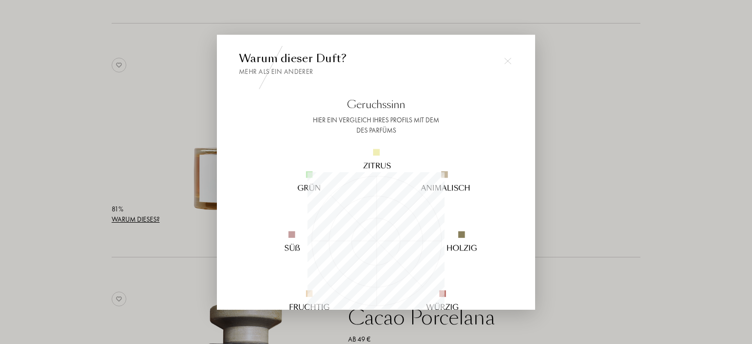
click at [54, 222] on div at bounding box center [376, 172] width 752 height 344
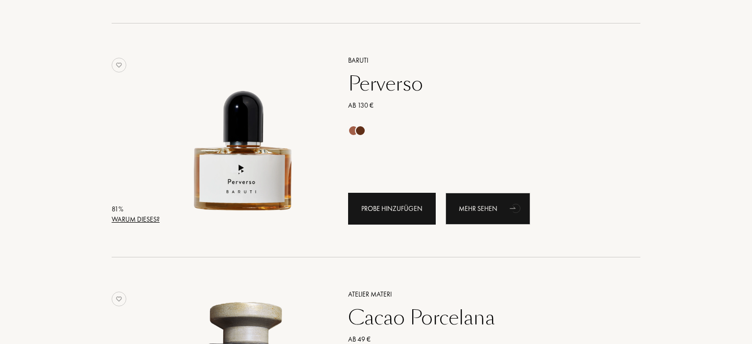
click at [381, 213] on div "Probe hinzufügen" at bounding box center [392, 209] width 88 height 32
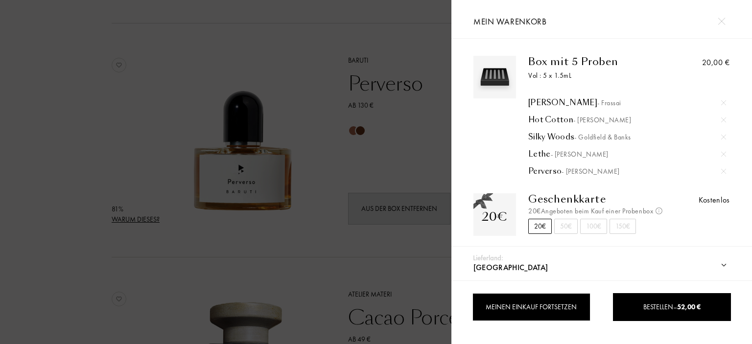
click at [488, 309] on div "Meinen Einkauf fortsetzen" at bounding box center [531, 307] width 118 height 28
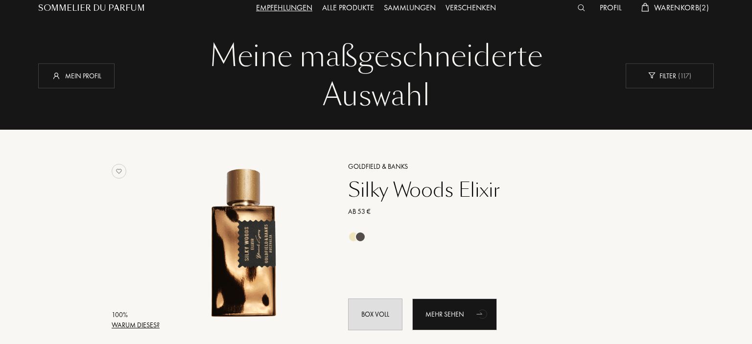
scroll to position [23, 0]
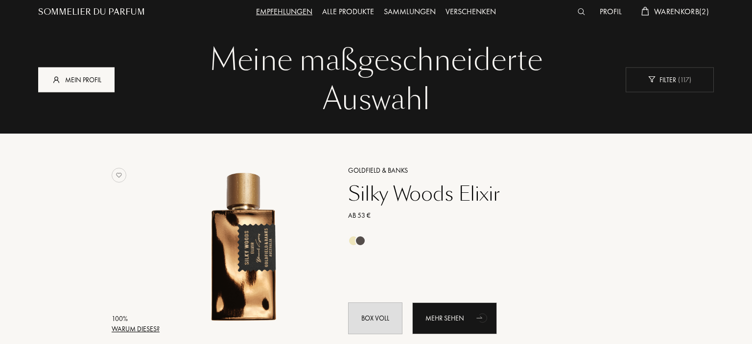
click at [85, 84] on div "Mein Profil" at bounding box center [76, 79] width 76 height 25
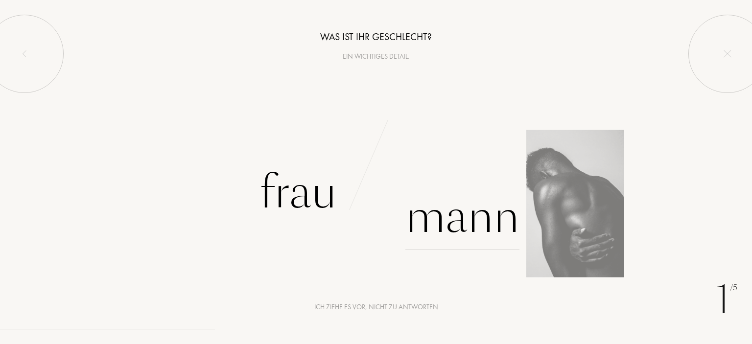
click at [473, 219] on div "Mann" at bounding box center [462, 217] width 114 height 66
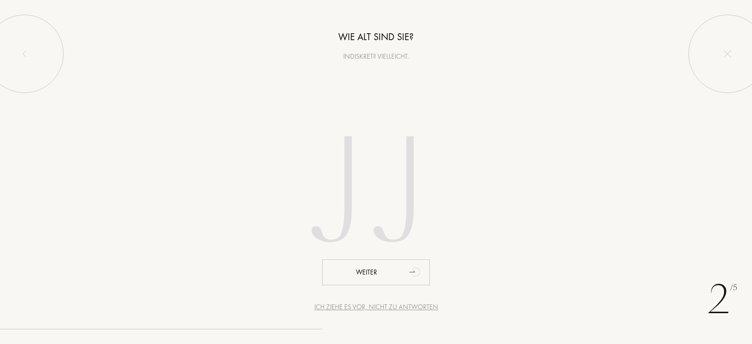
click at [373, 220] on input "number" at bounding box center [375, 195] width 279 height 198
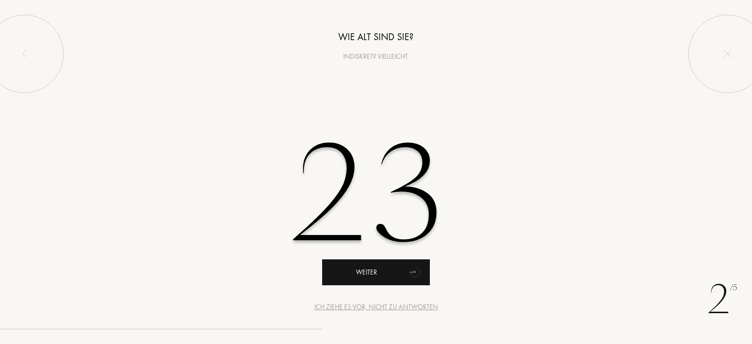
type input "23"
click at [361, 271] on div "Weiter" at bounding box center [376, 272] width 108 height 26
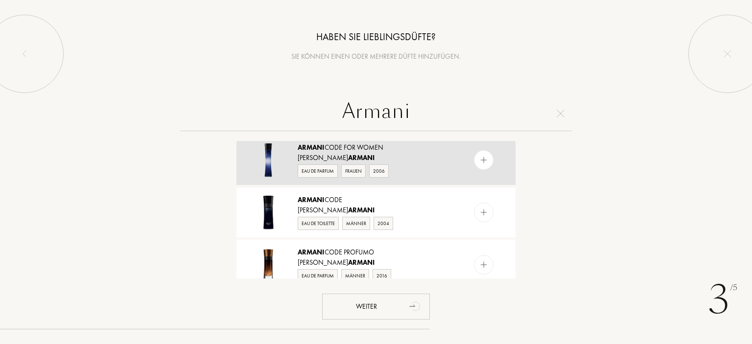
scroll to position [122, 0]
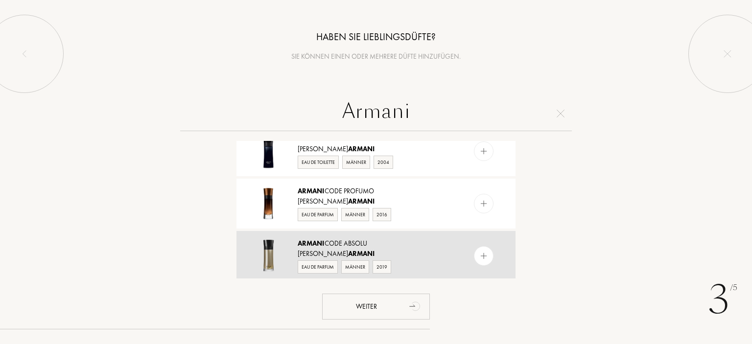
type input "Armani"
click at [364, 241] on div "Armani Code Absolu" at bounding box center [376, 243] width 156 height 10
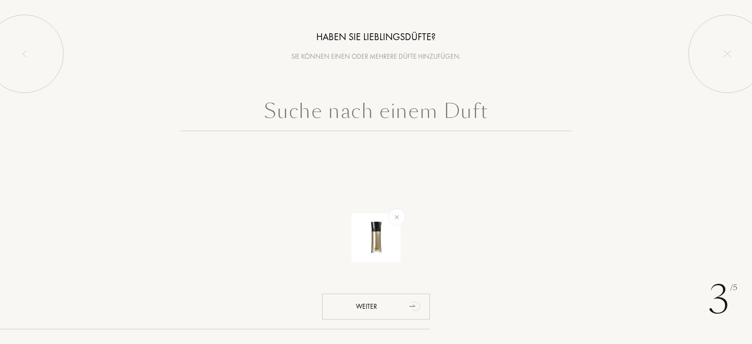
scroll to position [0, 0]
click at [395, 218] on img at bounding box center [396, 216] width 11 height 11
click at [317, 117] on input "text" at bounding box center [376, 113] width 392 height 35
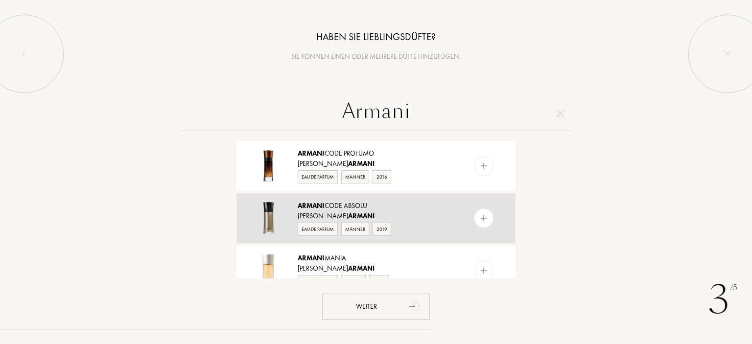
scroll to position [183, 0]
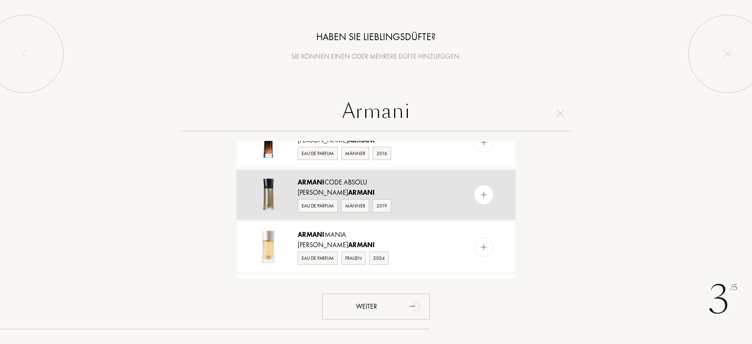
type input "Armani"
click at [352, 203] on div "Männer" at bounding box center [355, 205] width 28 height 13
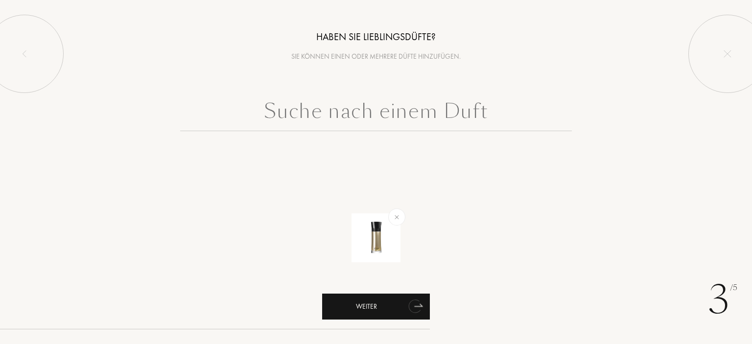
click at [347, 313] on div "Weiter" at bounding box center [376, 307] width 108 height 26
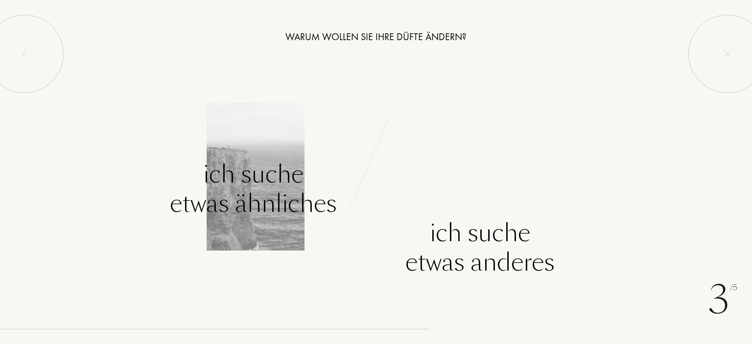
click at [264, 201] on div "Ich suche etwas ähnliches" at bounding box center [253, 189] width 167 height 59
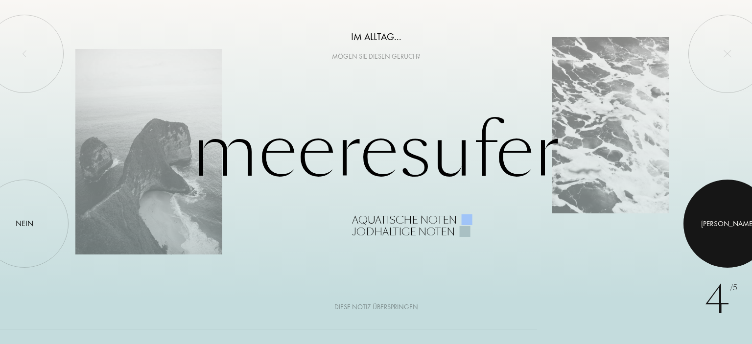
click at [735, 224] on div at bounding box center [727, 224] width 88 height 88
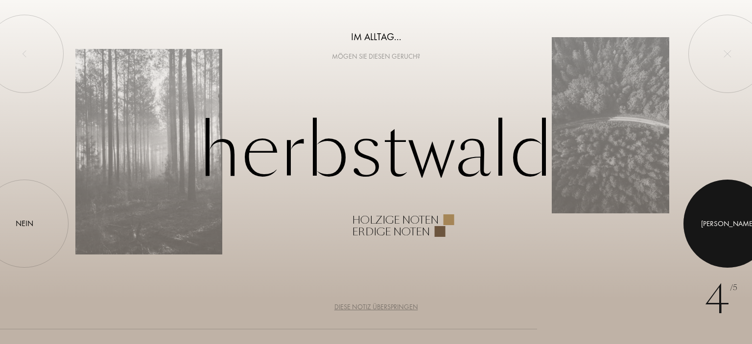
click at [726, 224] on div "[PERSON_NAME]" at bounding box center [727, 223] width 53 height 11
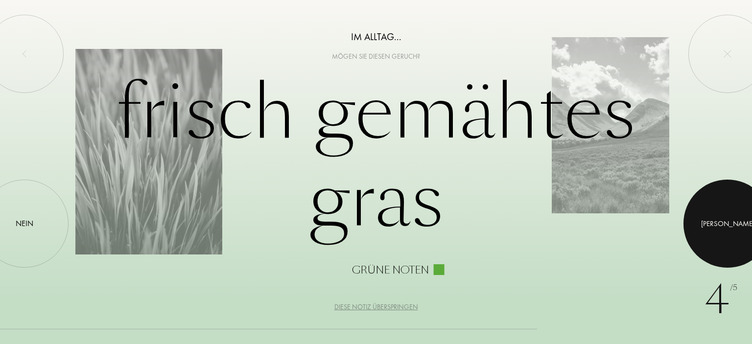
click at [723, 233] on div at bounding box center [727, 224] width 88 height 88
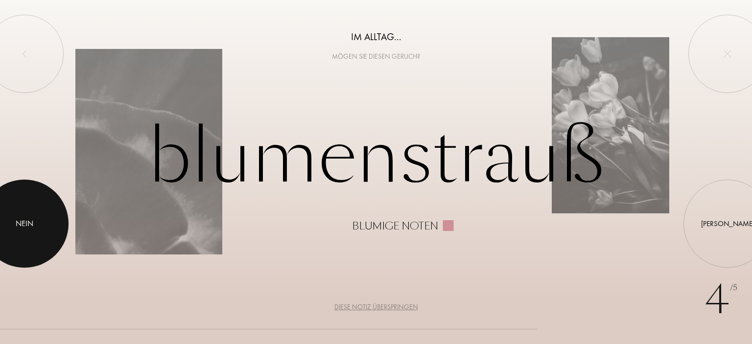
click at [49, 225] on div at bounding box center [24, 224] width 88 height 88
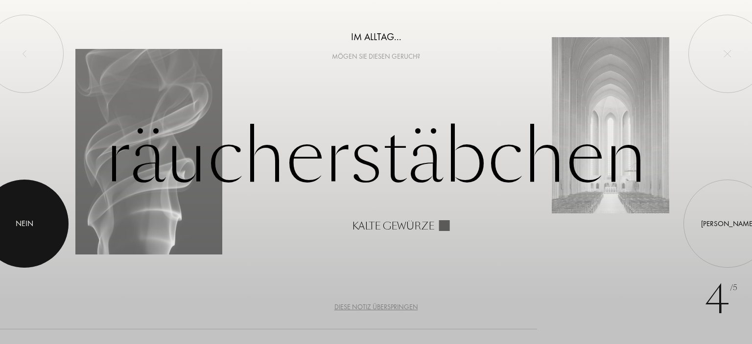
click at [49, 225] on div at bounding box center [24, 224] width 88 height 88
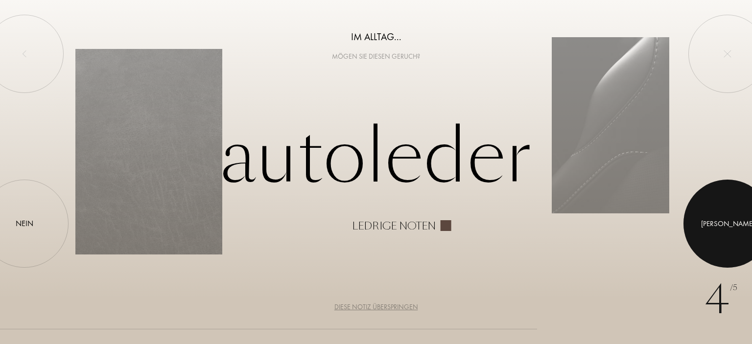
click at [709, 226] on div at bounding box center [727, 224] width 88 height 88
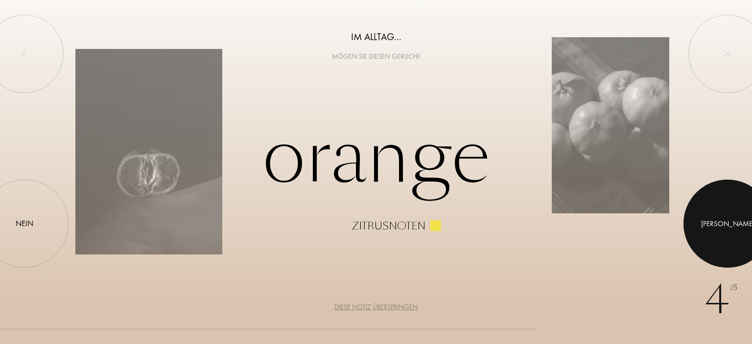
click at [720, 222] on div at bounding box center [727, 224] width 88 height 88
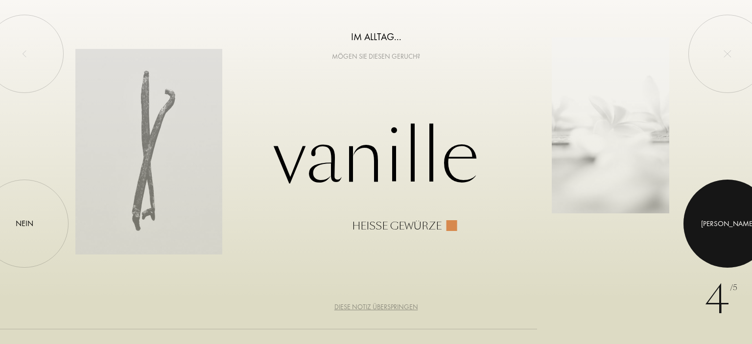
click at [751, 237] on div at bounding box center [727, 224] width 88 height 88
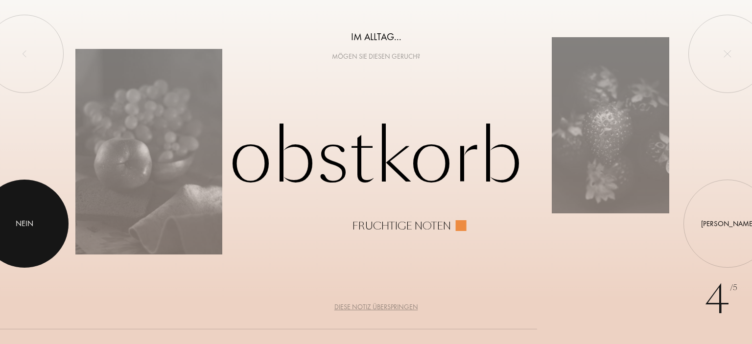
click at [27, 218] on div at bounding box center [24, 224] width 88 height 88
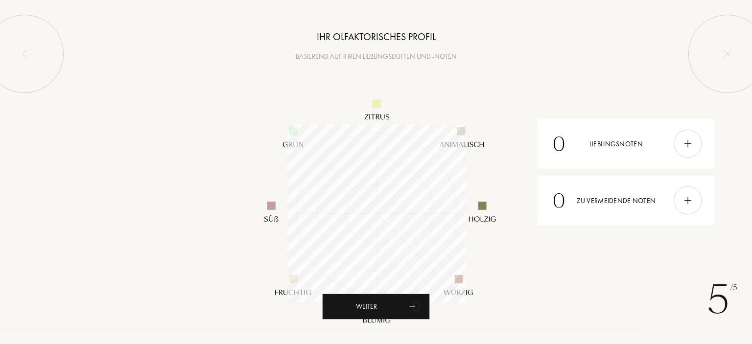
scroll to position [179, 179]
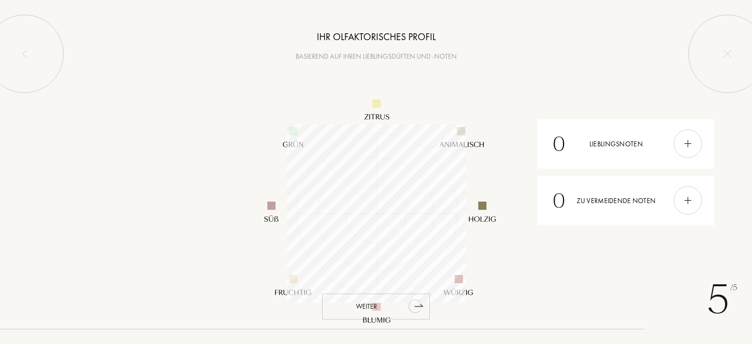
click at [357, 312] on div "Weiter" at bounding box center [376, 307] width 108 height 26
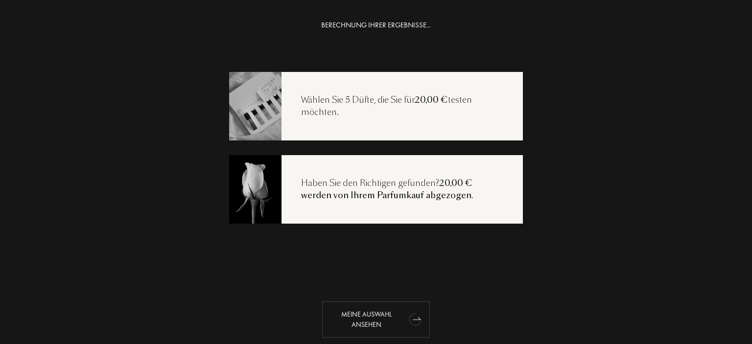
click at [378, 314] on div "Meine Auswahl ansehen" at bounding box center [376, 320] width 108 height 36
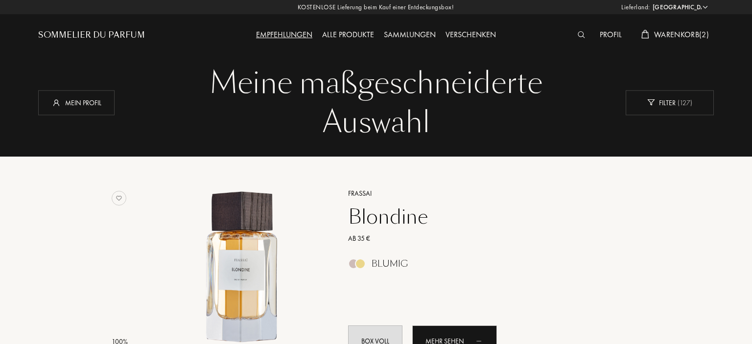
select select "DE"
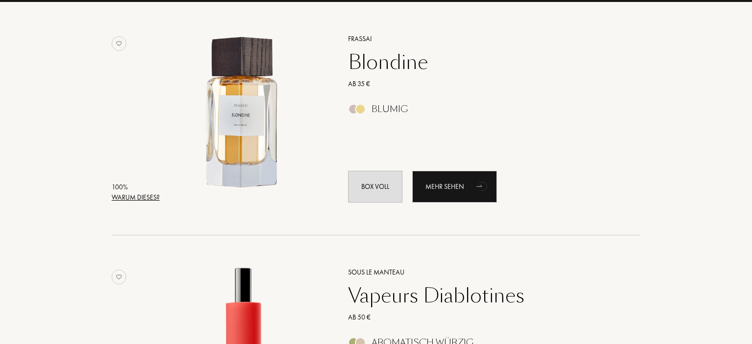
click at [134, 200] on div "Warum dieses?" at bounding box center [136, 197] width 48 height 10
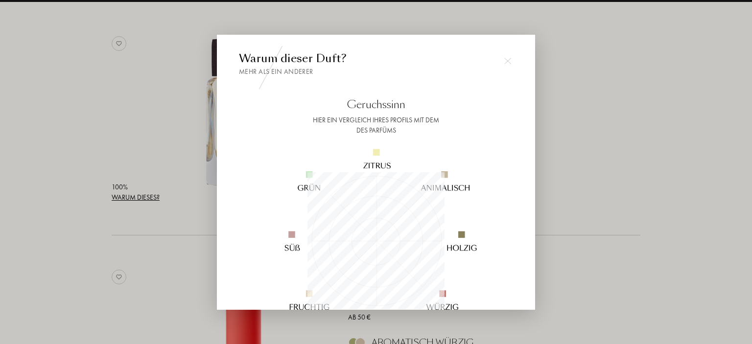
scroll to position [137, 137]
click at [77, 200] on div at bounding box center [376, 172] width 752 height 344
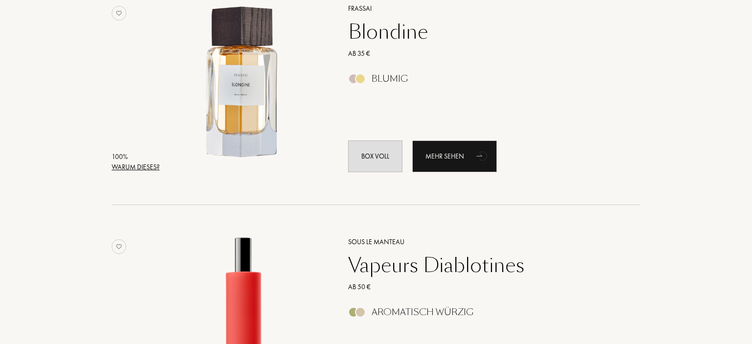
scroll to position [155, 0]
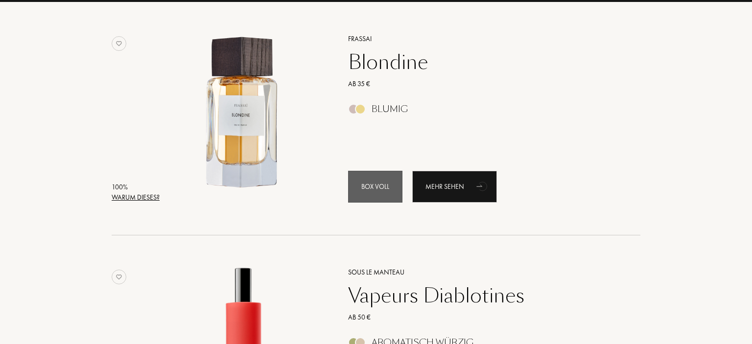
click at [383, 200] on div "Box voll" at bounding box center [375, 187] width 54 height 32
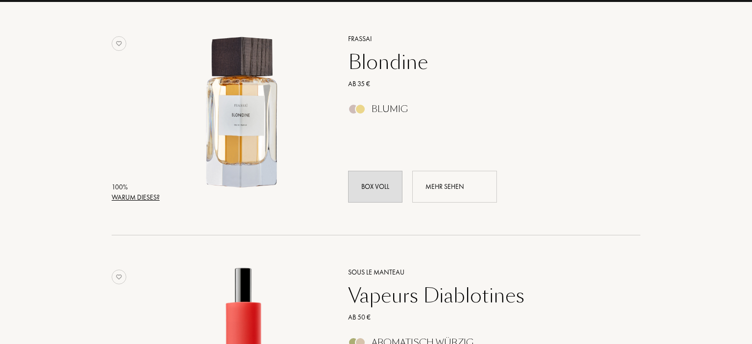
click at [433, 185] on div "Mehr sehen" at bounding box center [454, 187] width 85 height 32
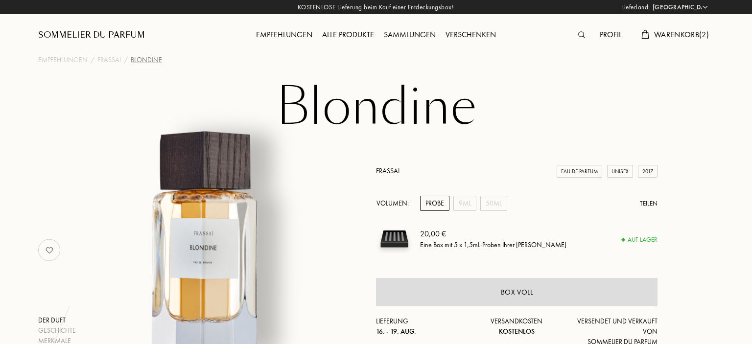
select select "DE"
click at [434, 205] on div "Probe" at bounding box center [434, 203] width 29 height 15
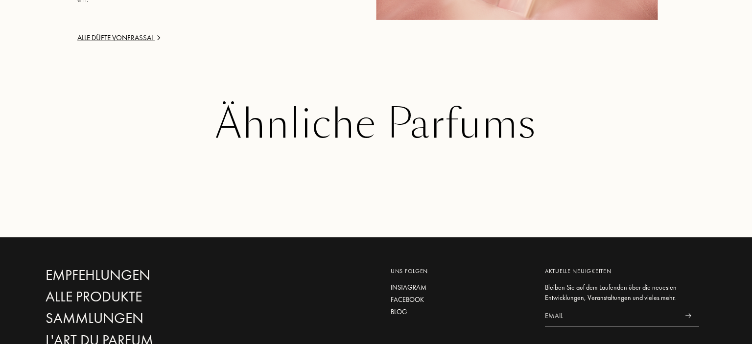
scroll to position [1551, 0]
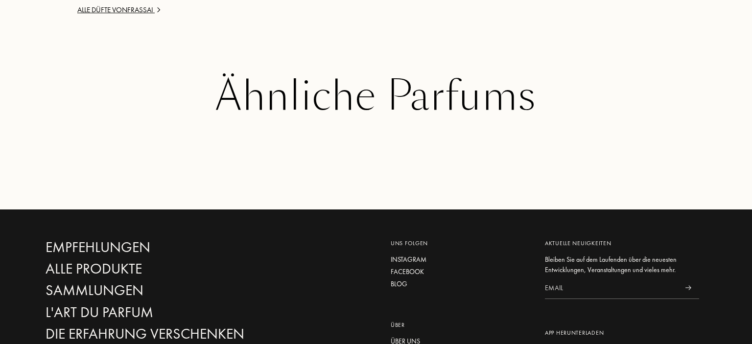
click at [402, 85] on div "Ähnliche Parfums" at bounding box center [376, 96] width 661 height 45
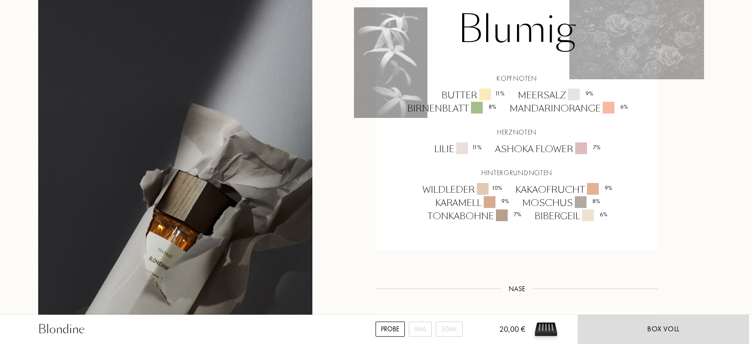
scroll to position [672, 0]
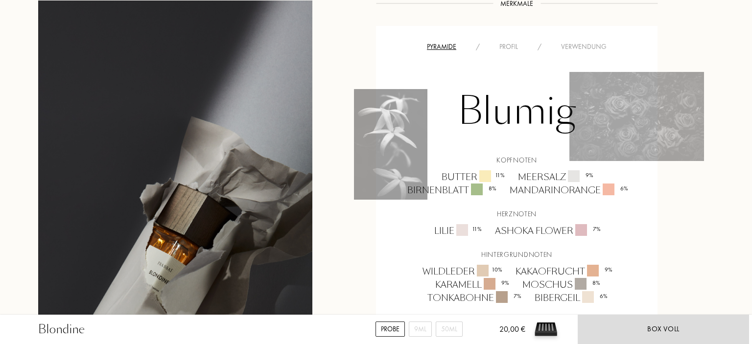
click at [387, 327] on div "Probe" at bounding box center [389, 329] width 29 height 15
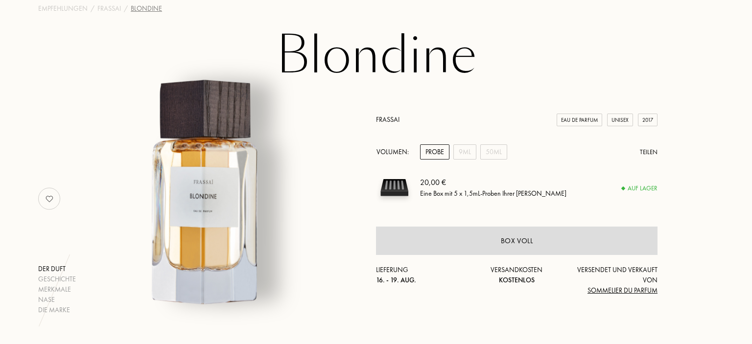
scroll to position [0, 0]
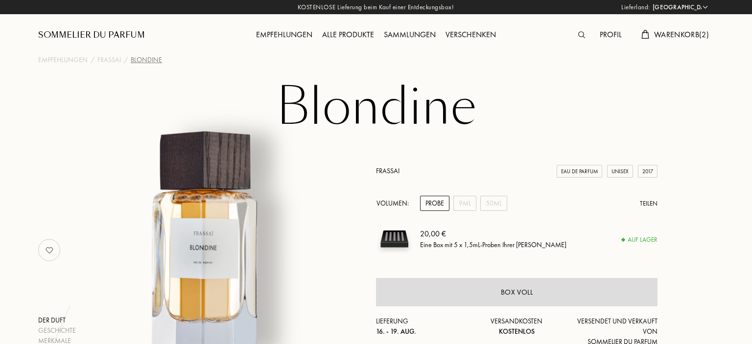
click at [674, 35] on span "Warenkorb ( 2 )" at bounding box center [681, 34] width 55 height 10
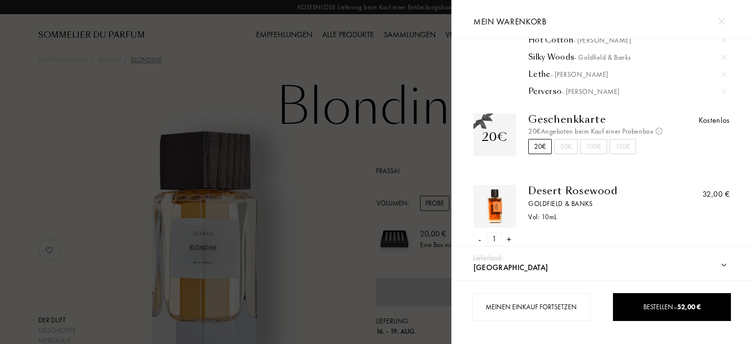
scroll to position [84, 0]
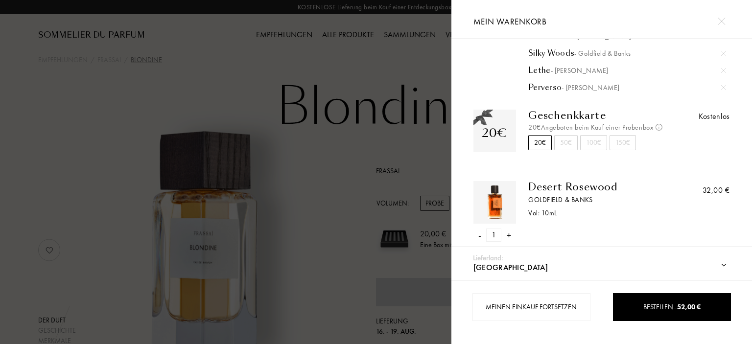
click at [479, 235] on div "-" at bounding box center [479, 235] width 3 height 13
click at [576, 202] on div "Goldfield & Banks" at bounding box center [597, 200] width 138 height 10
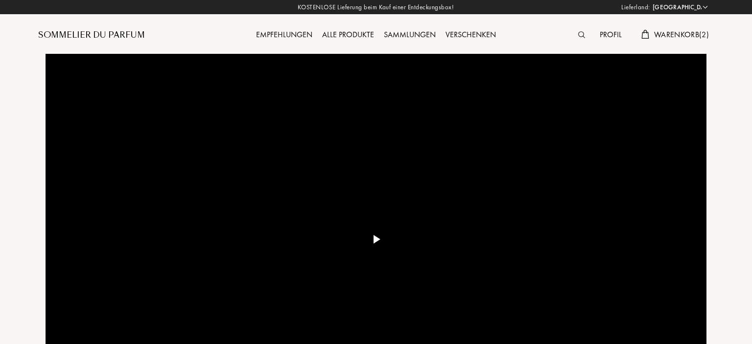
select select "DE"
click at [671, 34] on span "Warenkorb ( 2 )" at bounding box center [681, 34] width 55 height 10
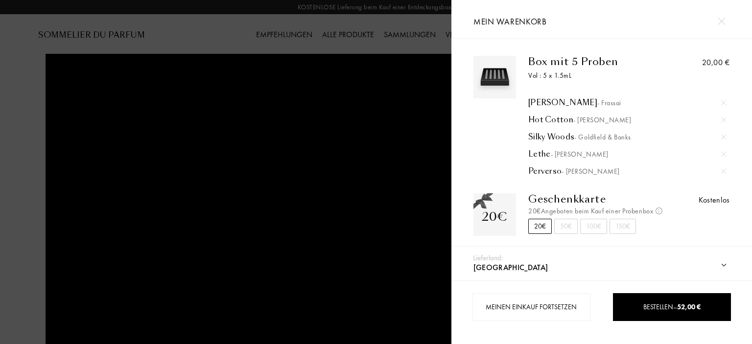
click at [706, 200] on div "Kostenlos" at bounding box center [713, 200] width 31 height 12
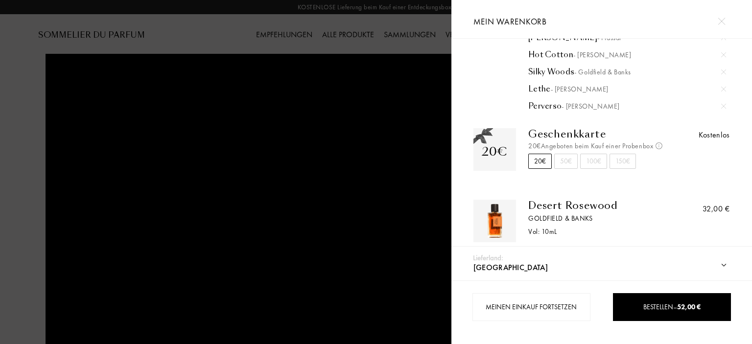
scroll to position [84, 0]
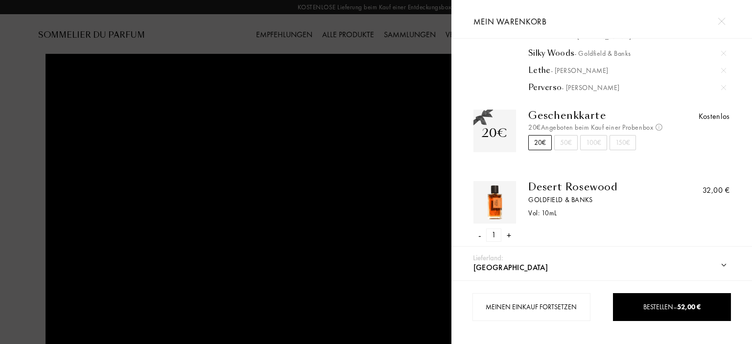
click at [541, 179] on div "Box mit 5 Proben Vol : 5 x 1.5mL Tian Di - Frassai Hot Cotton - Baruti Silky Wo…" at bounding box center [602, 112] width 286 height 280
click at [541, 191] on div "Desert Rosewood" at bounding box center [597, 187] width 138 height 12
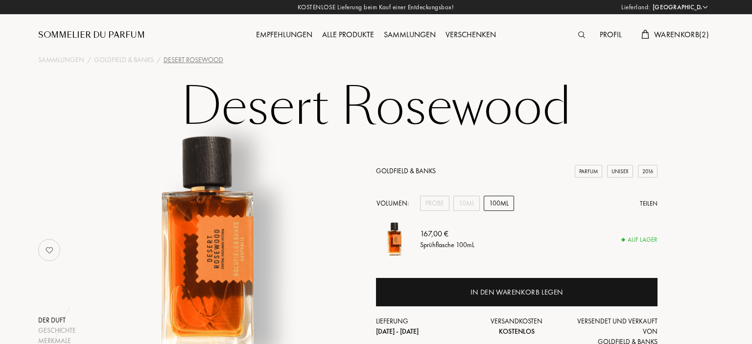
select select "DE"
click at [679, 34] on span "Warenkorb ( 2 )" at bounding box center [681, 34] width 55 height 10
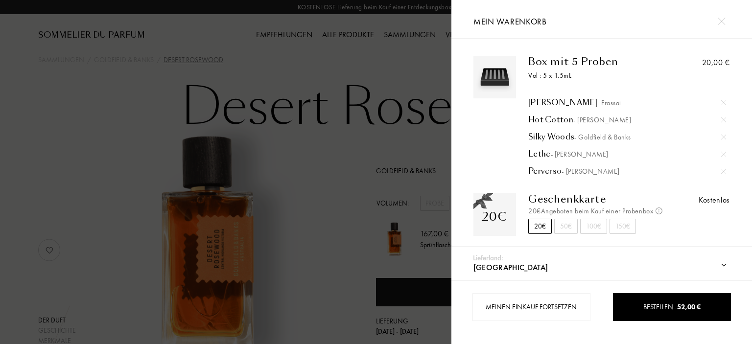
click at [150, 110] on div at bounding box center [225, 172] width 451 height 344
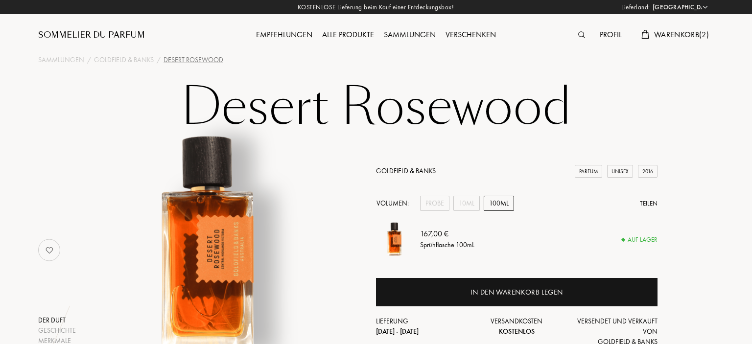
click at [595, 34] on div "Profil" at bounding box center [611, 35] width 32 height 13
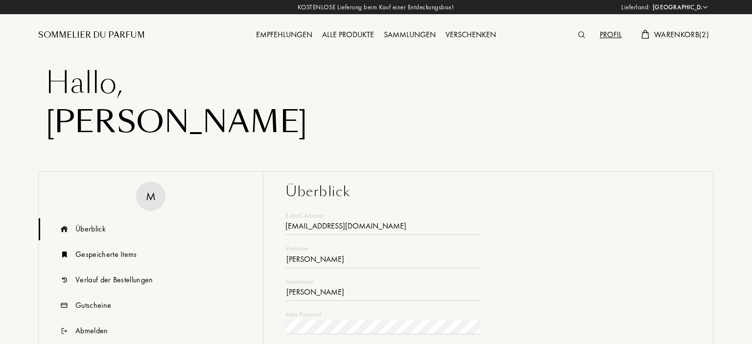
select select "DE"
click at [611, 34] on div "Profil" at bounding box center [611, 35] width 32 height 13
select select "DE"
click at [114, 34] on div "Sommelier du Parfum" at bounding box center [91, 35] width 107 height 12
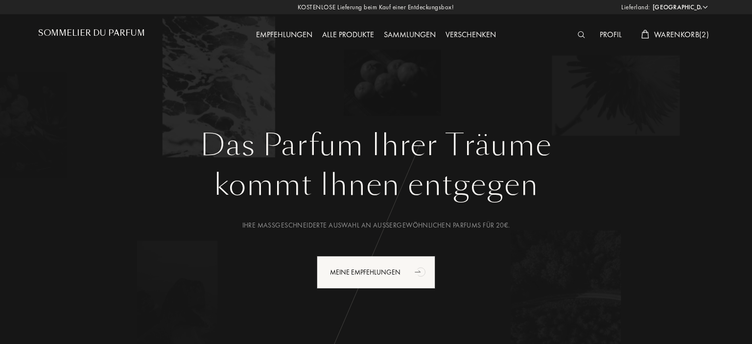
select select "DE"
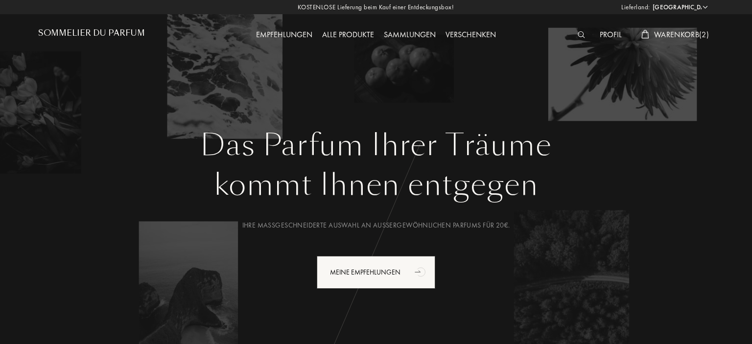
click at [604, 33] on div "Profil" at bounding box center [611, 35] width 32 height 13
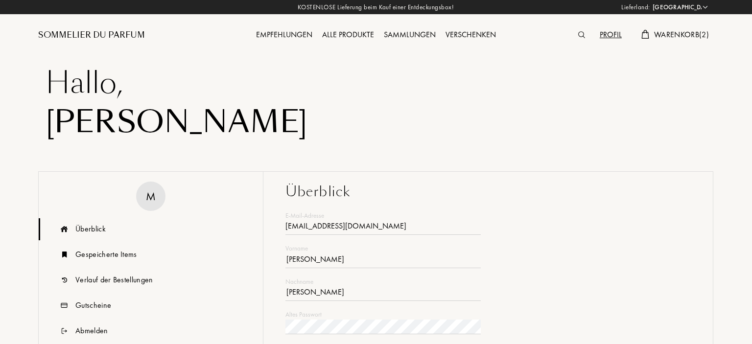
select select "DE"
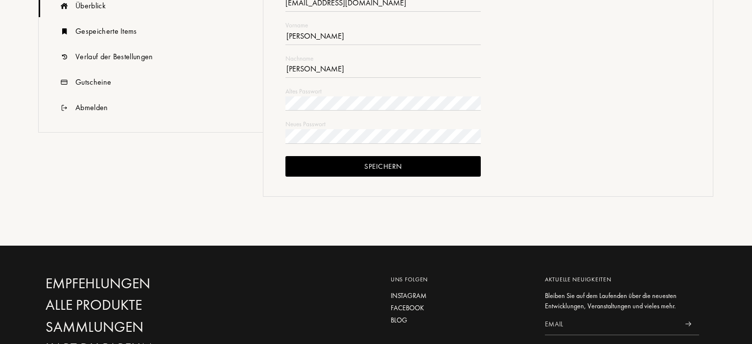
scroll to position [310, 0]
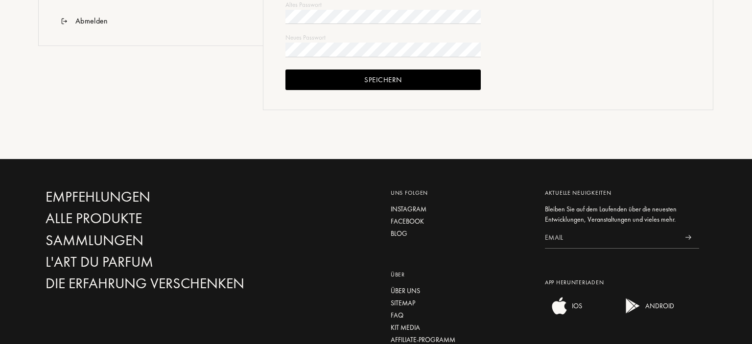
click at [400, 79] on div "Speichern" at bounding box center [382, 80] width 195 height 21
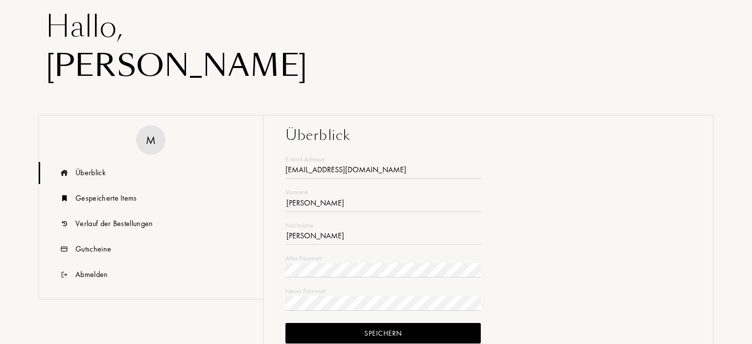
scroll to position [51, 0]
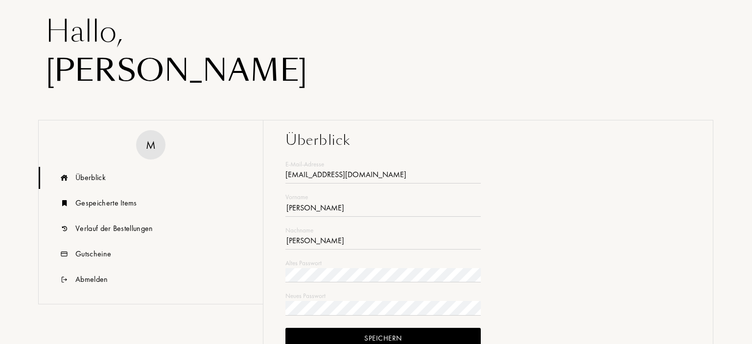
click at [80, 181] on div "Überblick" at bounding box center [90, 178] width 30 height 12
click at [91, 200] on div "Gespeicherte Items" at bounding box center [106, 203] width 62 height 12
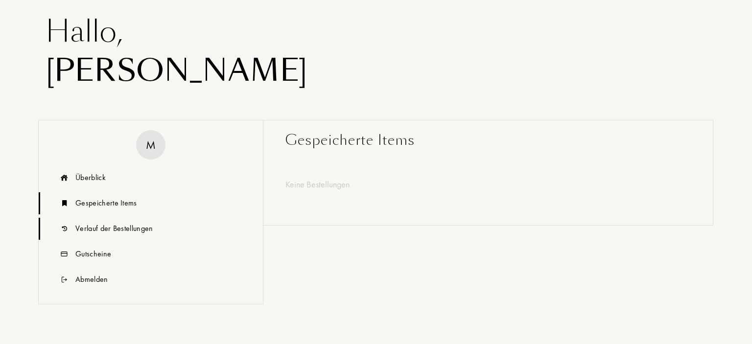
click at [93, 223] on div "Verlauf der Bestellungen" at bounding box center [114, 229] width 78 height 12
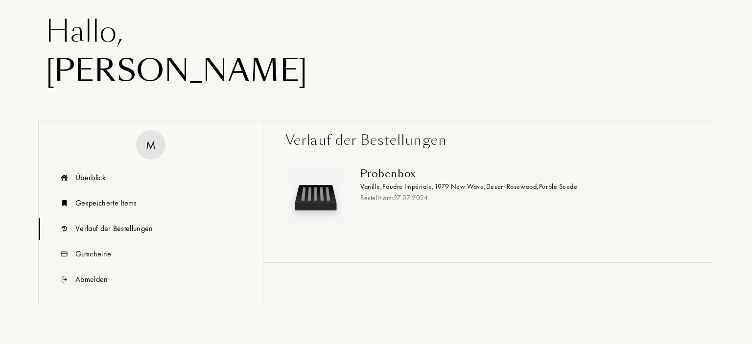
click at [385, 197] on div "Bestellt am: [DATE]" at bounding box center [521, 198] width 323 height 10
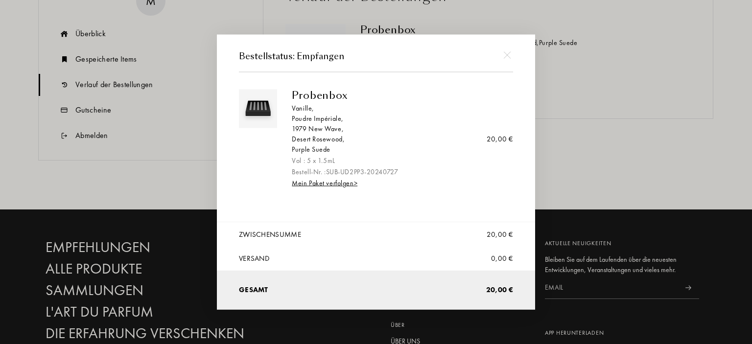
scroll to position [207, 0]
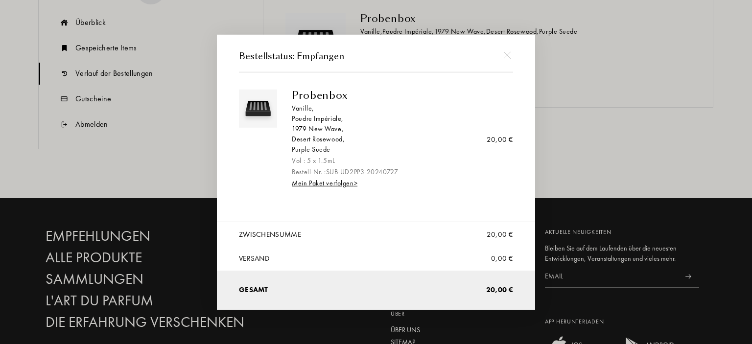
click at [426, 159] on div "Vol : 5 x 1.5mL" at bounding box center [399, 161] width 214 height 10
click at [506, 54] on img at bounding box center [506, 54] width 7 height 7
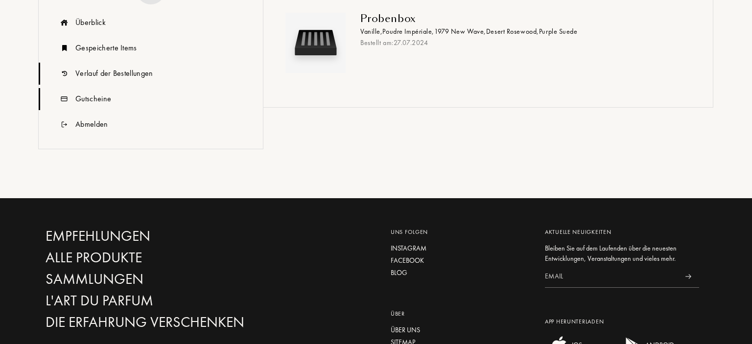
click at [93, 102] on div "Gutscheine" at bounding box center [93, 99] width 36 height 12
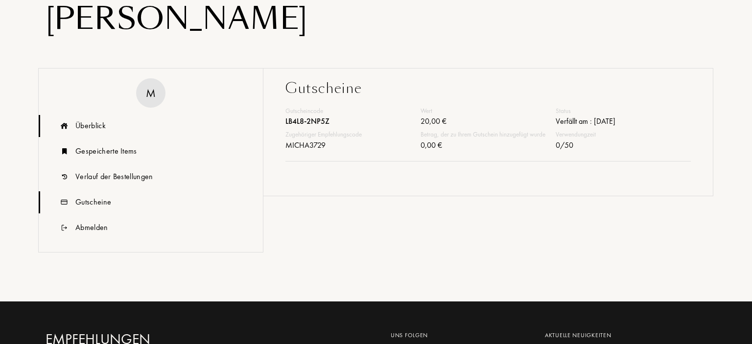
scroll to position [0, 0]
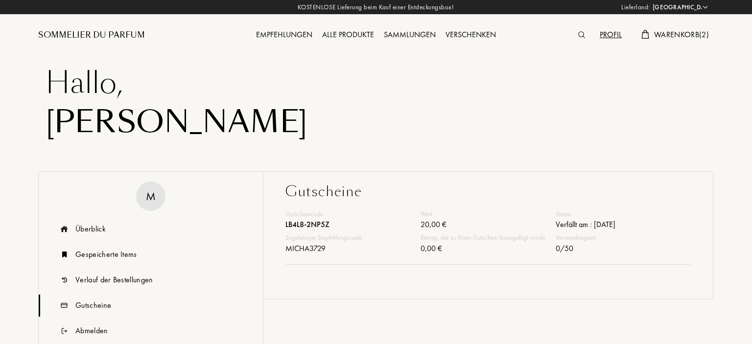
click at [111, 31] on div "Sommelier du Parfum" at bounding box center [91, 35] width 107 height 12
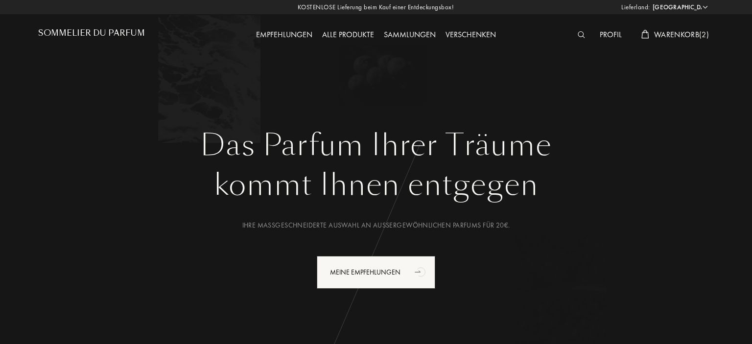
select select "DE"
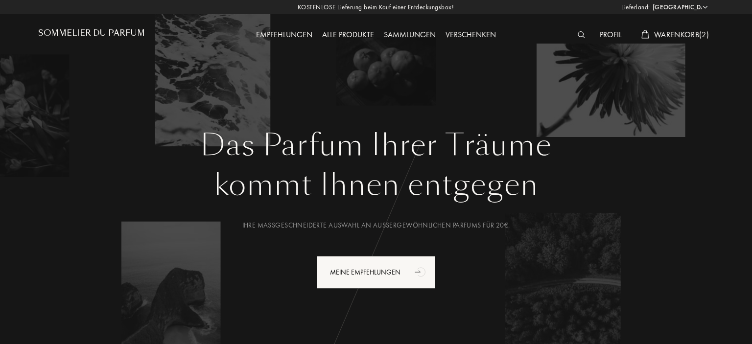
click at [290, 39] on div "Empfehlungen" at bounding box center [284, 35] width 66 height 13
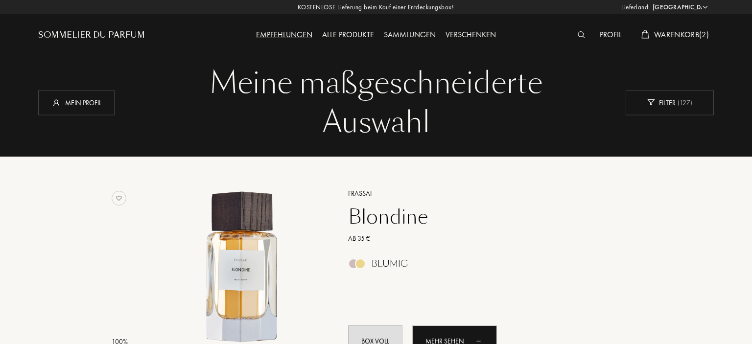
select select "DE"
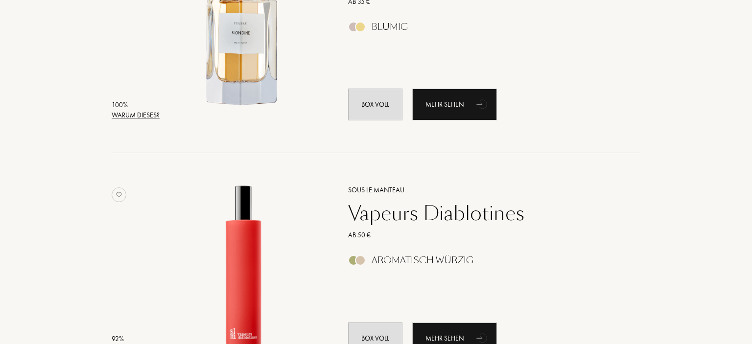
scroll to position [207, 0]
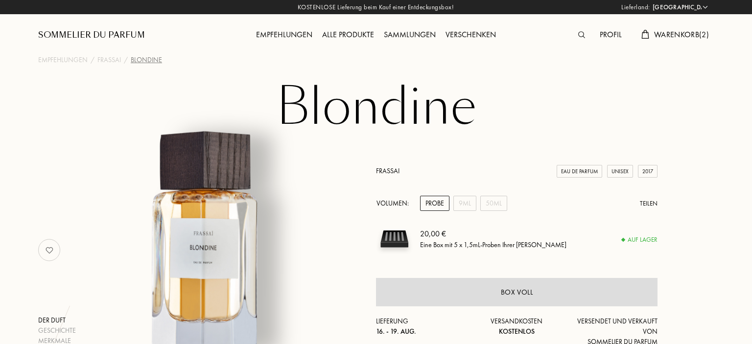
select select "DE"
click at [439, 198] on div "Probe" at bounding box center [434, 203] width 29 height 15
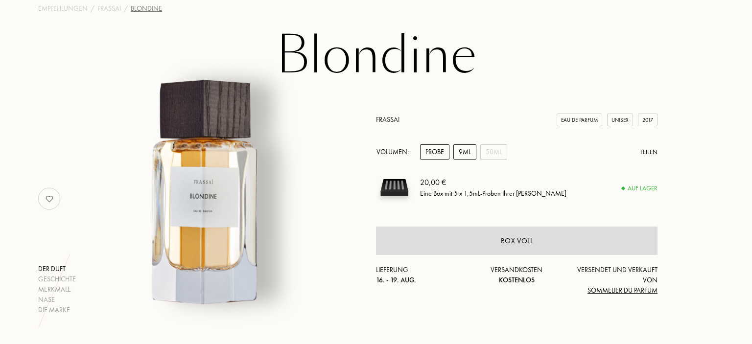
click at [465, 156] on div "9mL" at bounding box center [464, 151] width 23 height 15
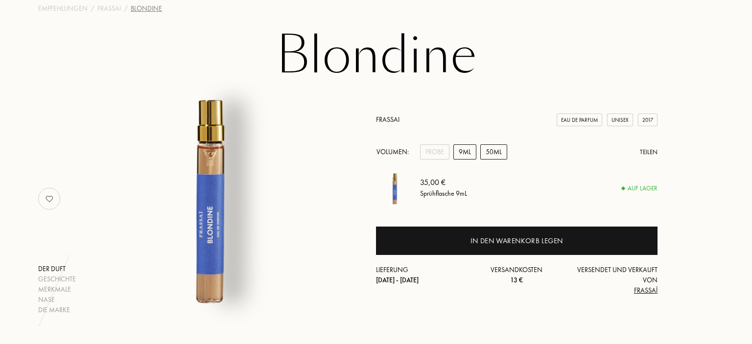
click at [494, 156] on div "50mL" at bounding box center [493, 151] width 27 height 15
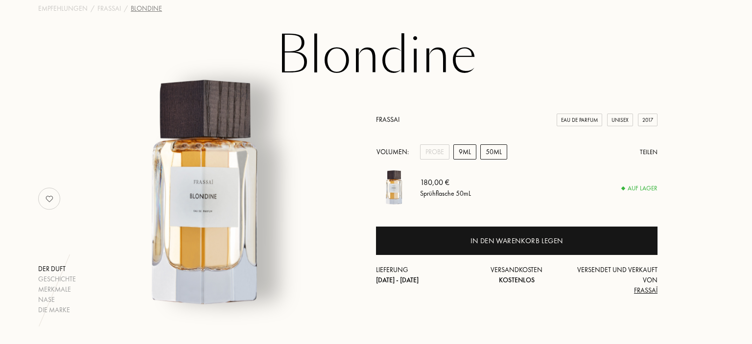
click at [467, 156] on div "9mL" at bounding box center [464, 151] width 23 height 15
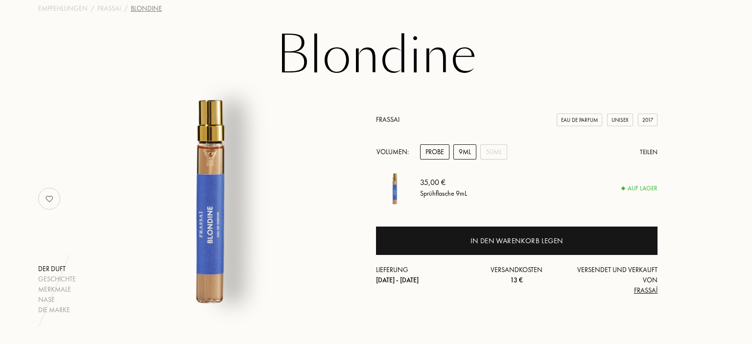
click at [442, 156] on div "Probe" at bounding box center [434, 151] width 29 height 15
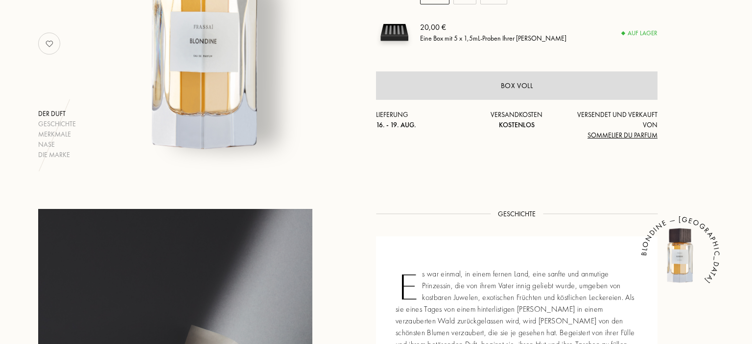
scroll to position [0, 0]
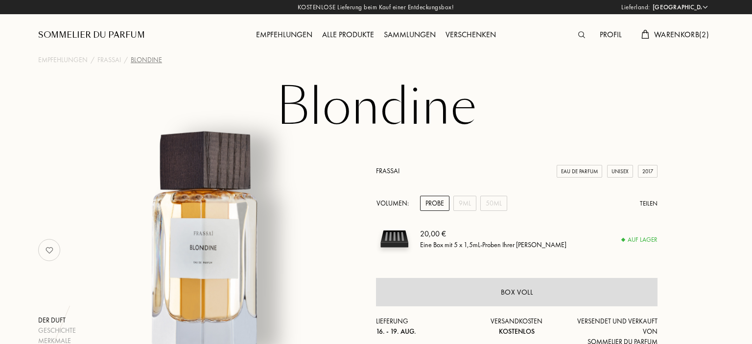
click at [684, 33] on span "Warenkorb ( 2 )" at bounding box center [681, 34] width 55 height 10
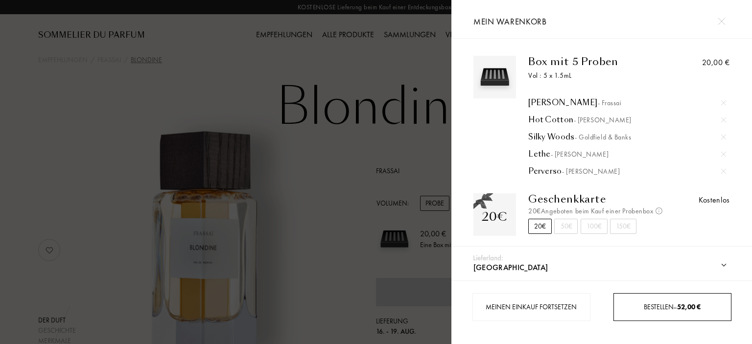
click at [657, 303] on span "Bestellen – 52,00 €" at bounding box center [671, 307] width 57 height 9
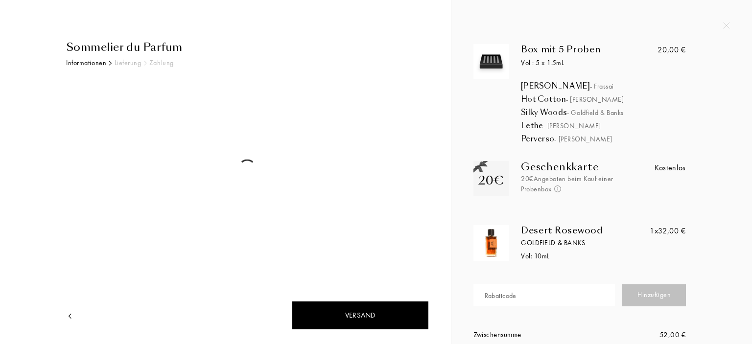
select select "DE"
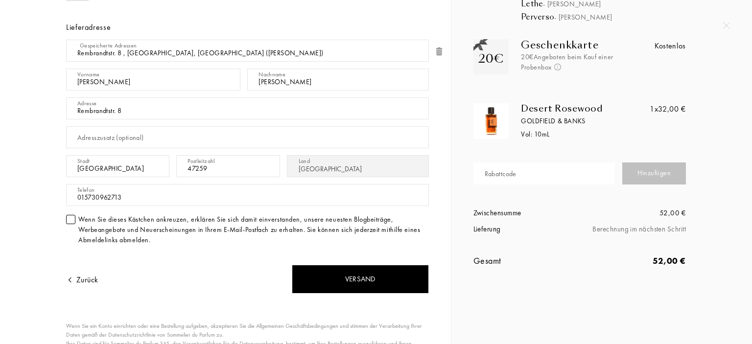
scroll to position [61, 0]
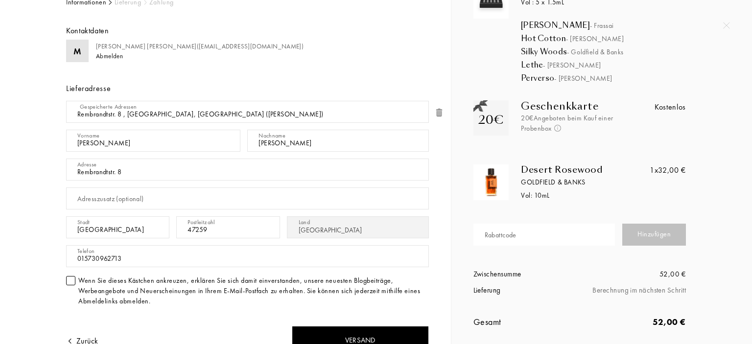
click at [635, 179] on div "Goldfield & Banks" at bounding box center [586, 182] width 130 height 10
click at [700, 175] on div "Box mit 5 Proben Vol : 5 x 1.5mL Tian Di - Frassai Hot Cotton - Baruti Silky Wo…" at bounding box center [583, 165] width 234 height 365
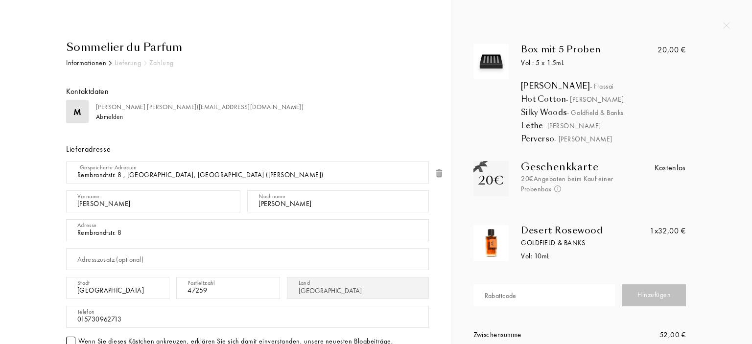
click at [729, 26] on img at bounding box center [726, 25] width 7 height 7
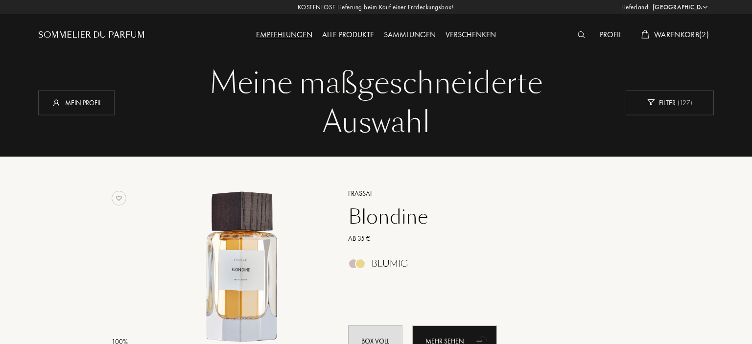
select select "DE"
click at [685, 32] on span "Warenkorb ( 2 )" at bounding box center [681, 34] width 55 height 10
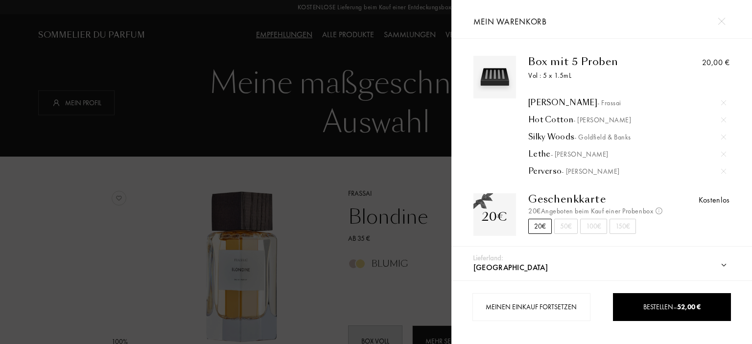
click at [553, 105] on div "[PERSON_NAME] - Frassai" at bounding box center [627, 103] width 198 height 10
click at [723, 101] on img at bounding box center [723, 102] width 5 height 5
click at [337, 192] on div at bounding box center [225, 172] width 451 height 344
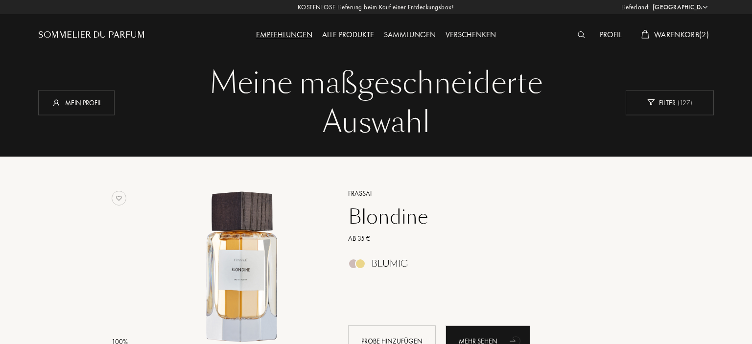
click at [608, 30] on div "Profil" at bounding box center [611, 35] width 32 height 13
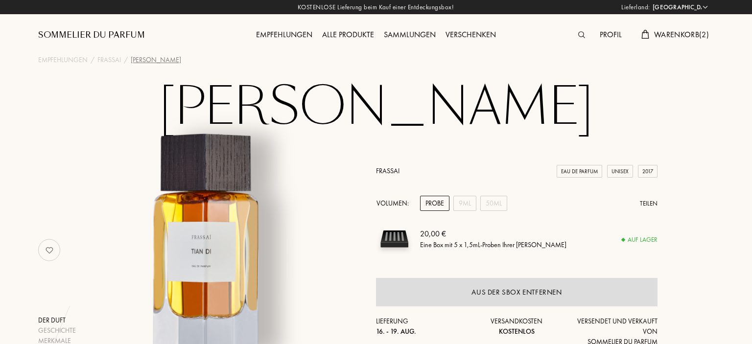
select select "DE"
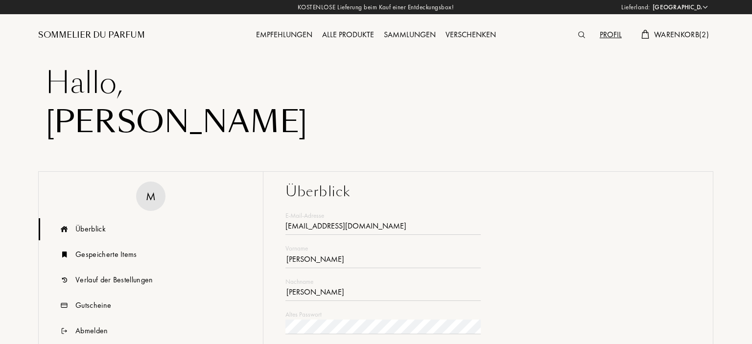
select select "DE"
click at [286, 34] on div "Empfehlungen" at bounding box center [284, 35] width 66 height 13
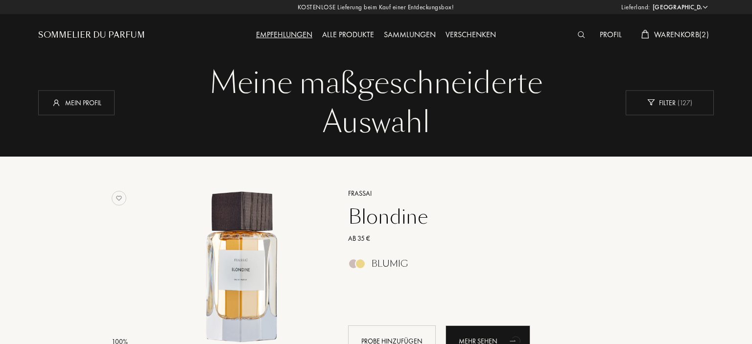
select select "DE"
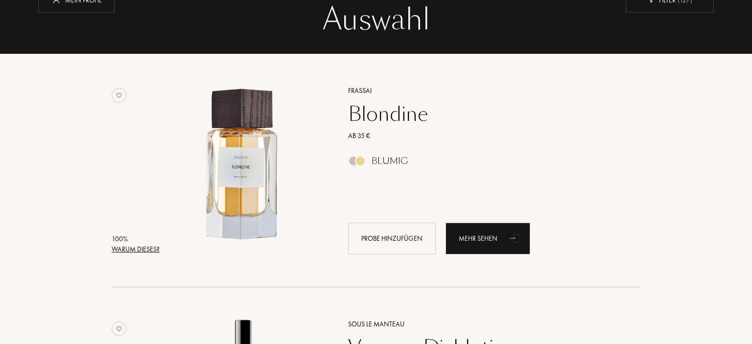
scroll to position [103, 0]
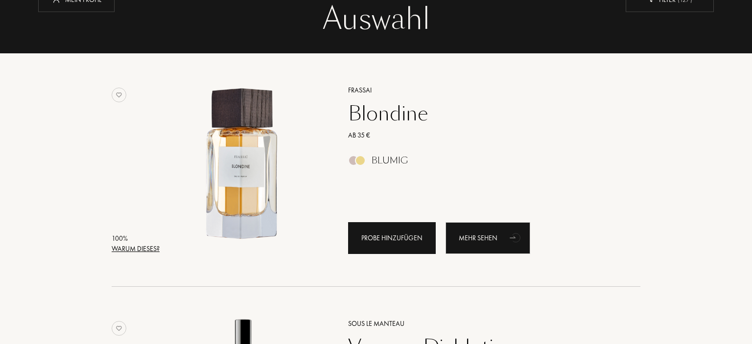
click at [387, 234] on div "Probe hinzufügen" at bounding box center [392, 238] width 88 height 32
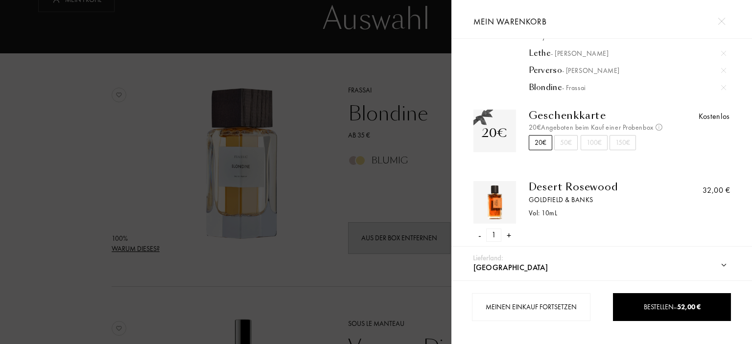
scroll to position [84, 0]
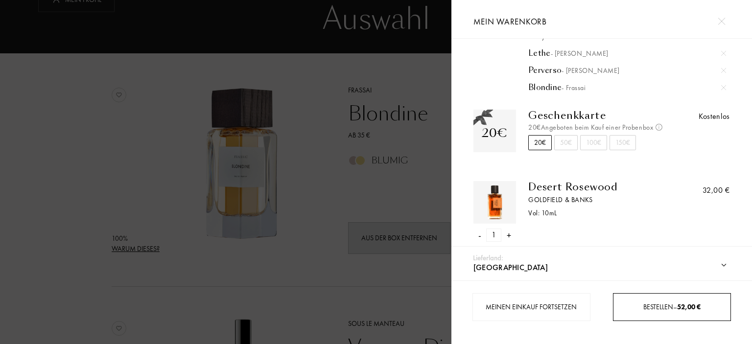
click at [648, 304] on span "Bestellen – 52,00 €" at bounding box center [671, 307] width 57 height 9
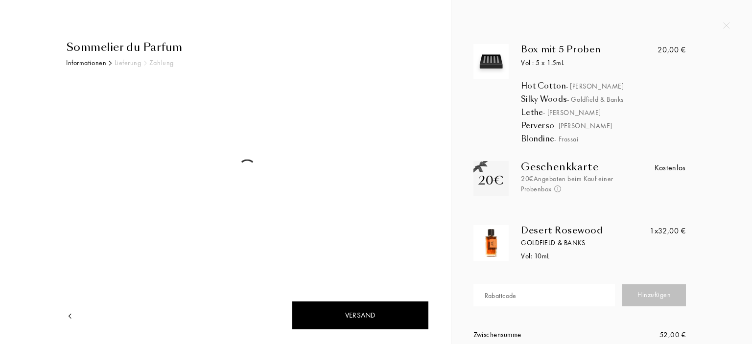
select select "DE"
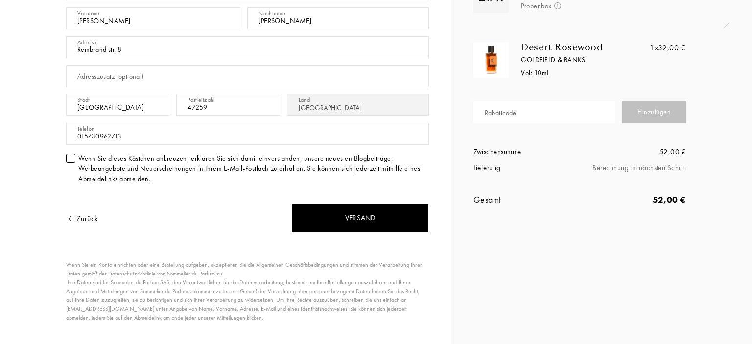
scroll to position [61, 0]
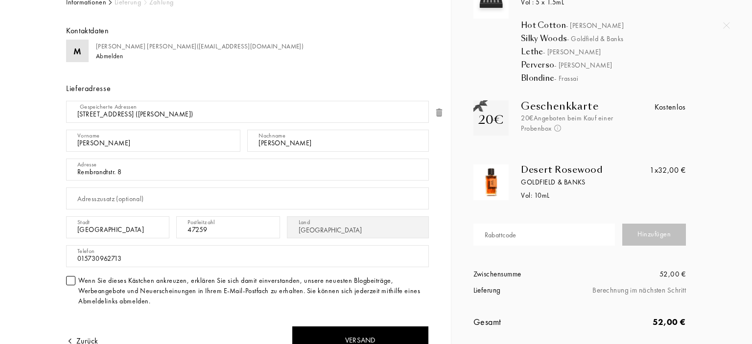
click at [539, 194] on div "Vol: 10 mL" at bounding box center [586, 195] width 130 height 10
click at [495, 192] on img at bounding box center [491, 182] width 30 height 30
click at [465, 184] on div "Box mit 5 Proben Vol : 5 x 1.5mL Hot Cotton - Baruti Silky Woods - Goldfield & …" at bounding box center [602, 165] width 286 height 365
click at [485, 163] on div "Box mit 5 Proben Vol : 5 x 1.5mL Hot Cotton - Baruti Silky Woods - Goldfield & …" at bounding box center [583, 165] width 234 height 365
click at [511, 163] on div "Box mit 5 Proben Vol : 5 x 1.5mL Hot Cotton - Baruti Silky Woods - Goldfield & …" at bounding box center [583, 165] width 234 height 365
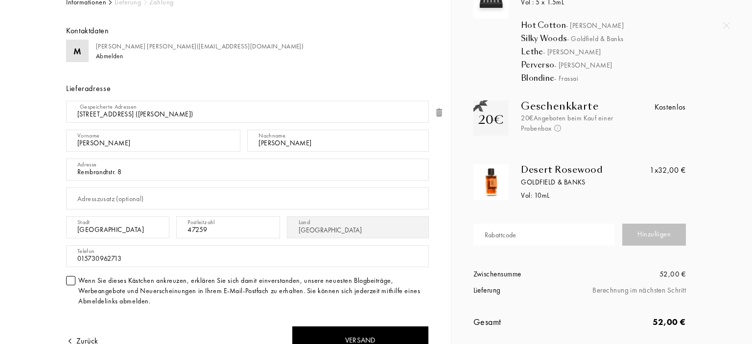
click at [549, 163] on div "Box mit 5 Proben Vol : 5 x 1.5mL Hot Cotton - Baruti Silky Woods - Goldfield & …" at bounding box center [583, 165] width 234 height 365
click at [561, 172] on div "Desert Rosewood" at bounding box center [586, 169] width 130 height 11
drag, startPoint x: 579, startPoint y: 184, endPoint x: 605, endPoint y: 186, distance: 27.0
click at [581, 184] on div "Goldfield & Banks" at bounding box center [586, 182] width 130 height 10
click at [606, 186] on div "Goldfield & Banks" at bounding box center [586, 182] width 130 height 10
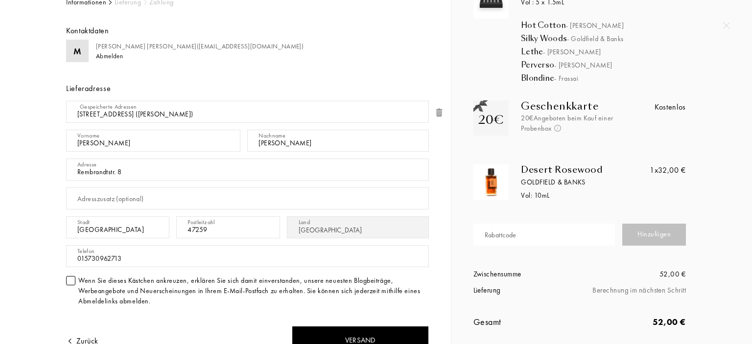
drag, startPoint x: 643, startPoint y: 183, endPoint x: 665, endPoint y: 179, distance: 22.0
click at [657, 181] on div "Desert Rosewood Goldfield & Banks Vol: 10 mL 1x 32,00 €" at bounding box center [579, 182] width 227 height 36
drag, startPoint x: 678, startPoint y: 175, endPoint x: 682, endPoint y: 172, distance: 5.3
click at [678, 175] on div "1x 32,00 €" at bounding box center [668, 170] width 36 height 12
drag, startPoint x: 682, startPoint y: 172, endPoint x: 675, endPoint y: 169, distance: 7.9
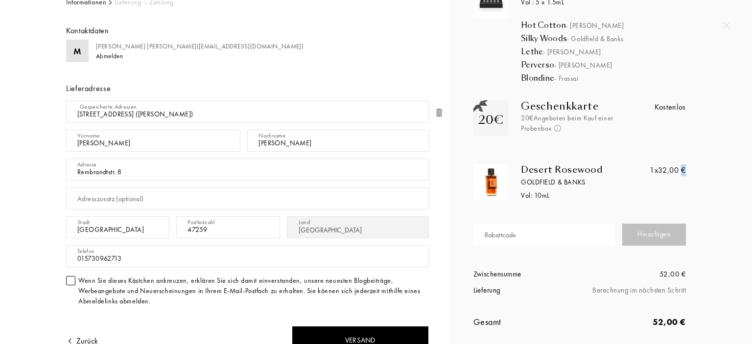
click at [682, 171] on div "1x 32,00 €" at bounding box center [668, 170] width 36 height 12
click at [666, 169] on div "1x 32,00 €" at bounding box center [668, 170] width 36 height 12
drag, startPoint x: 686, startPoint y: 167, endPoint x: 682, endPoint y: 181, distance: 14.3
click at [682, 181] on div "Desert Rosewood Goldfield & Banks Vol: 10 mL 1x 32,00 €" at bounding box center [579, 182] width 227 height 36
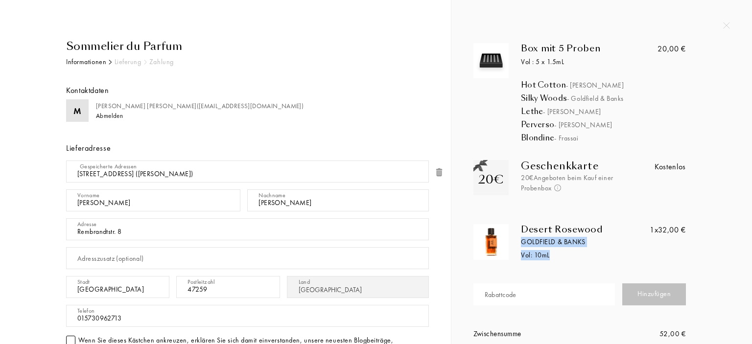
scroll to position [0, 0]
click at [727, 26] on img at bounding box center [726, 25] width 7 height 7
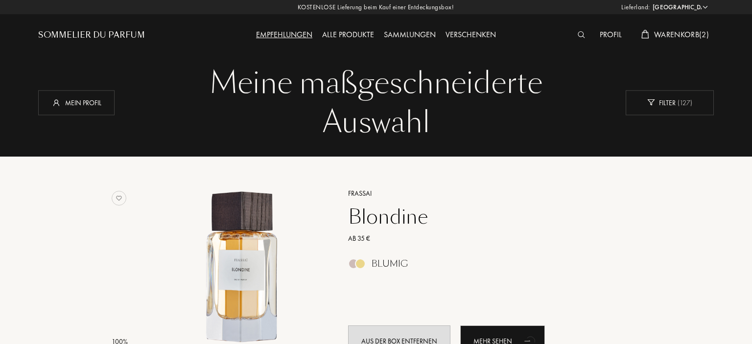
select select "DE"
click at [694, 32] on span "Warenkorb ( 2 )" at bounding box center [681, 34] width 55 height 10
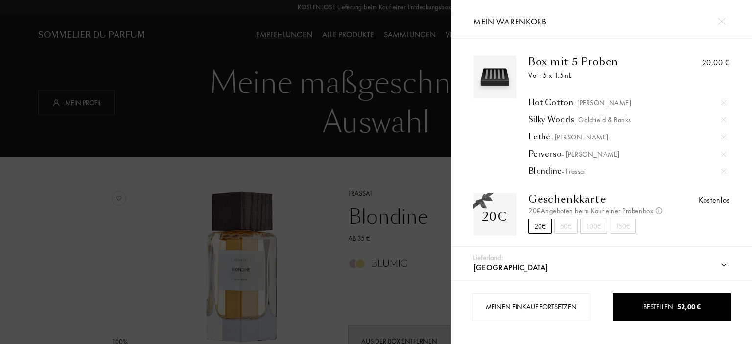
scroll to position [84, 0]
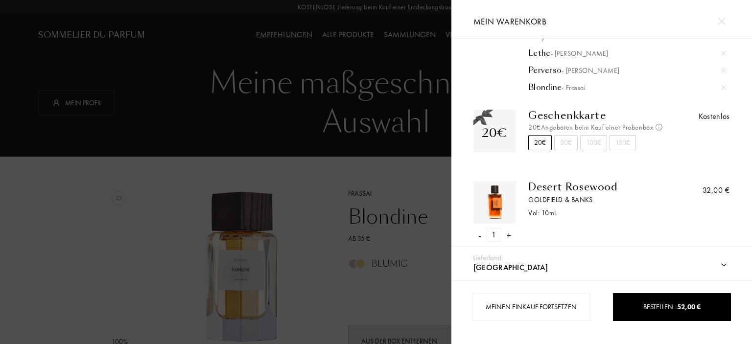
click at [479, 236] on div "-" at bounding box center [479, 235] width 3 height 13
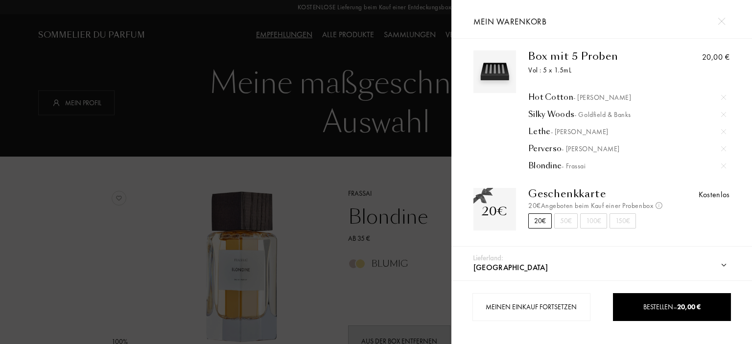
scroll to position [6, 0]
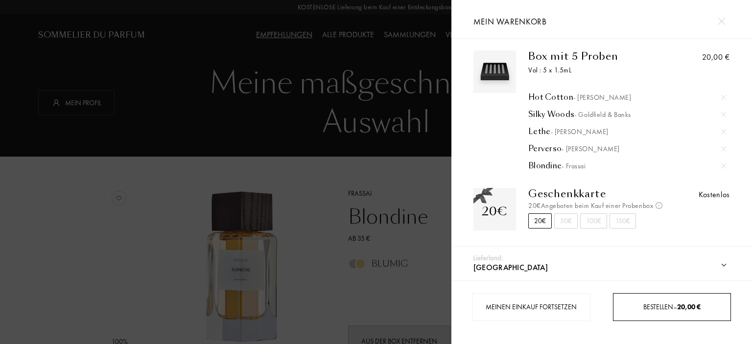
click at [665, 303] on span "Bestellen – 20,00 €" at bounding box center [671, 307] width 57 height 9
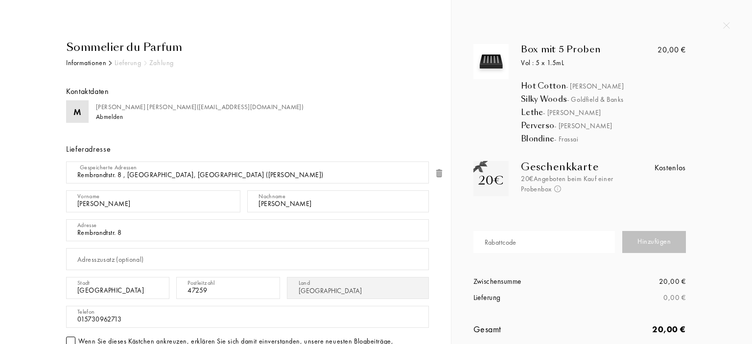
select select "DE"
click at [92, 201] on input "Michaela" at bounding box center [153, 201] width 174 height 22
drag, startPoint x: 104, startPoint y: 202, endPoint x: 61, endPoint y: 202, distance: 42.6
click at [66, 202] on input "Michaela" at bounding box center [153, 201] width 174 height 22
type input "a"
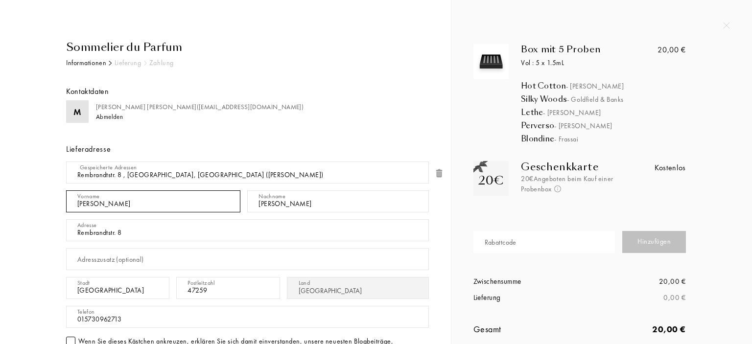
type input "Alex"
click at [33, 226] on div "Sommelier du Parfum Informationen Lieferung Zahlung Kontaktdaten M Michaela Sch…" at bounding box center [228, 291] width 399 height 505
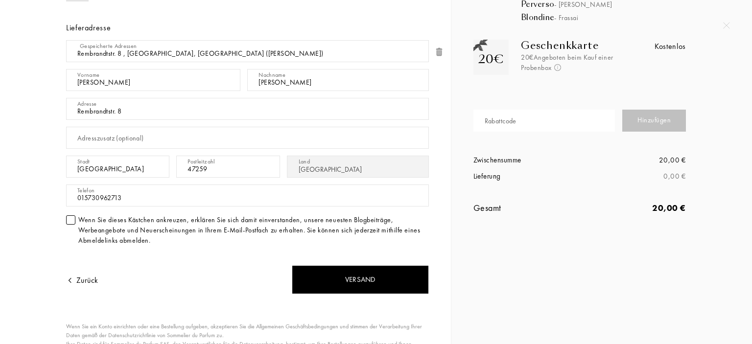
scroll to position [122, 0]
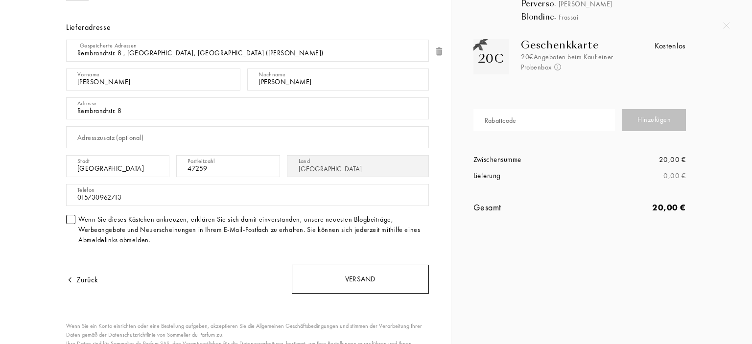
click at [351, 275] on div "Versand" at bounding box center [360, 279] width 137 height 29
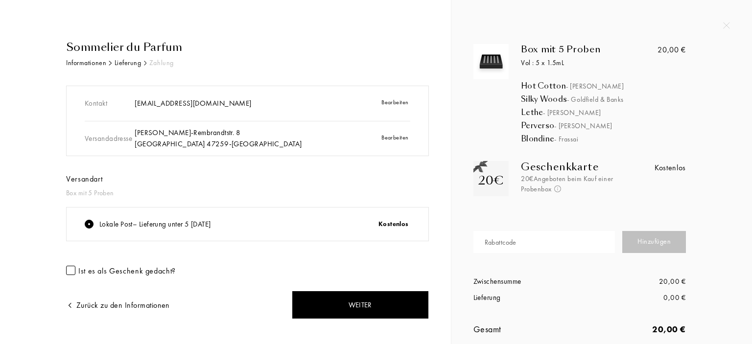
click at [70, 272] on div at bounding box center [70, 270] width 9 height 9
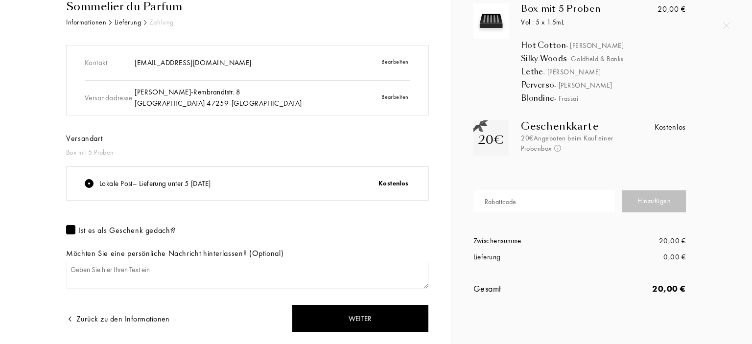
scroll to position [68, 0]
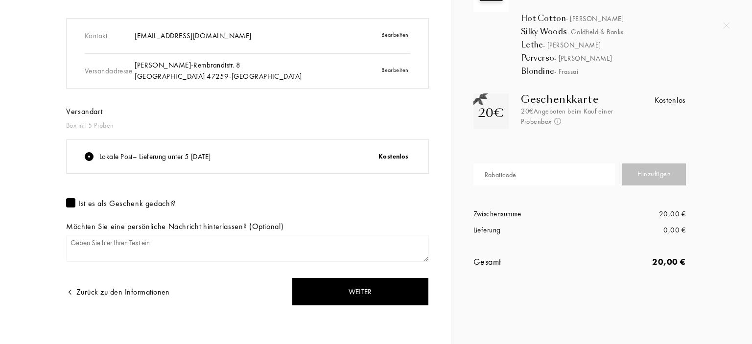
click at [70, 202] on div at bounding box center [70, 202] width 9 height 9
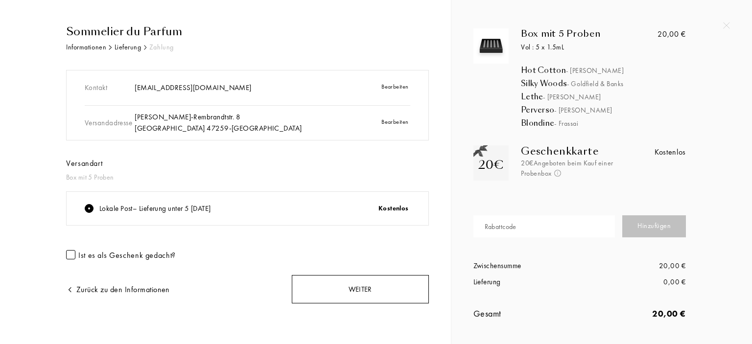
click at [350, 284] on div "Weiter" at bounding box center [360, 289] width 137 height 29
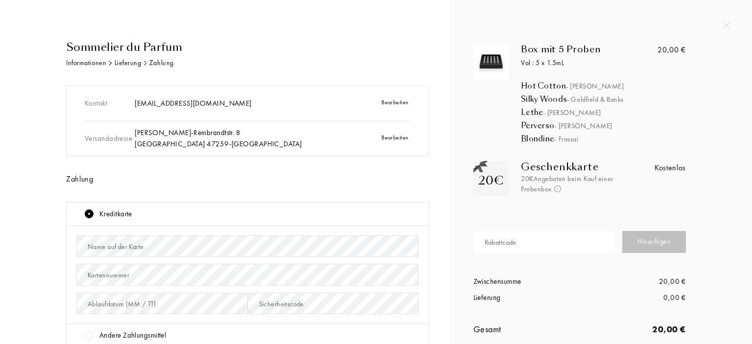
scroll to position [183, 0]
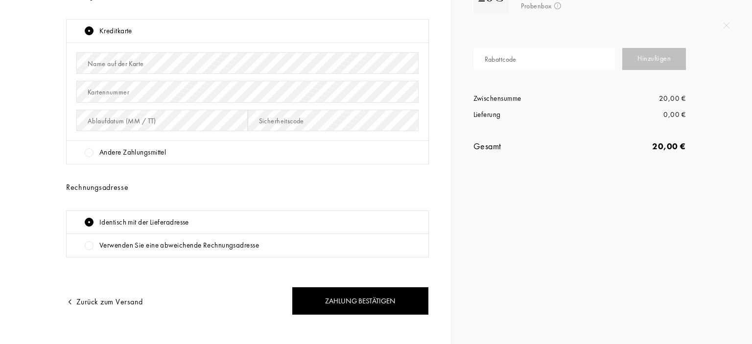
click at [126, 153] on div "Andere Zahlungsmittel" at bounding box center [132, 152] width 67 height 11
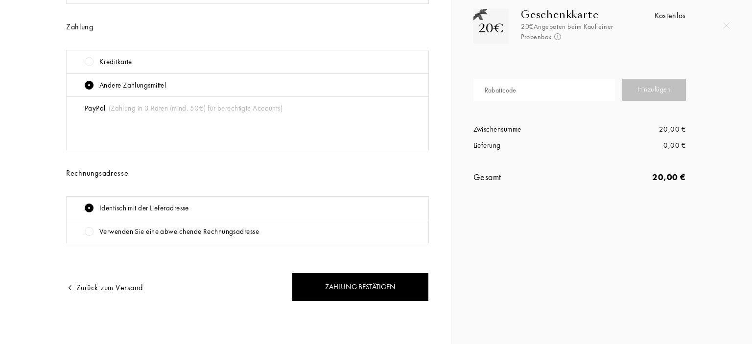
scroll to position [150, 0]
